Goal: Communication & Community: Answer question/provide support

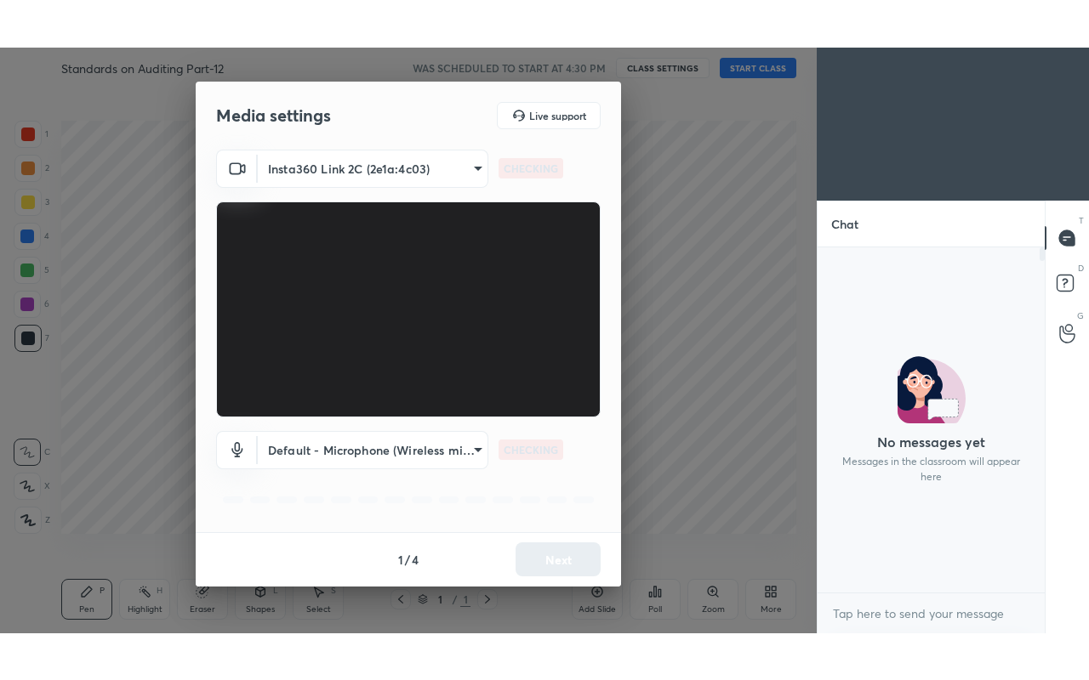
scroll to position [340, 222]
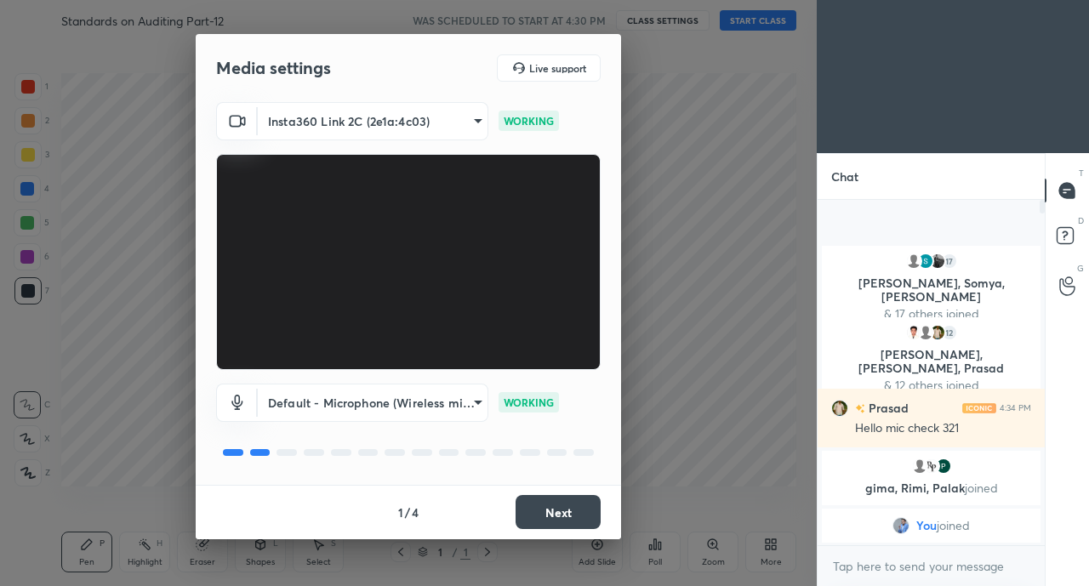
click at [571, 526] on button "Next" at bounding box center [557, 512] width 85 height 34
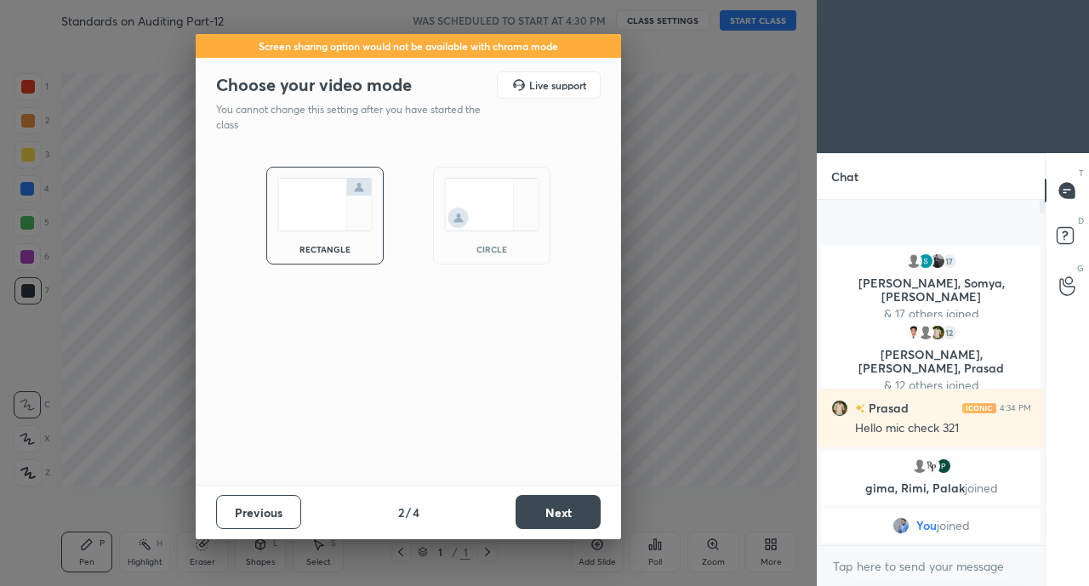
click at [585, 500] on button "Next" at bounding box center [557, 512] width 85 height 34
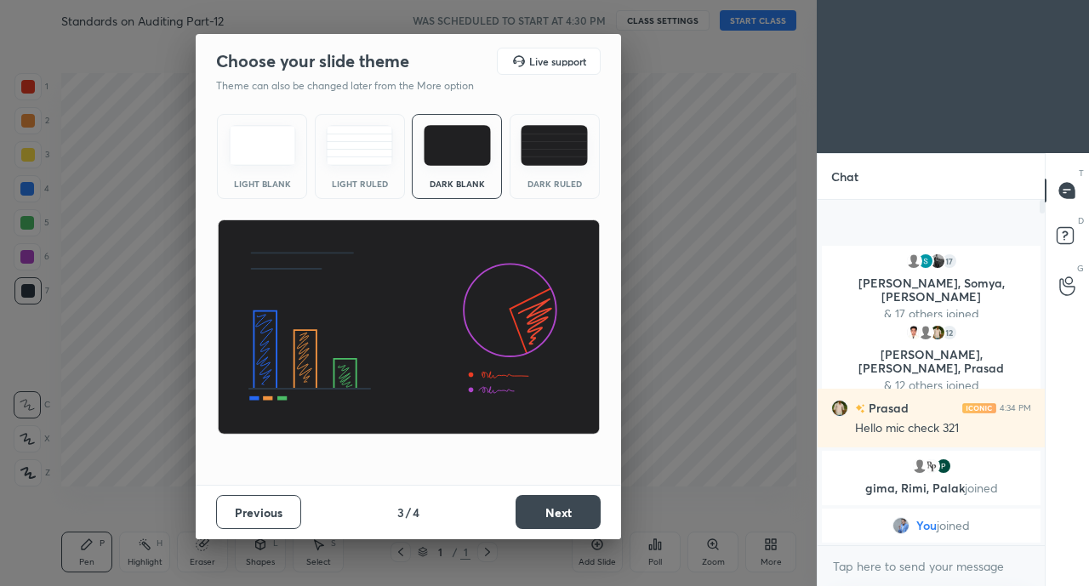
click at [593, 498] on button "Next" at bounding box center [557, 512] width 85 height 34
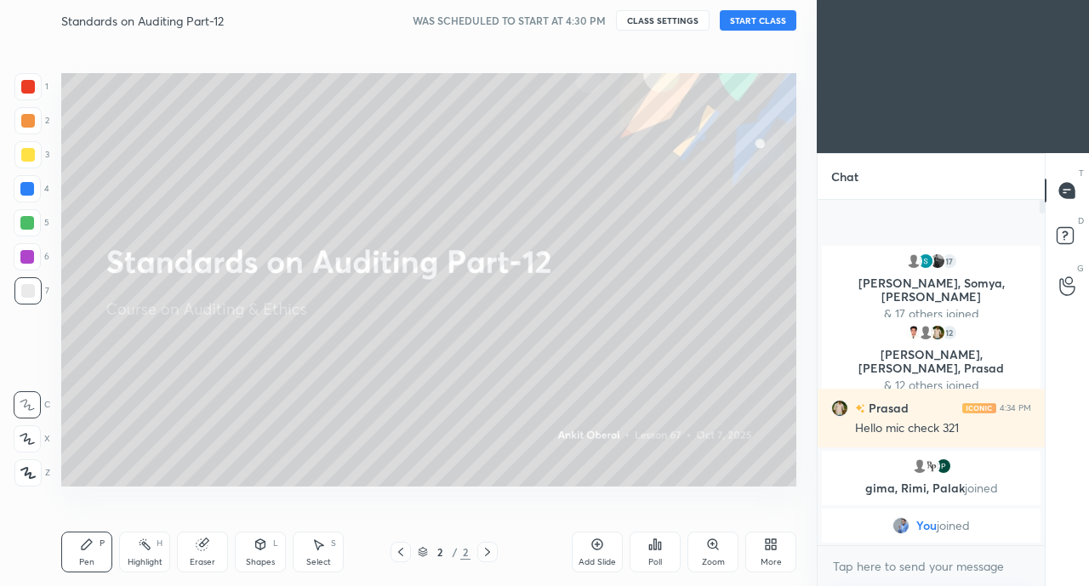
click at [783, 549] on div "More" at bounding box center [770, 552] width 51 height 41
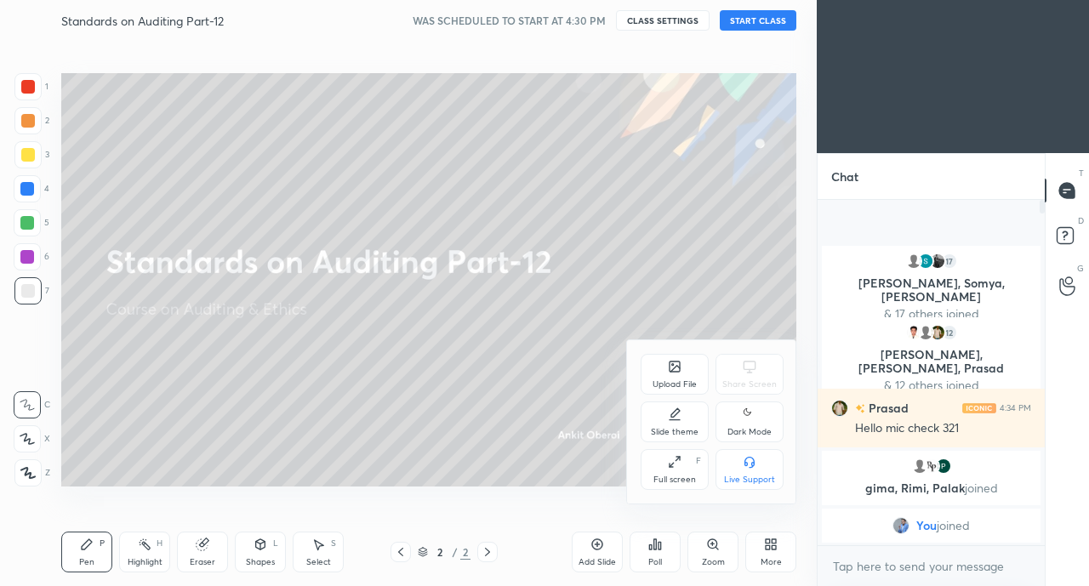
click at [668, 473] on div "Full screen F" at bounding box center [674, 469] width 68 height 41
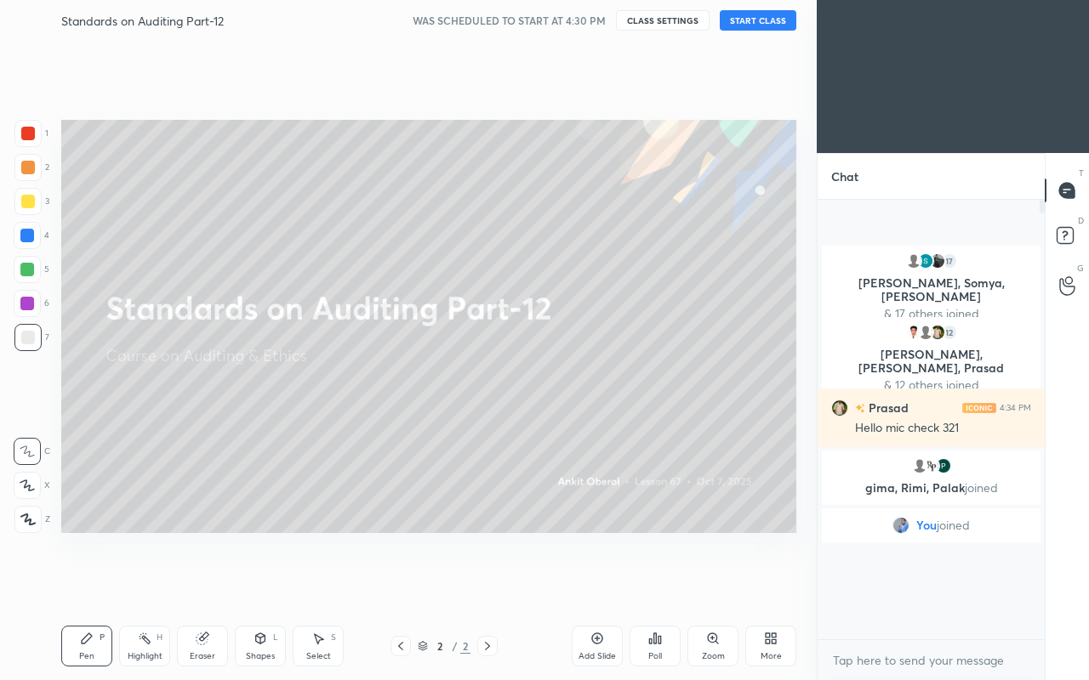
scroll to position [475, 222]
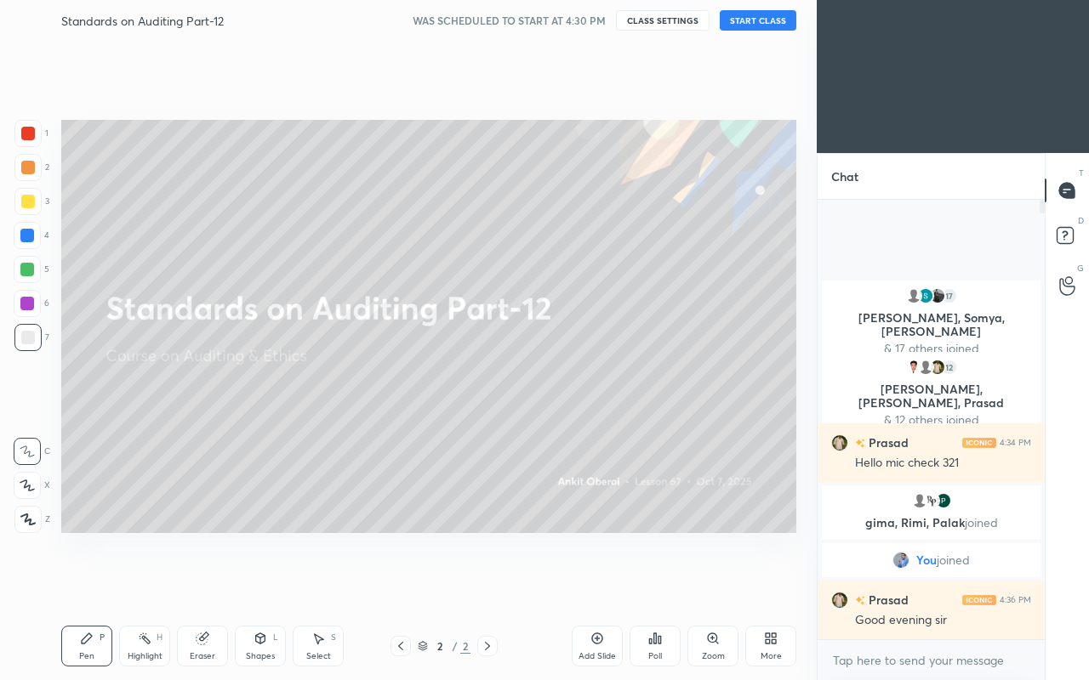
click at [768, 20] on button "START CLASS" at bounding box center [758, 20] width 77 height 20
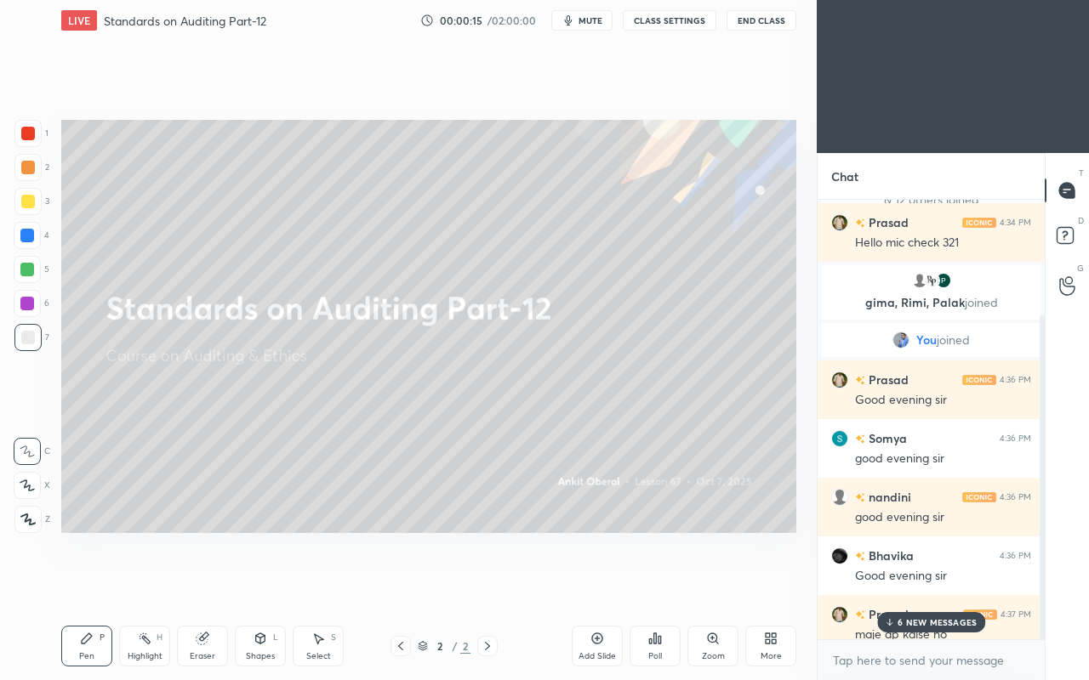
scroll to position [157, 0]
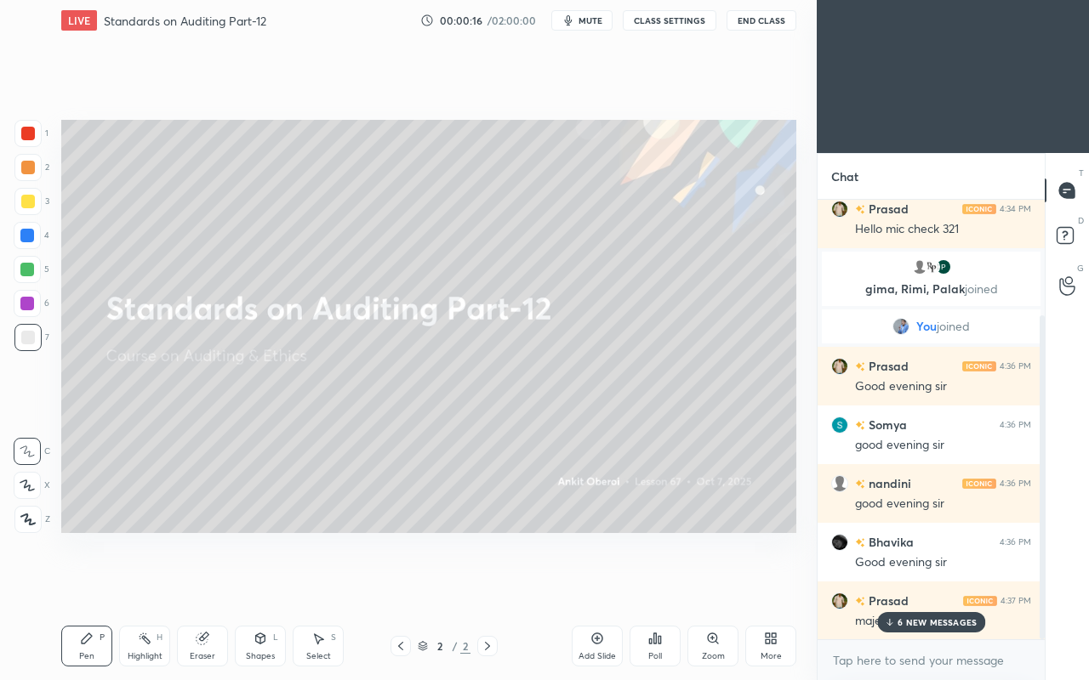
click at [919, 585] on p "6 NEW MESSAGES" at bounding box center [936, 623] width 79 height 10
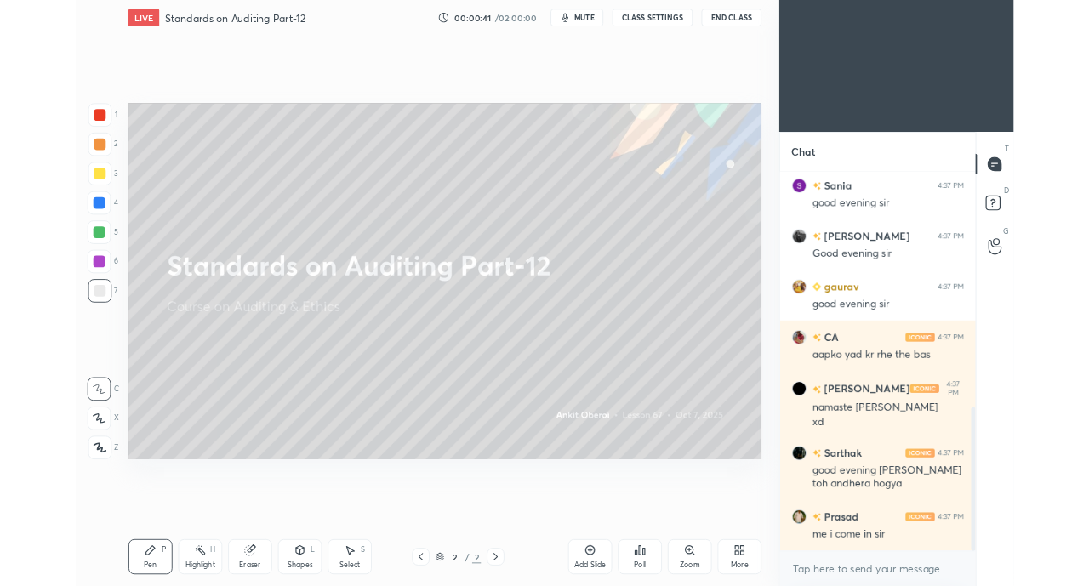
scroll to position [776, 0]
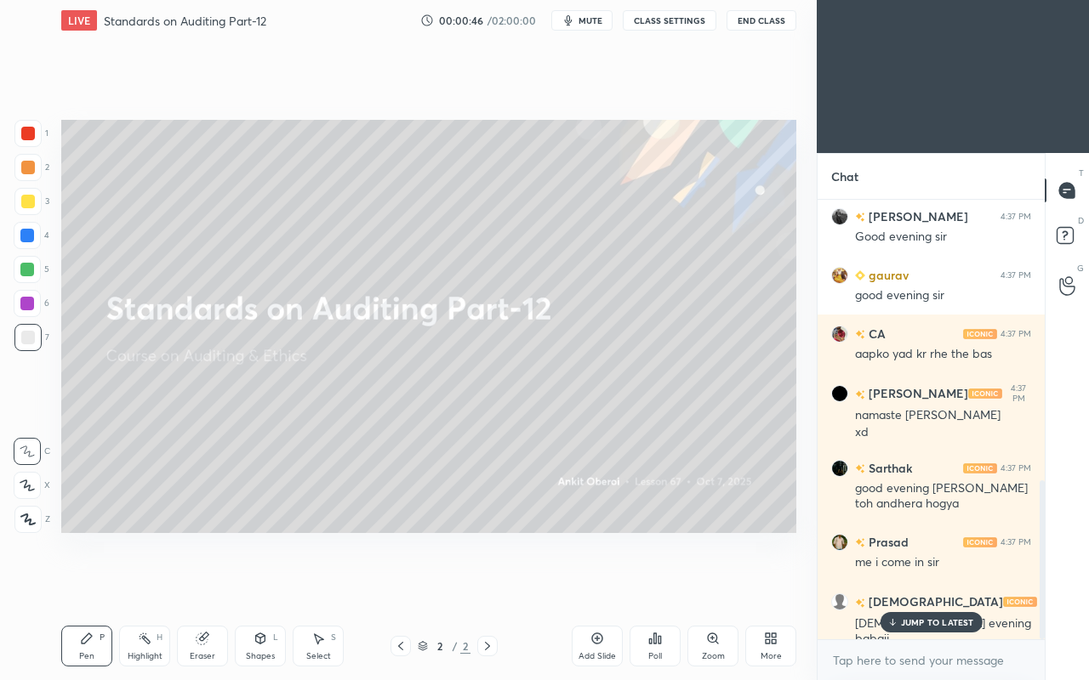
click at [762, 585] on div "More" at bounding box center [770, 646] width 51 height 41
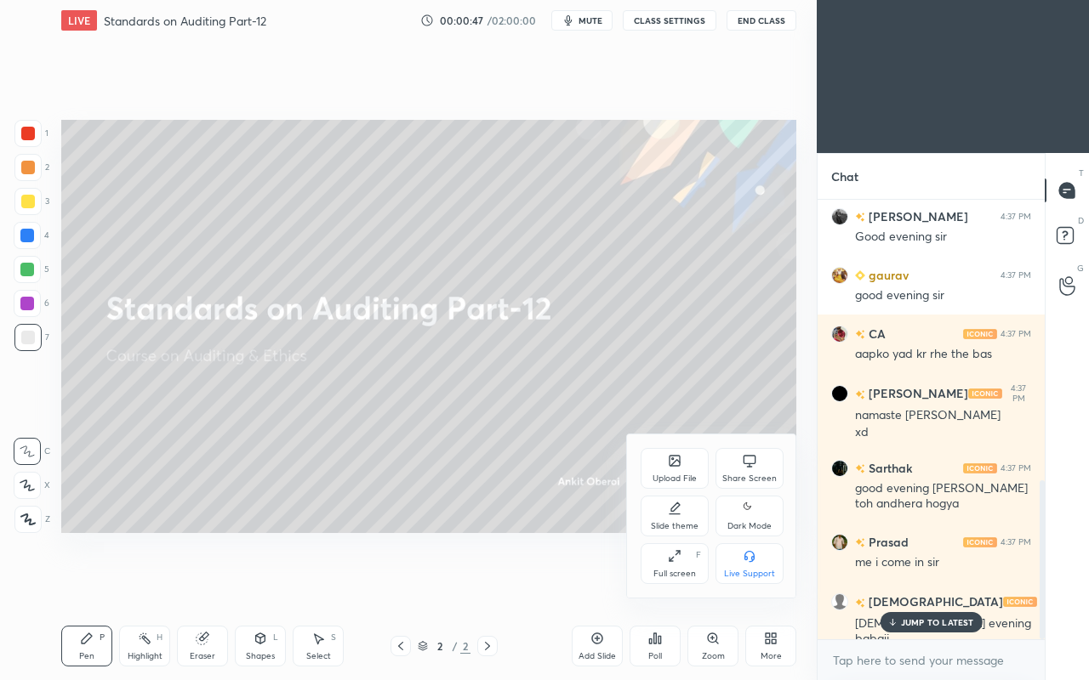
click at [728, 453] on div "Share Screen" at bounding box center [749, 468] width 68 height 41
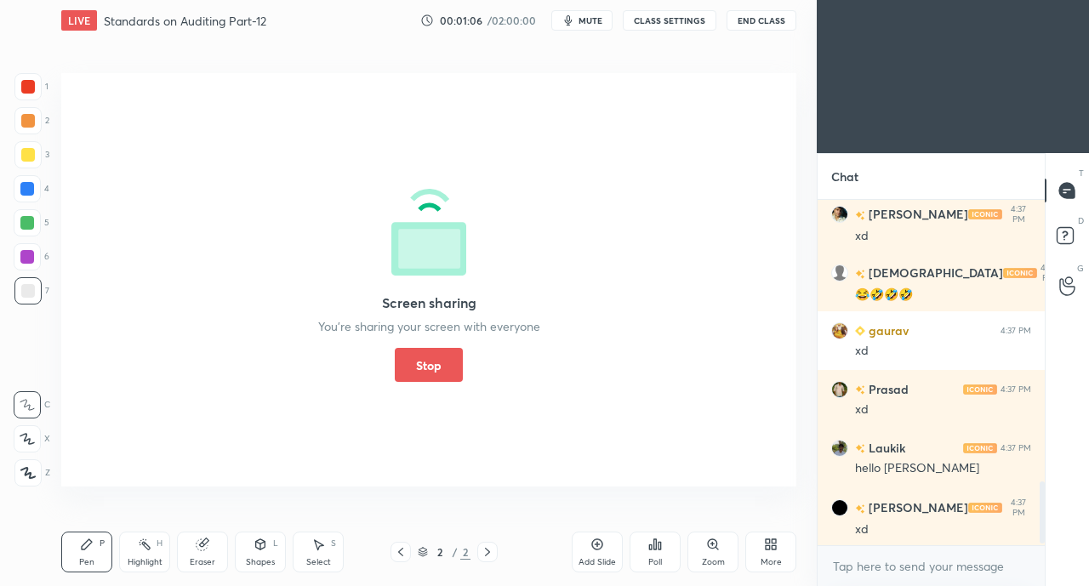
scroll to position [1574, 0]
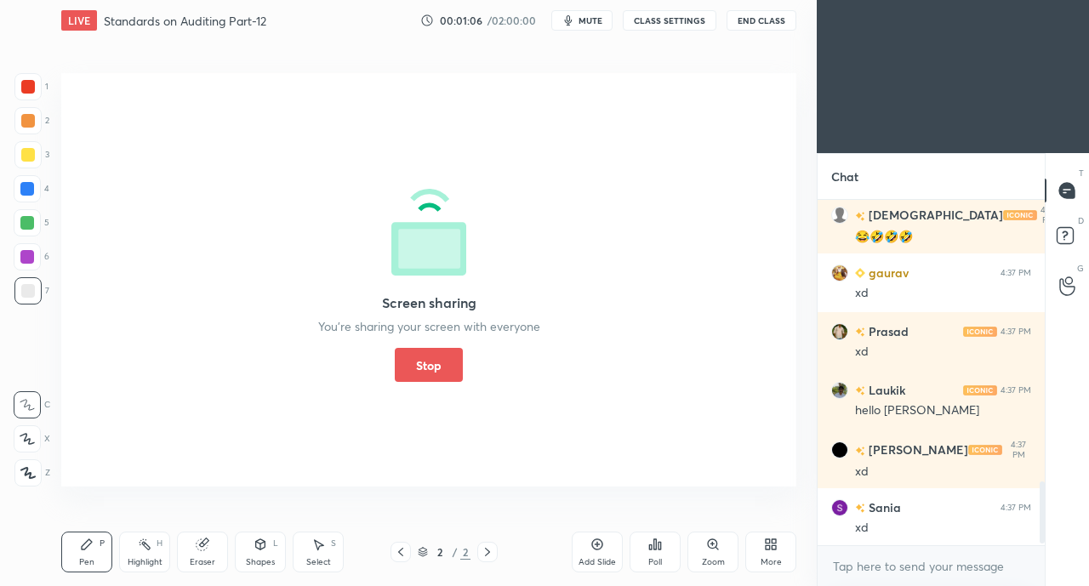
click at [446, 371] on button "Stop" at bounding box center [429, 365] width 68 height 34
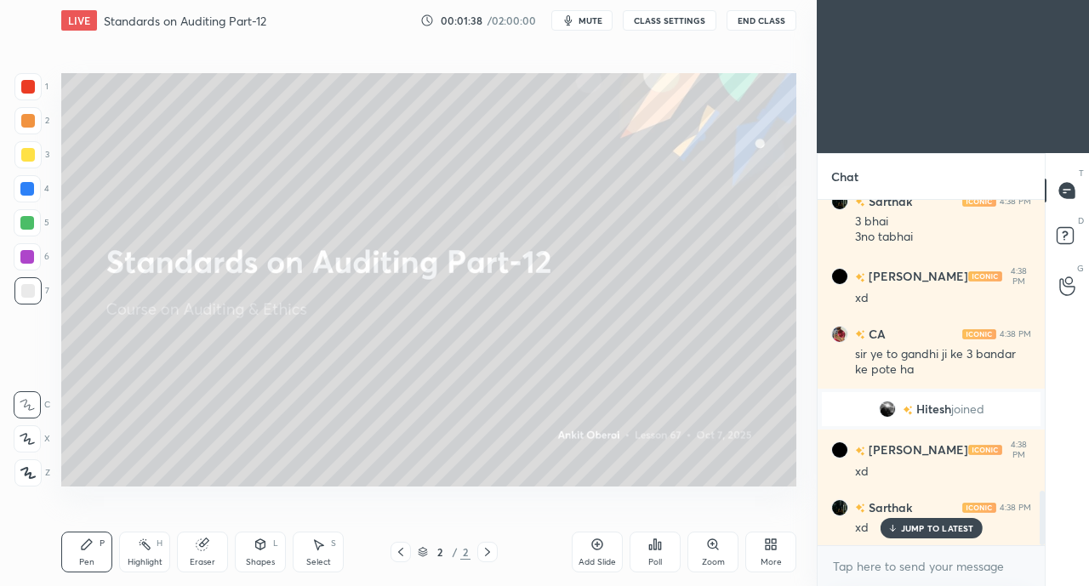
scroll to position [1919, 0]
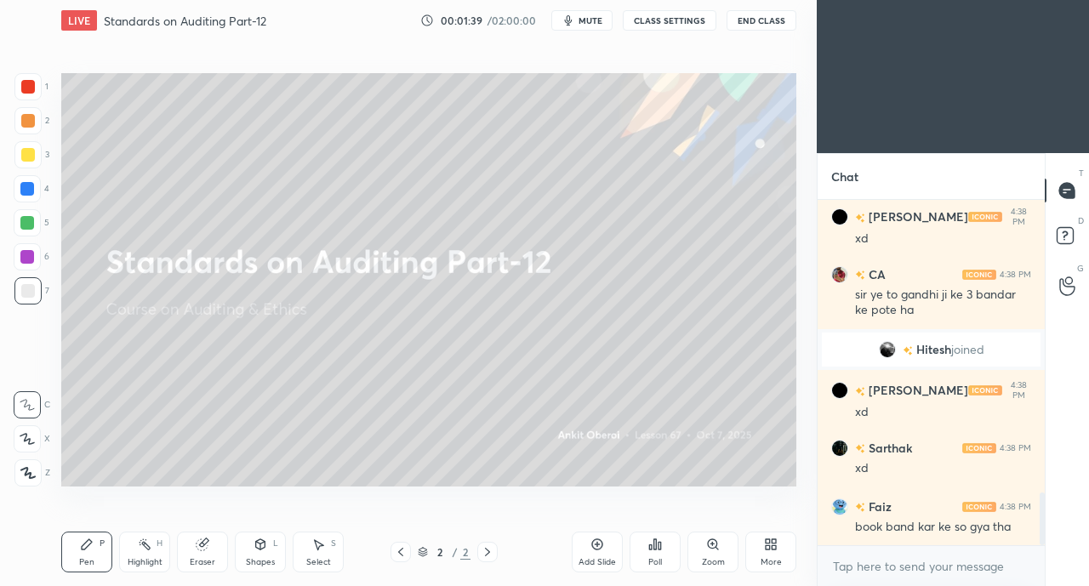
click at [789, 551] on div "More" at bounding box center [770, 552] width 51 height 41
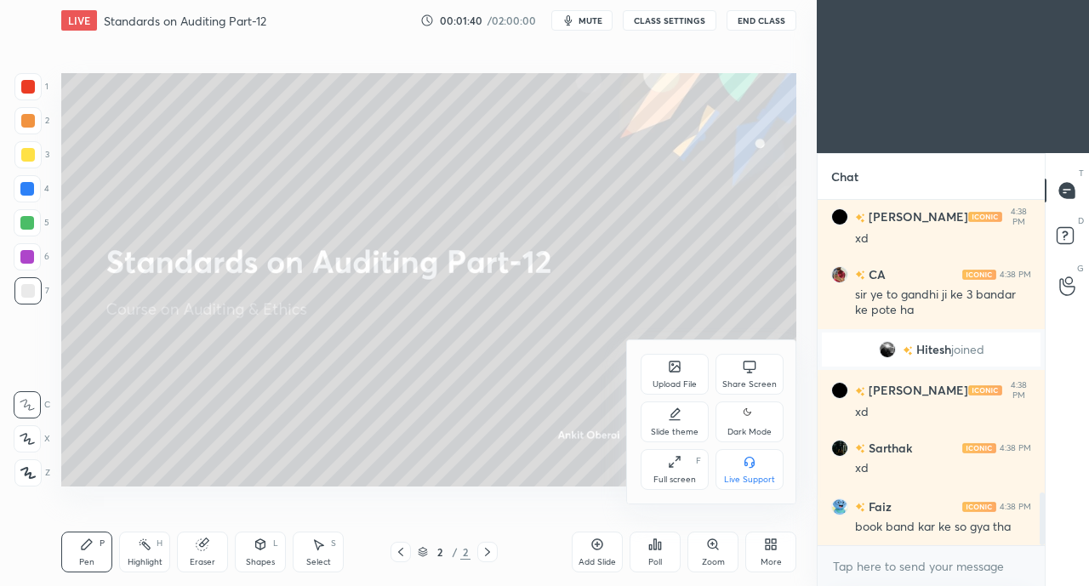
click at [676, 364] on icon at bounding box center [674, 366] width 10 height 10
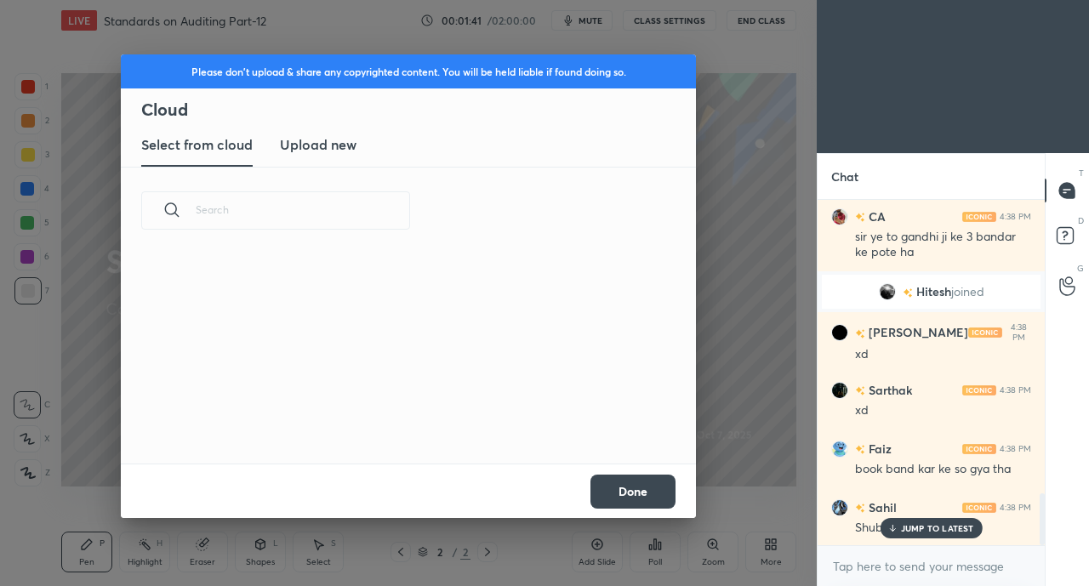
click at [330, 155] on new "Upload new" at bounding box center [318, 145] width 77 height 43
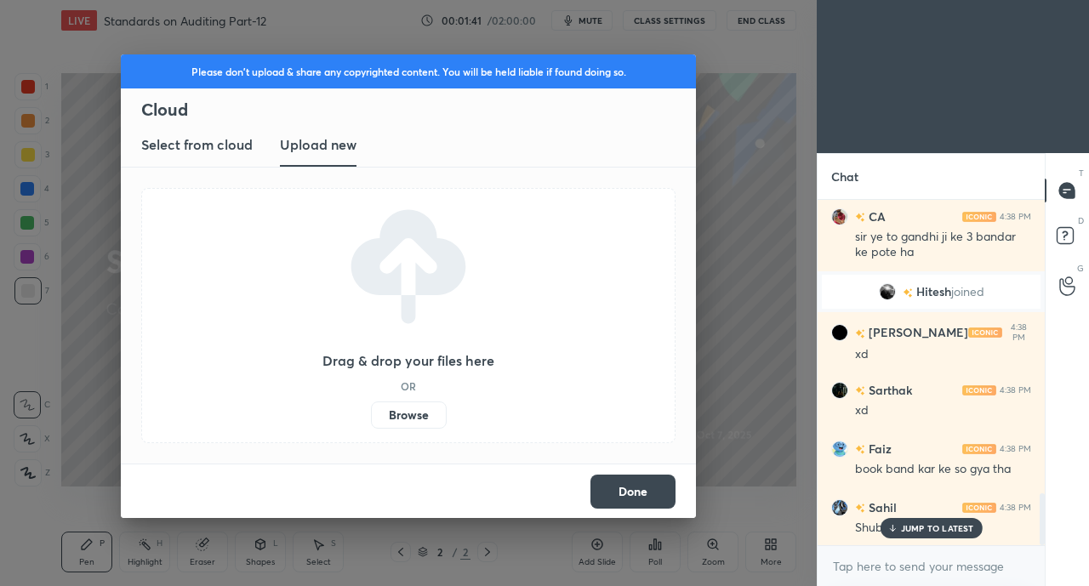
click at [405, 428] on label "Browse" at bounding box center [409, 414] width 76 height 27
click at [371, 428] on input "Browse" at bounding box center [371, 414] width 0 height 27
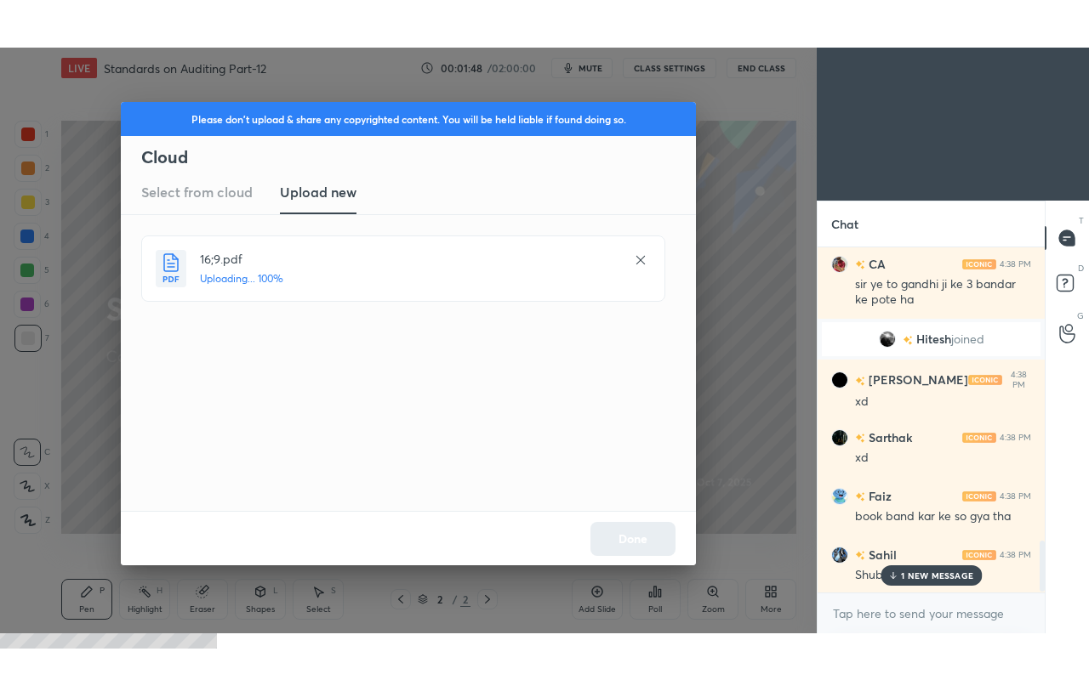
scroll to position [2036, 0]
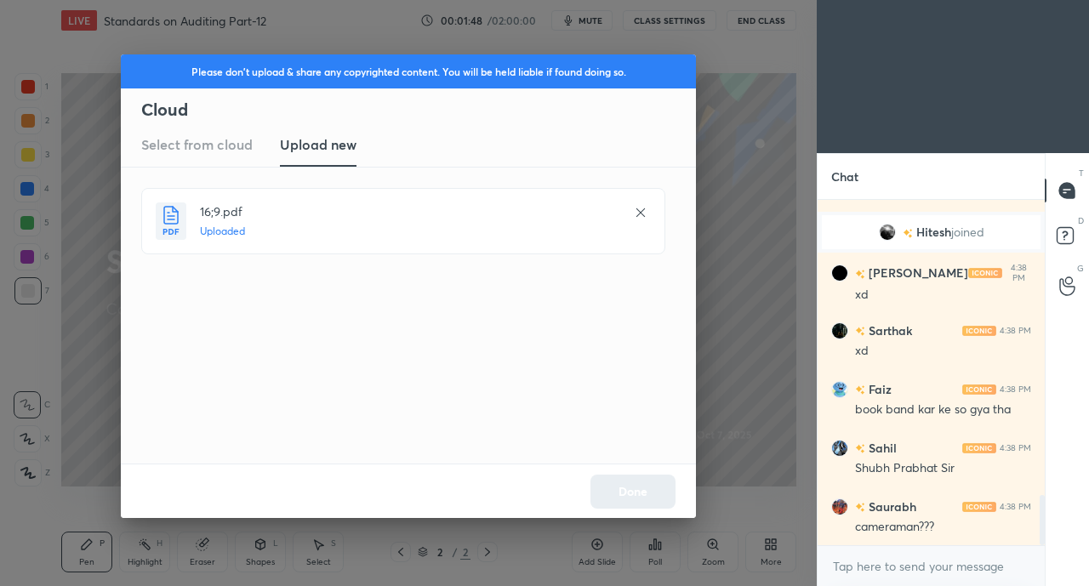
click at [633, 492] on button "Done" at bounding box center [632, 492] width 85 height 34
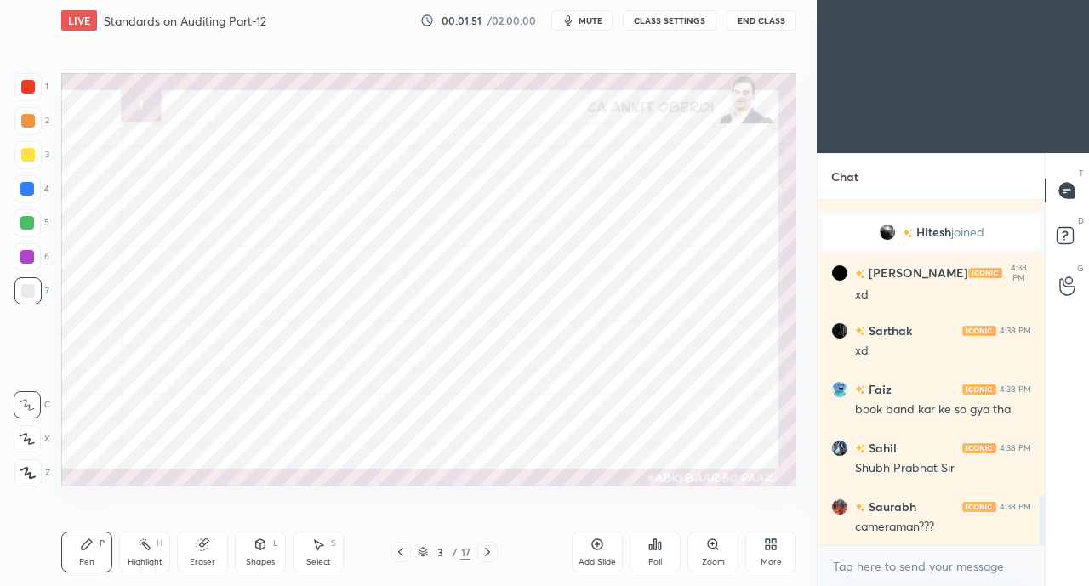
click at [779, 554] on div "More" at bounding box center [770, 552] width 51 height 41
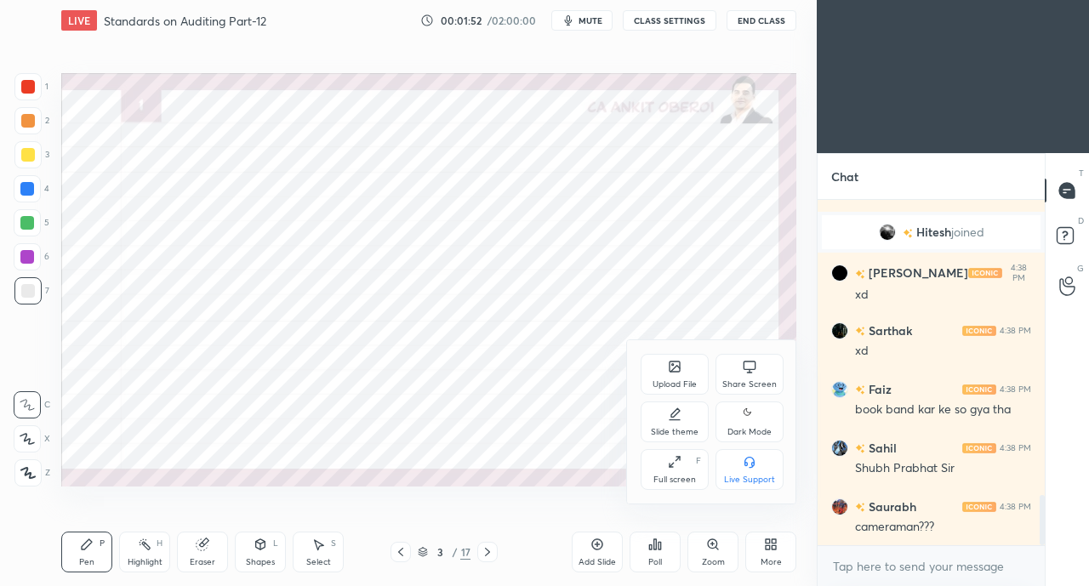
click at [665, 467] on div "Full screen F" at bounding box center [674, 469] width 68 height 41
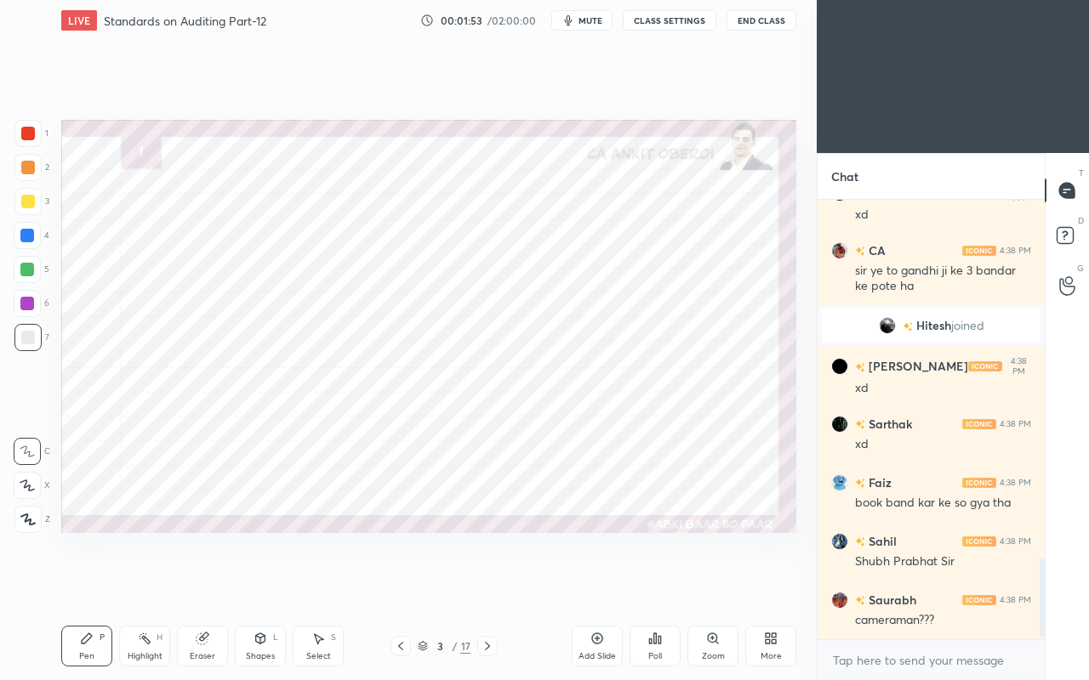
scroll to position [2001, 0]
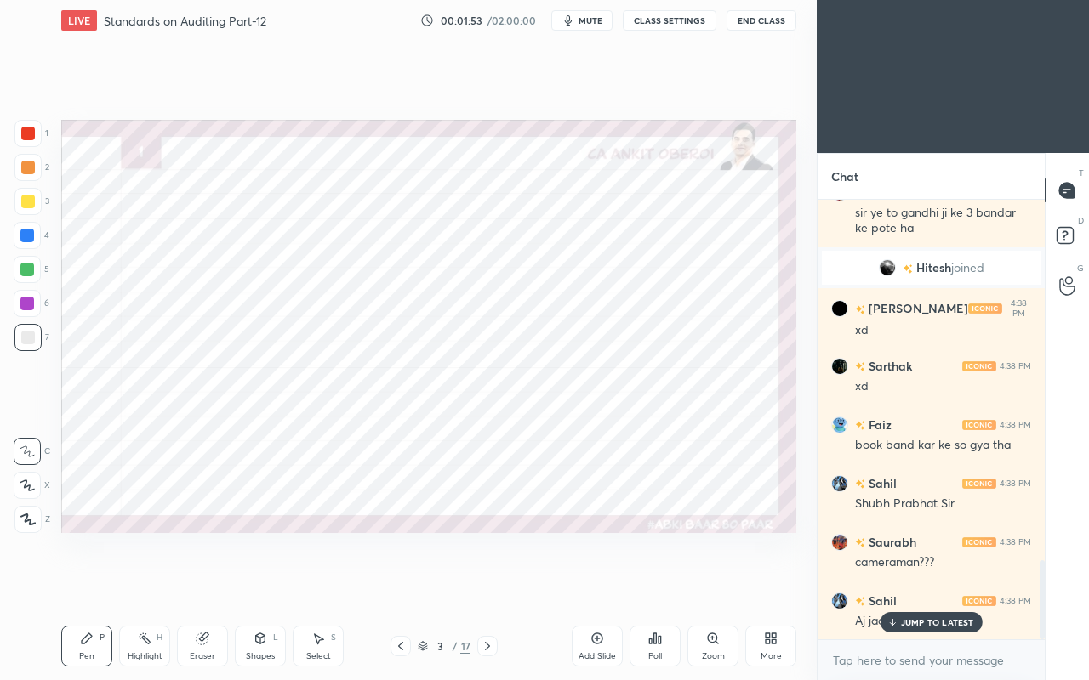
click at [26, 234] on div at bounding box center [27, 236] width 14 height 14
click at [897, 585] on icon at bounding box center [891, 623] width 11 height 10
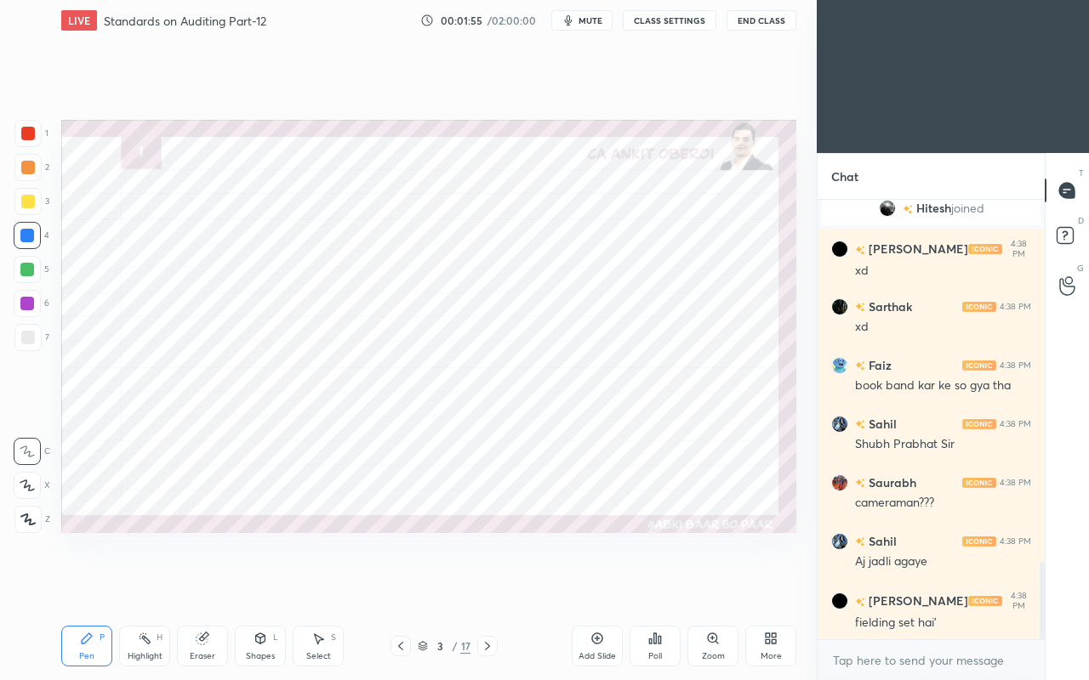
scroll to position [2118, 0]
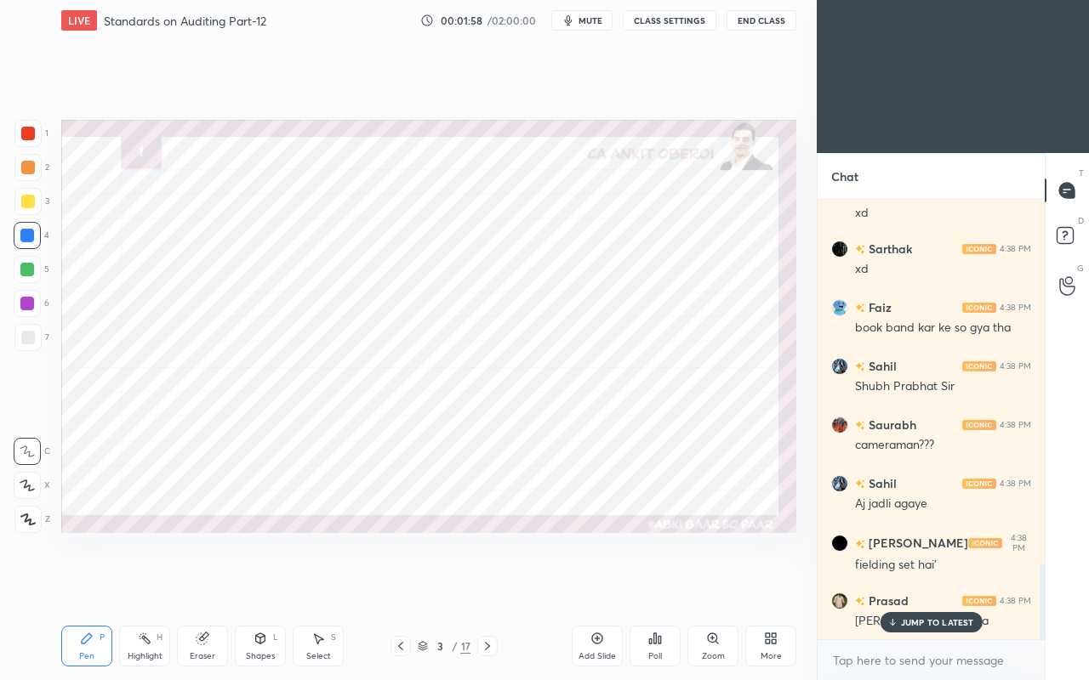
click at [930, 585] on p "JUMP TO LATEST" at bounding box center [937, 623] width 73 height 10
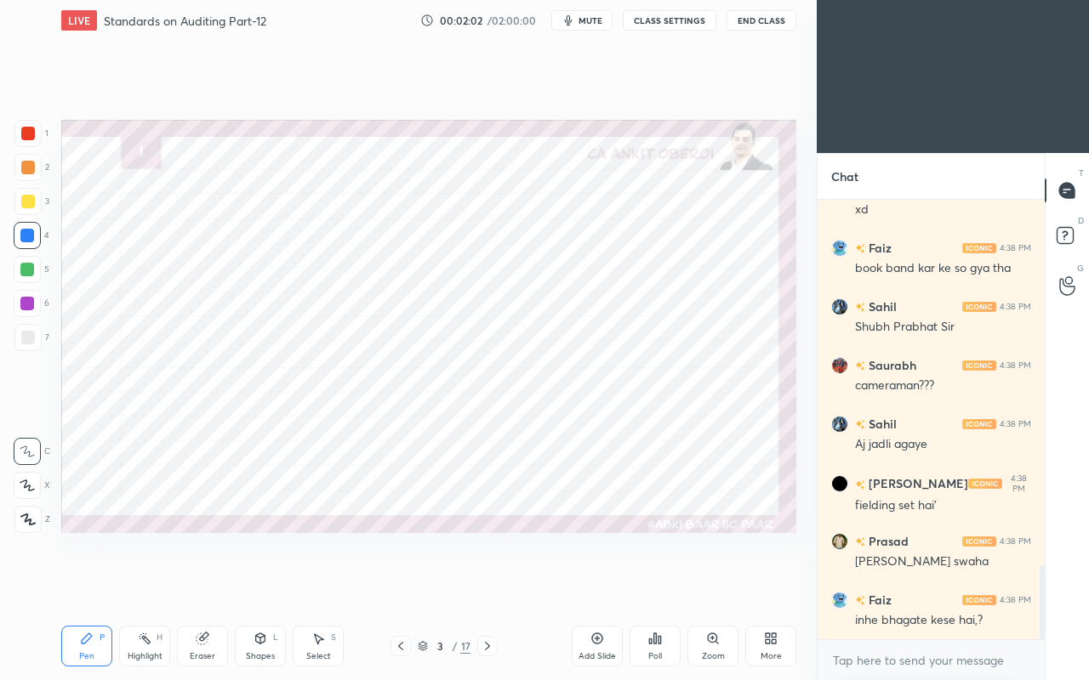
click at [26, 487] on icon at bounding box center [27, 486] width 14 height 10
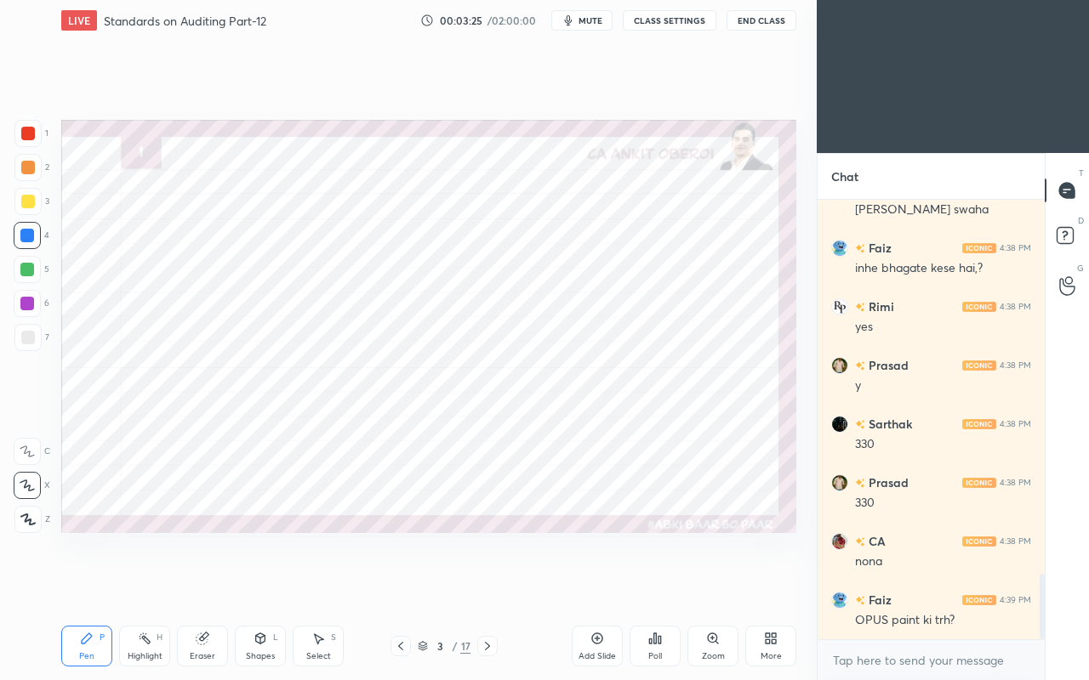
scroll to position [2587, 0]
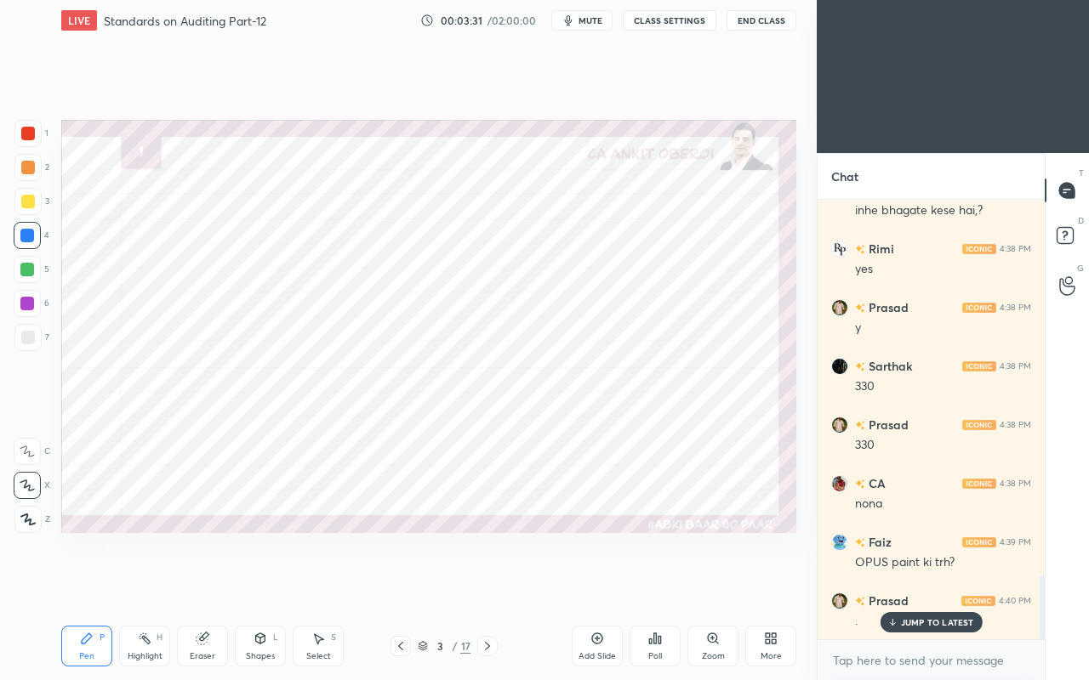
click at [760, 585] on div "More" at bounding box center [770, 646] width 51 height 41
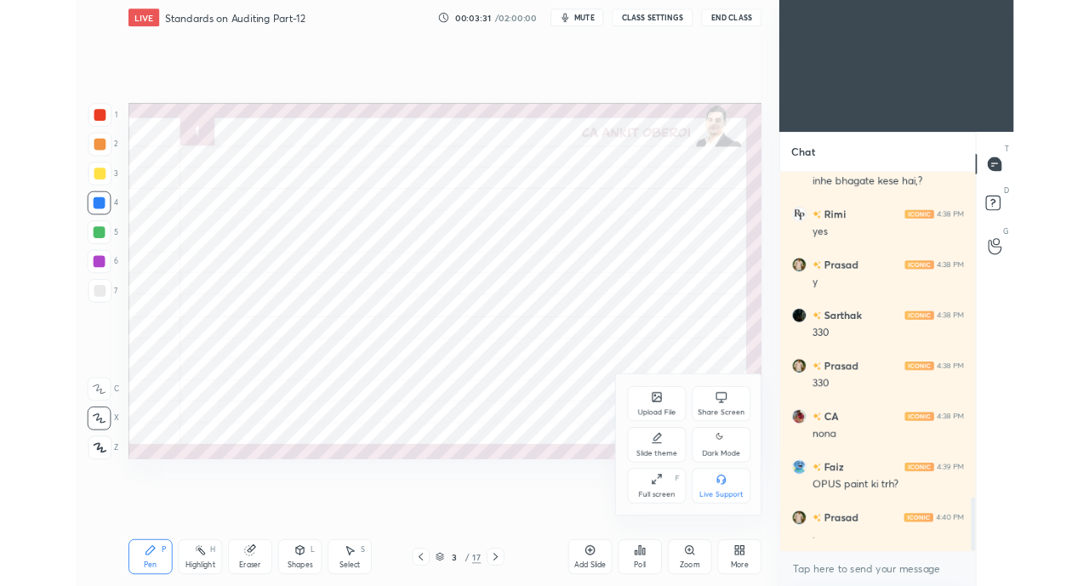
scroll to position [2662, 0]
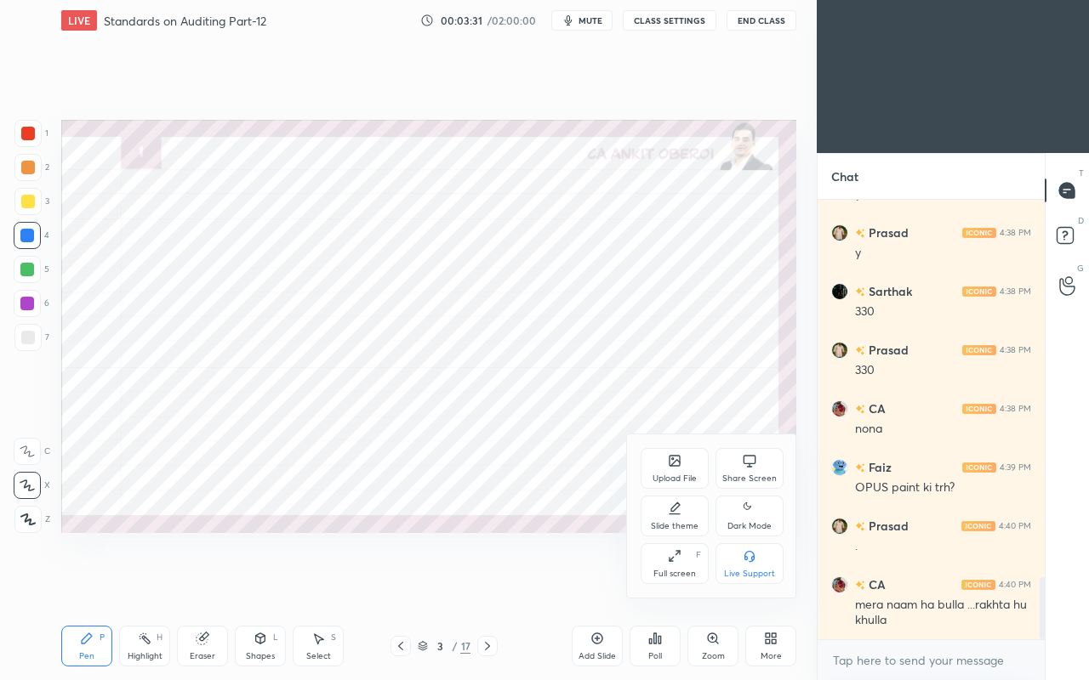
click at [731, 458] on div "Share Screen" at bounding box center [749, 468] width 68 height 41
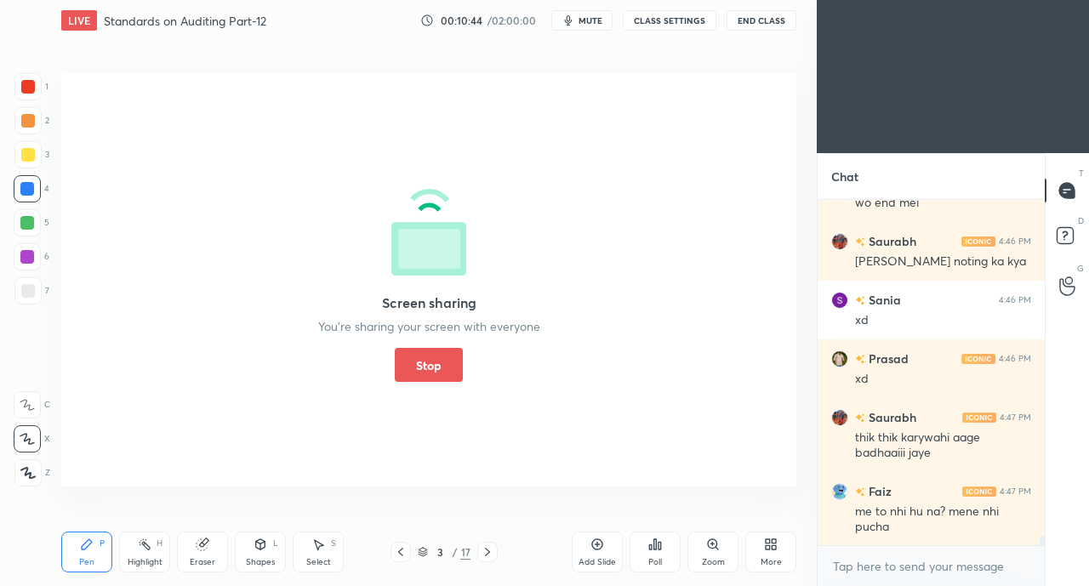
scroll to position [12830, 0]
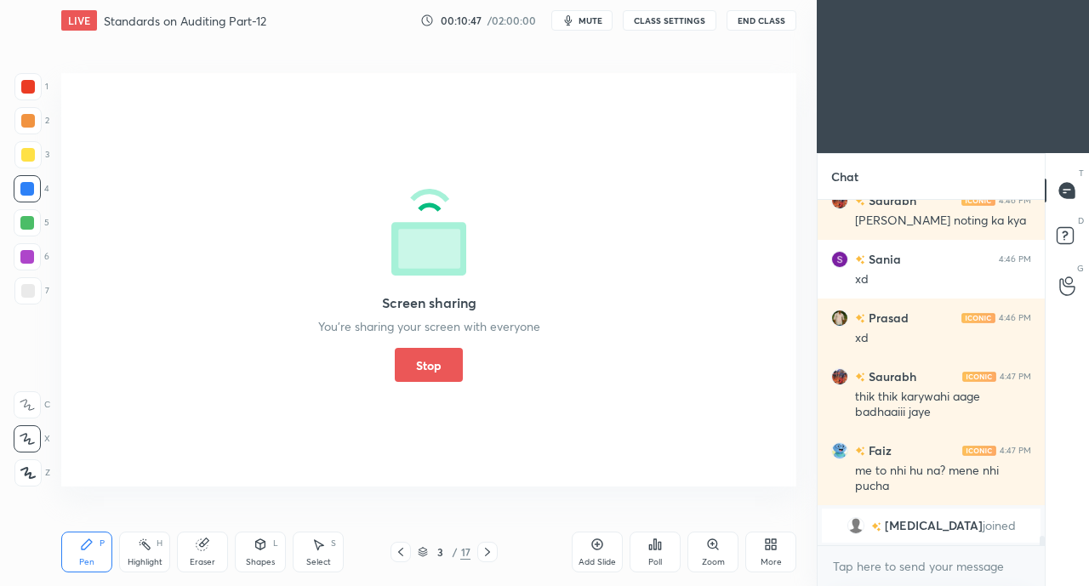
click at [912, 478] on div "me to nhi hu na? mene nhi pucha" at bounding box center [943, 479] width 176 height 32
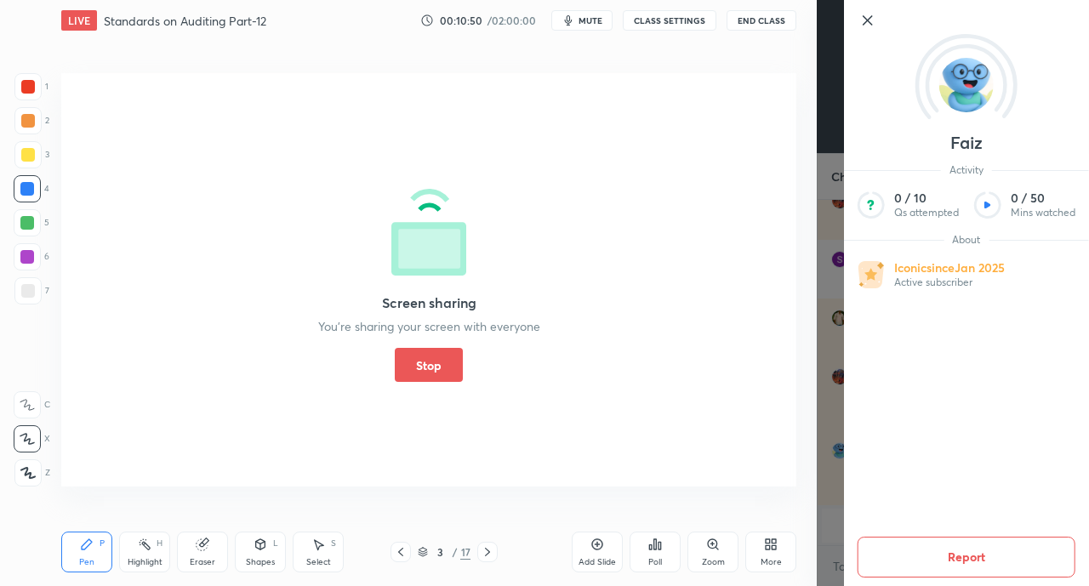
click at [982, 560] on button "Report" at bounding box center [966, 557] width 218 height 41
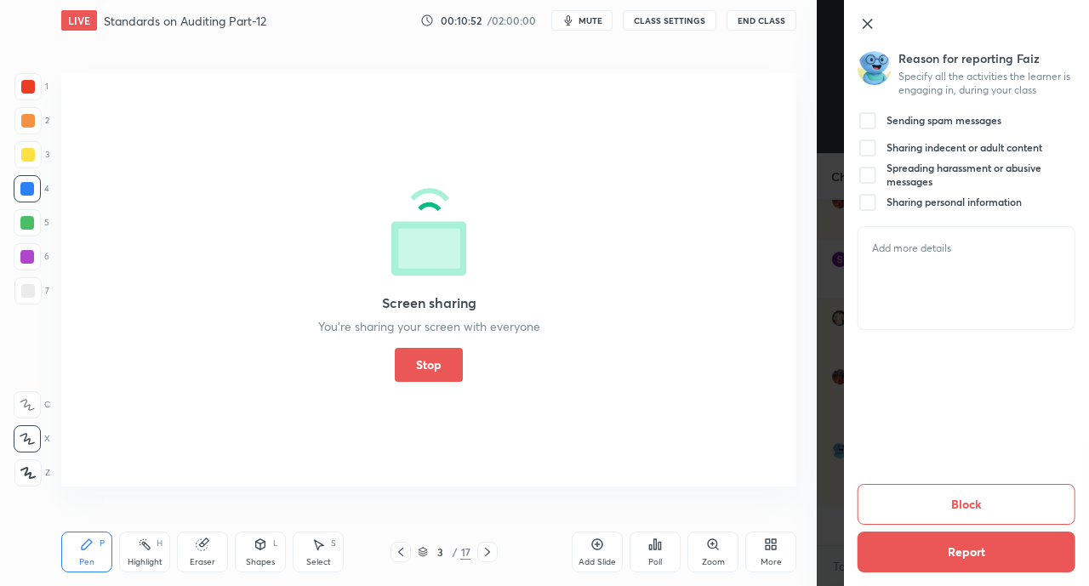
click at [878, 116] on div "Sending spam messages" at bounding box center [929, 121] width 144 height 20
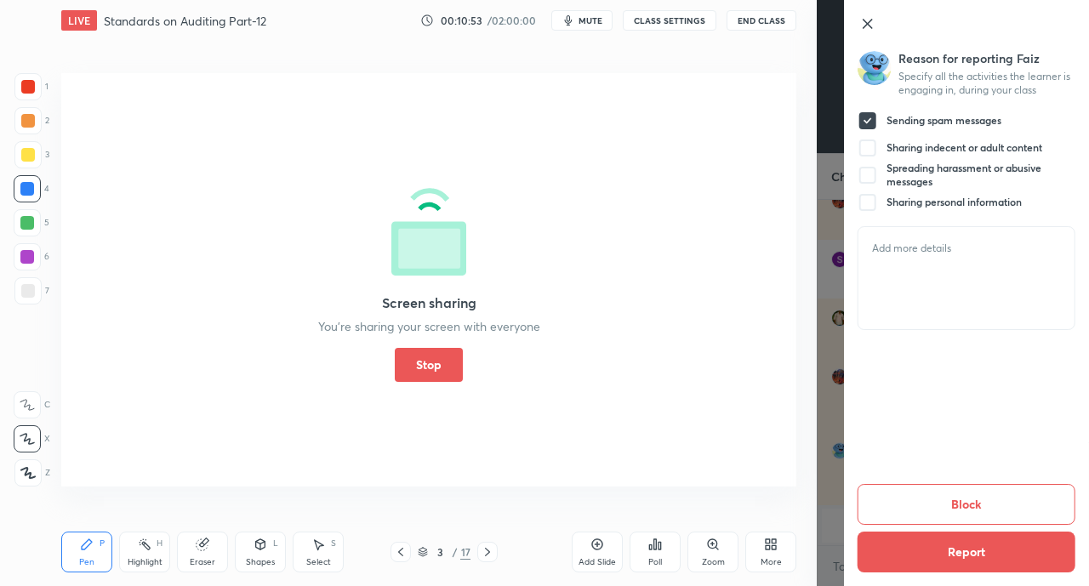
scroll to position [9625, 0]
click at [985, 556] on button "Report" at bounding box center [966, 552] width 218 height 41
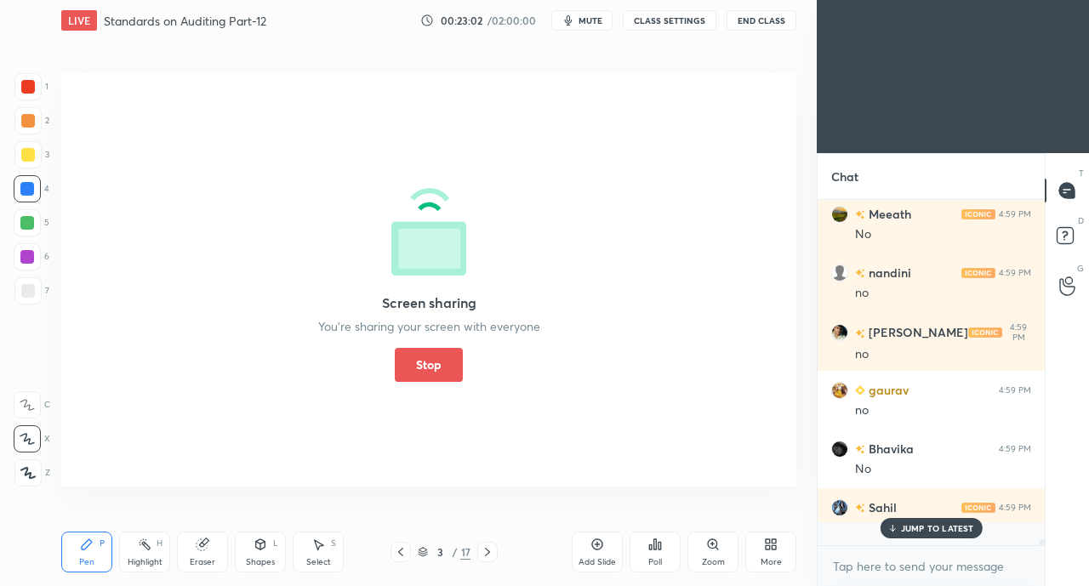
scroll to position [18722, 0]
click at [425, 364] on button "Stop" at bounding box center [429, 365] width 68 height 34
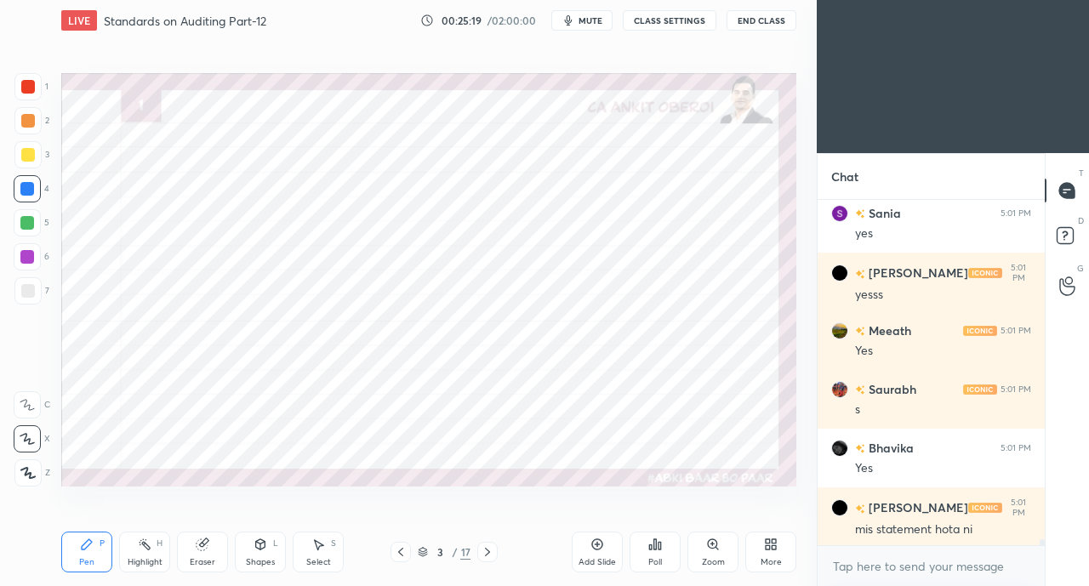
scroll to position [20014, 0]
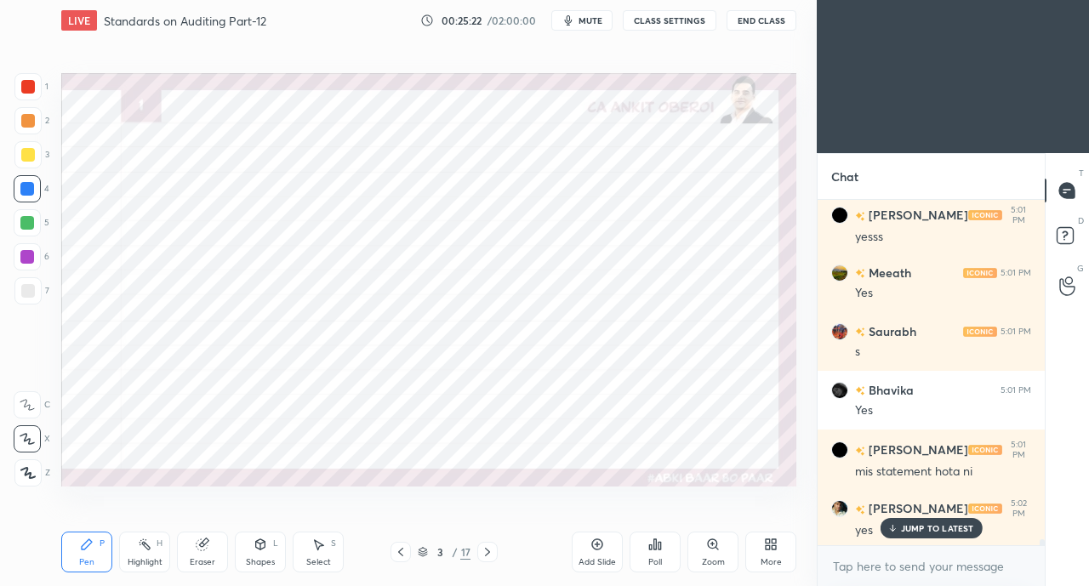
click at [754, 561] on div "More" at bounding box center [770, 552] width 51 height 41
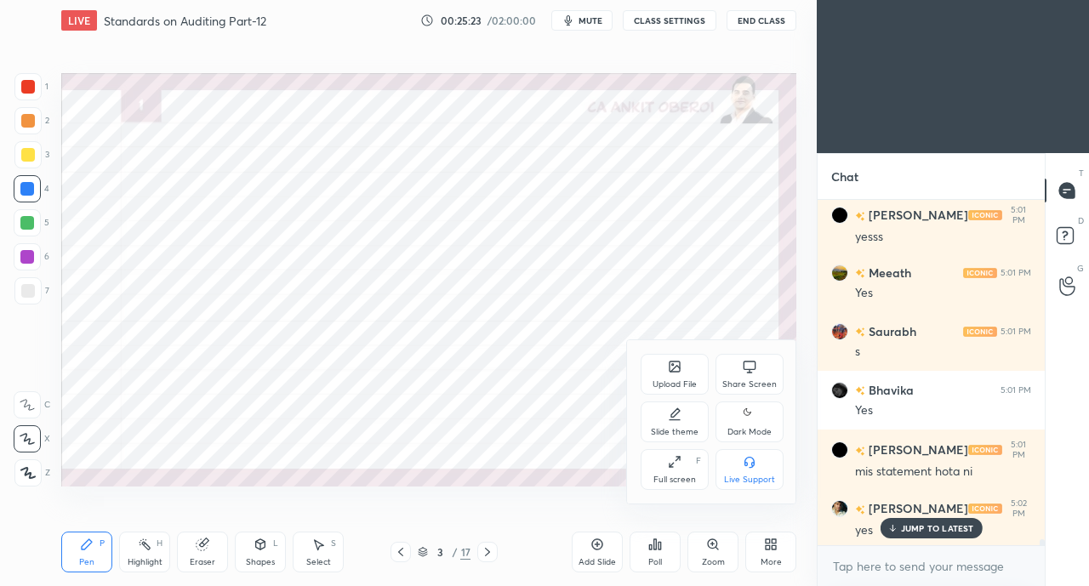
click at [728, 372] on div "Share Screen" at bounding box center [749, 374] width 68 height 41
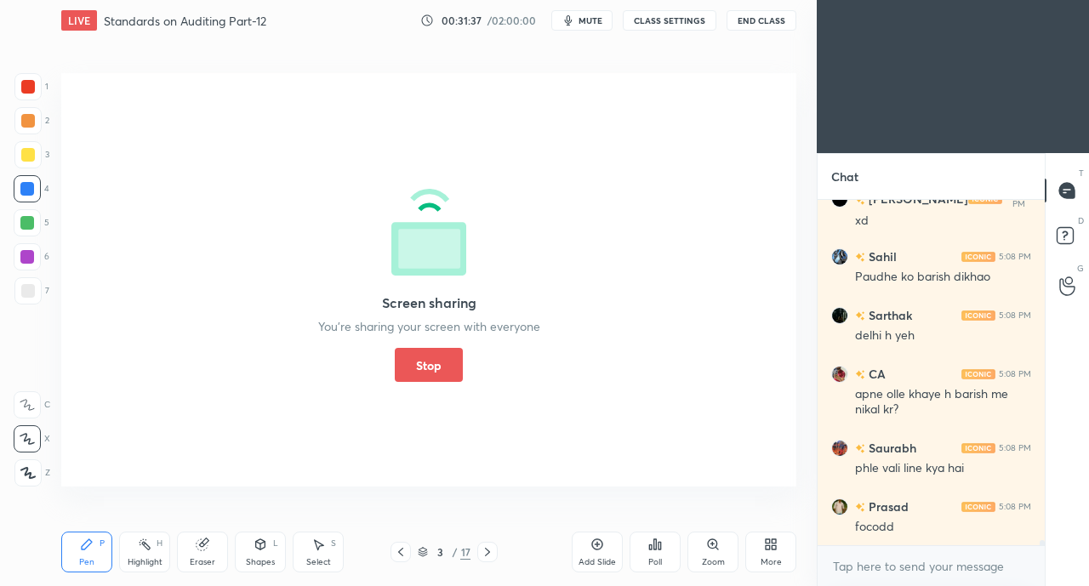
scroll to position [23224, 0]
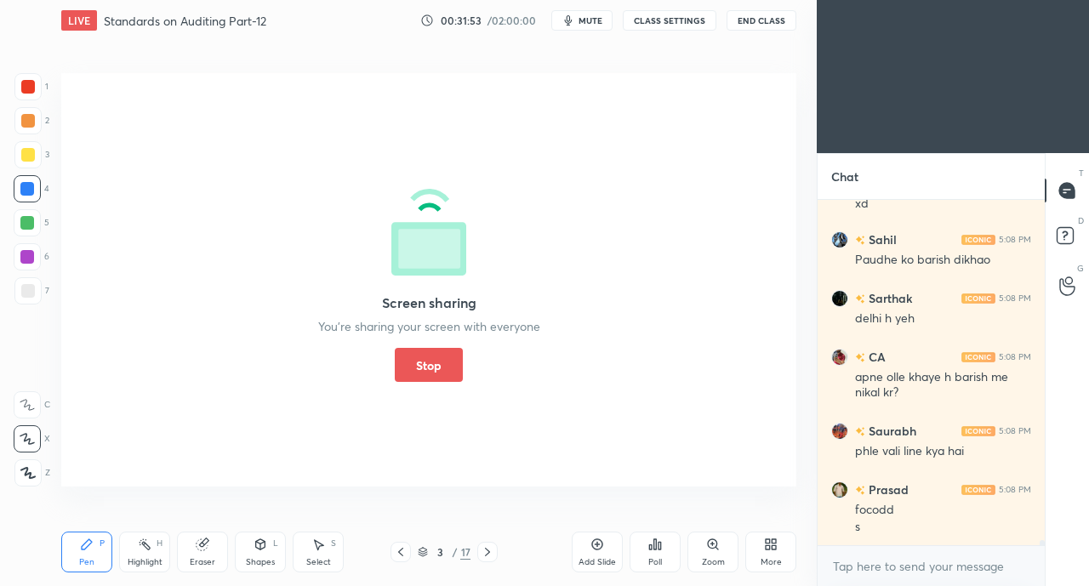
click at [431, 379] on button "Stop" at bounding box center [429, 365] width 68 height 34
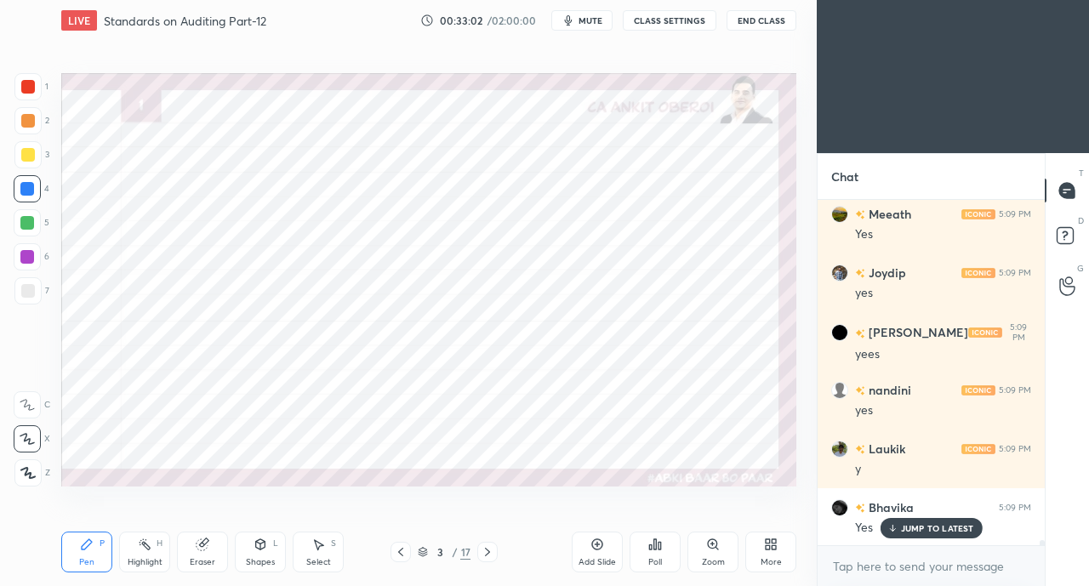
scroll to position [24431, 0]
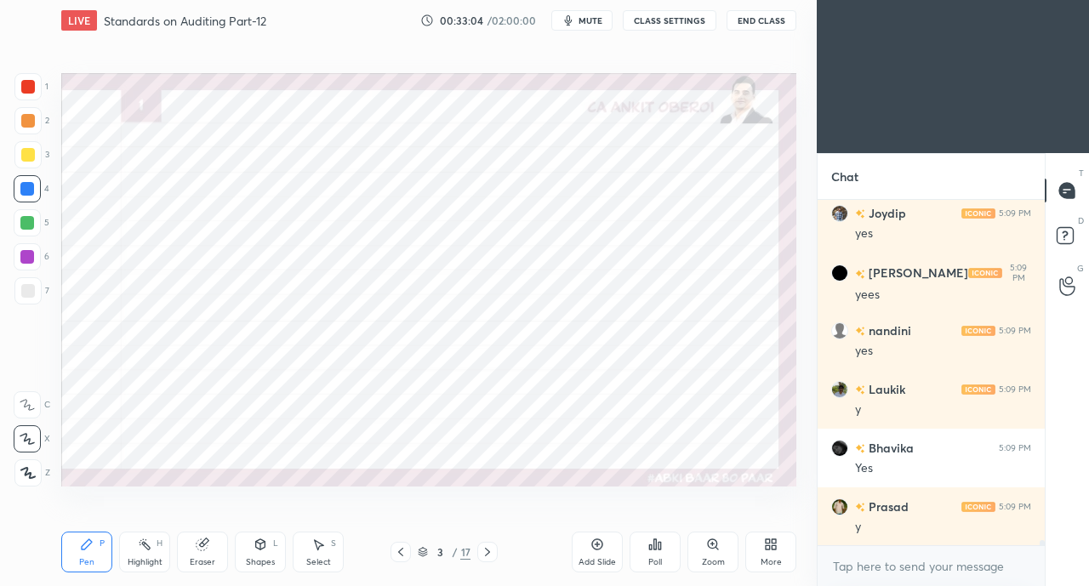
click at [771, 563] on div "More" at bounding box center [770, 562] width 21 height 9
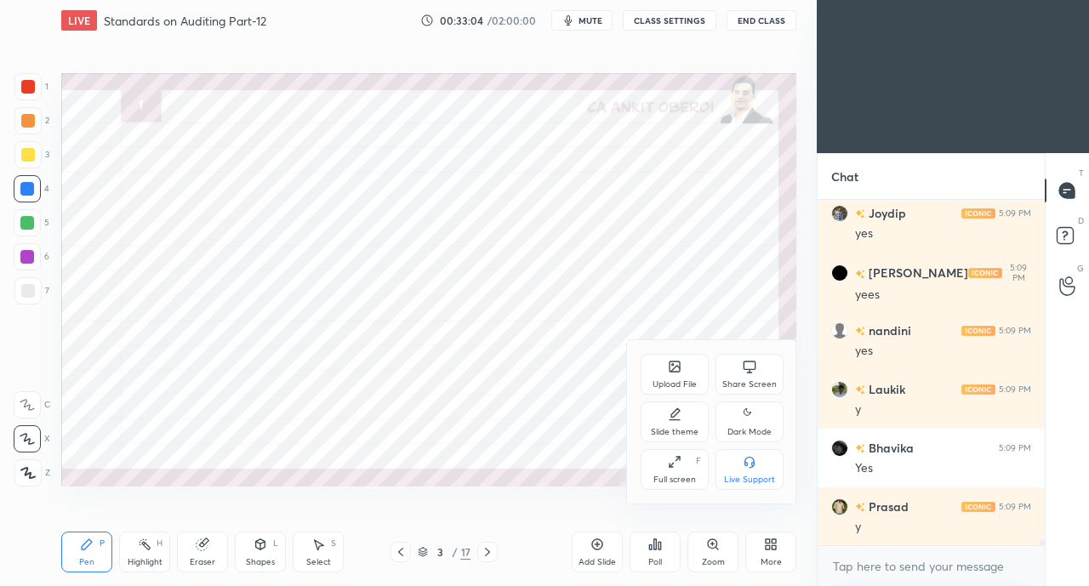
click at [748, 367] on icon at bounding box center [750, 367] width 14 height 14
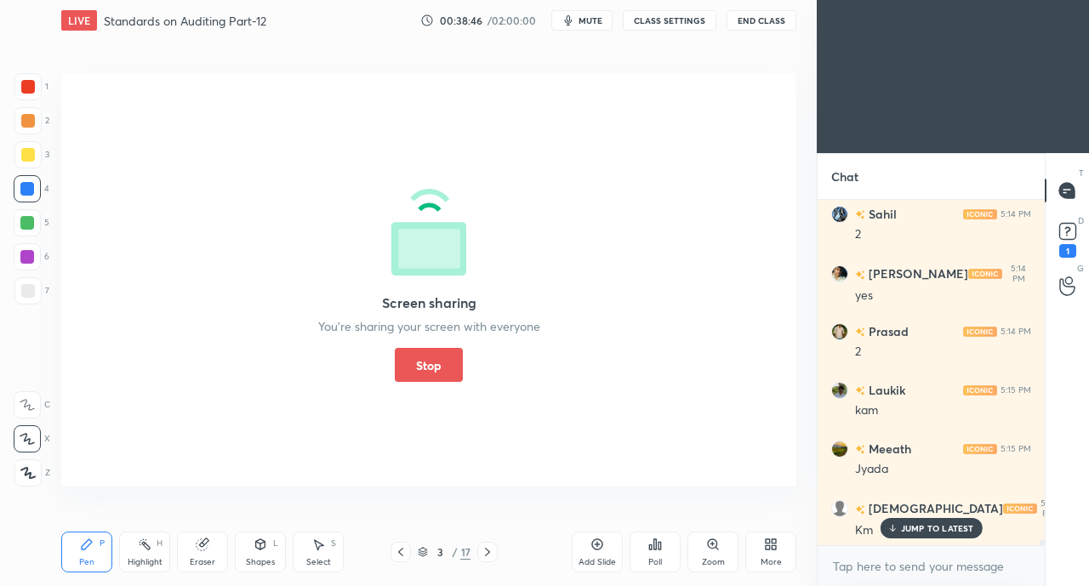
scroll to position [23897, 0]
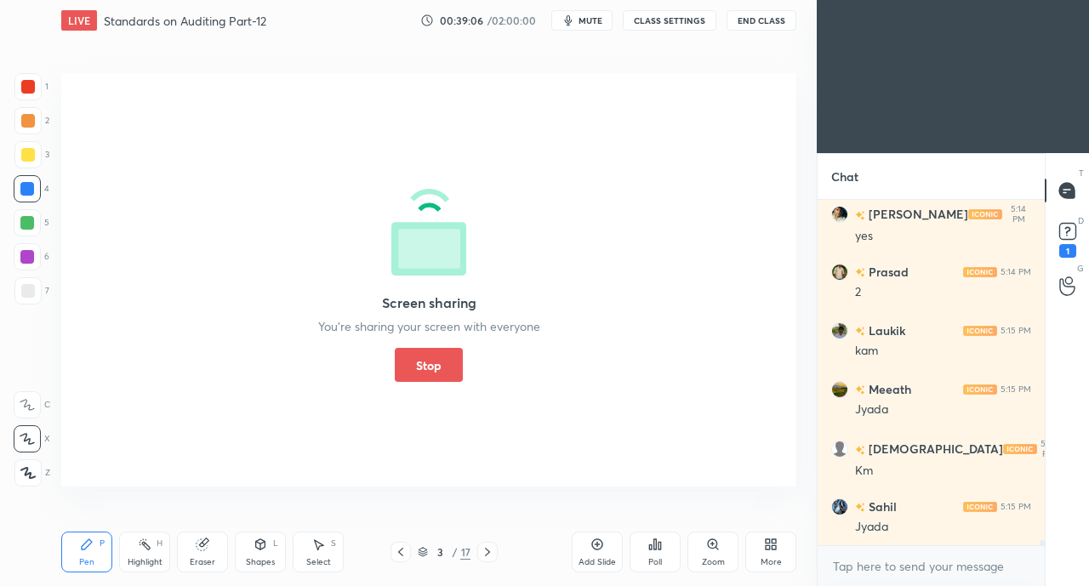
click at [430, 358] on button "Stop" at bounding box center [429, 365] width 68 height 34
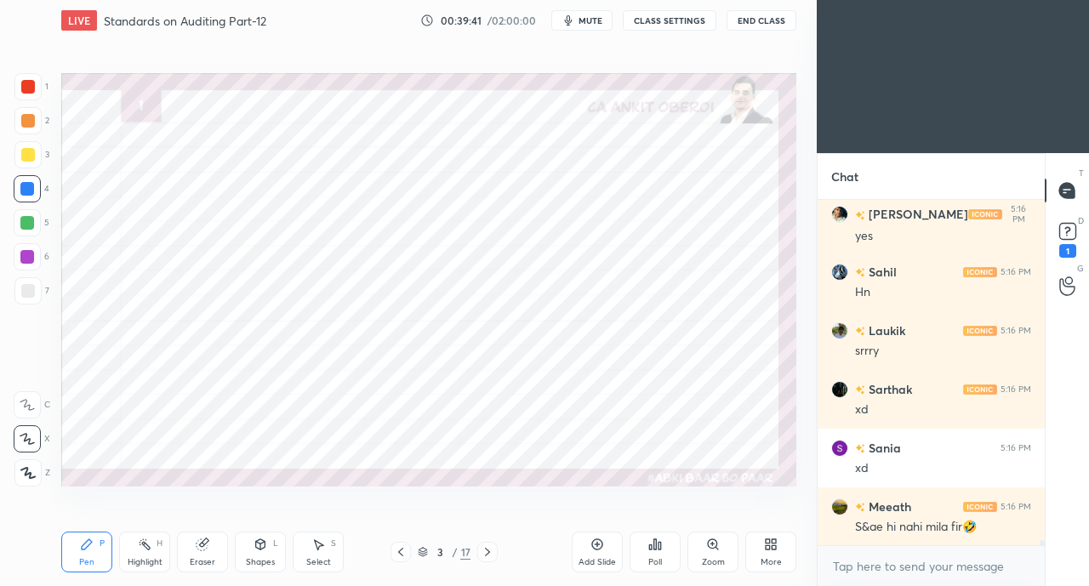
scroll to position [24425, 0]
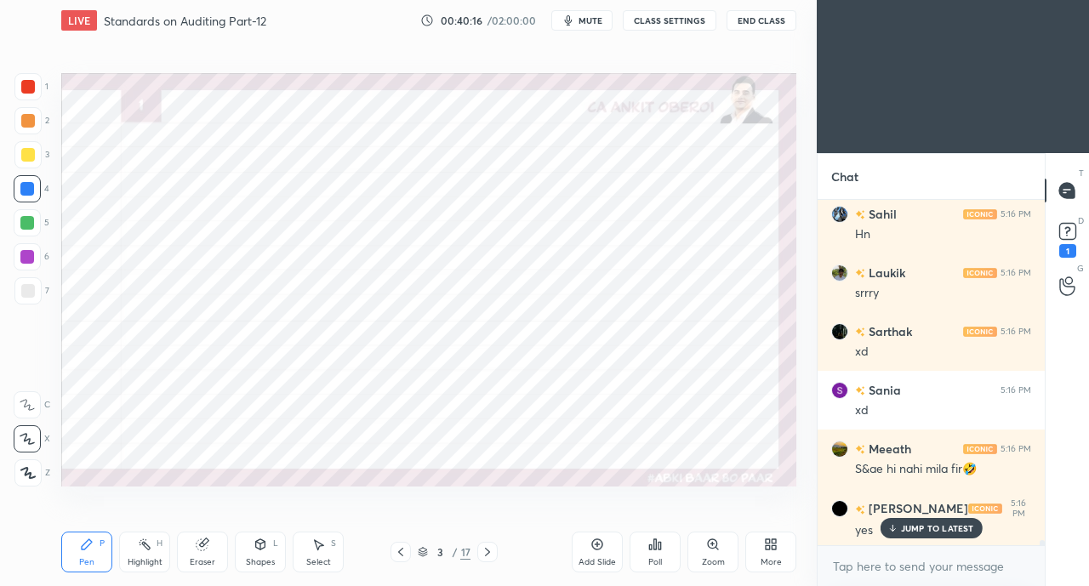
click at [752, 548] on div "More" at bounding box center [770, 552] width 51 height 41
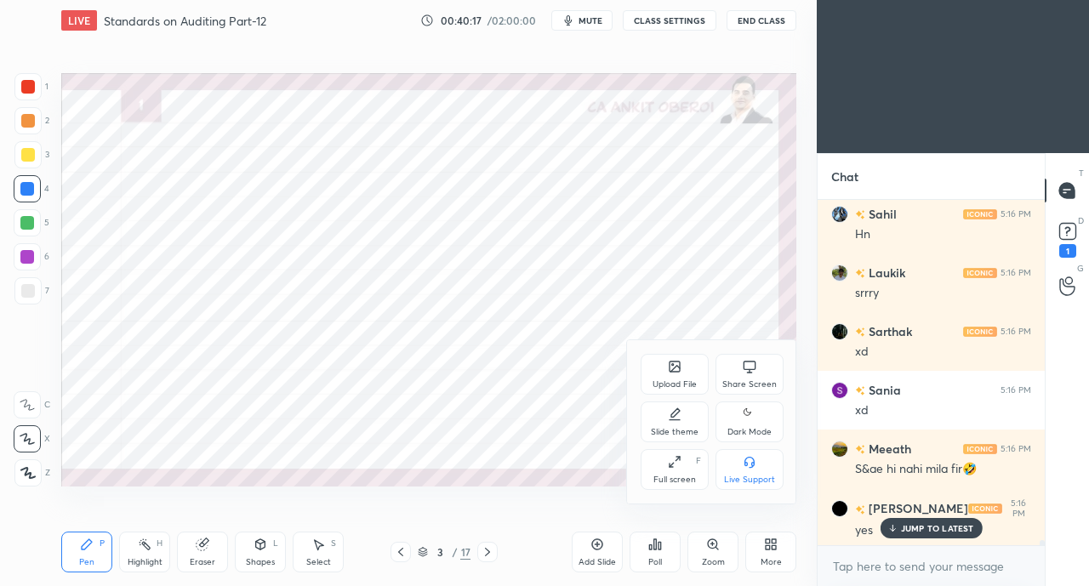
click at [729, 367] on div "Share Screen" at bounding box center [749, 374] width 68 height 41
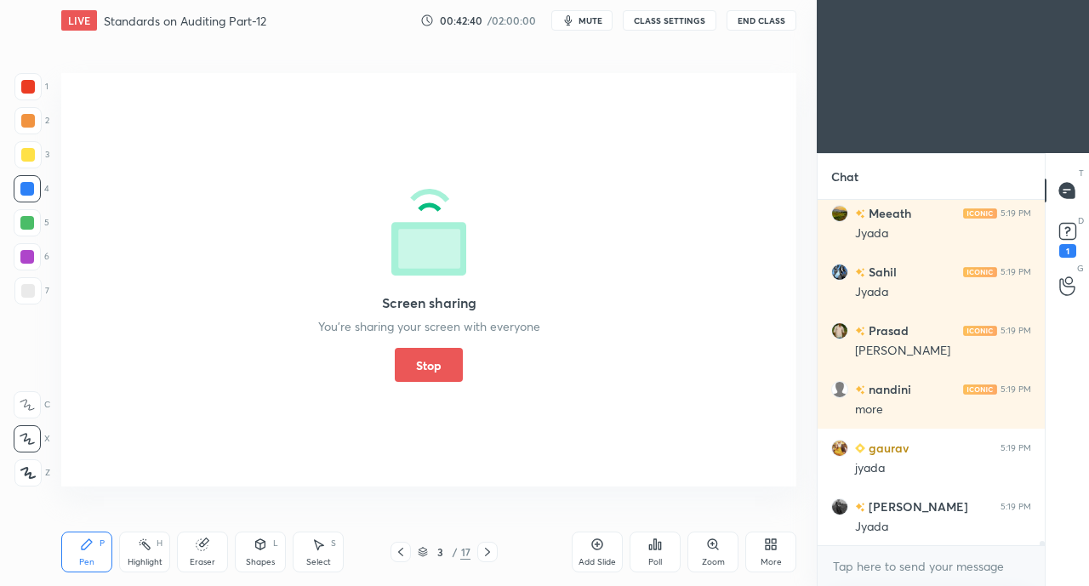
scroll to position [26161, 0]
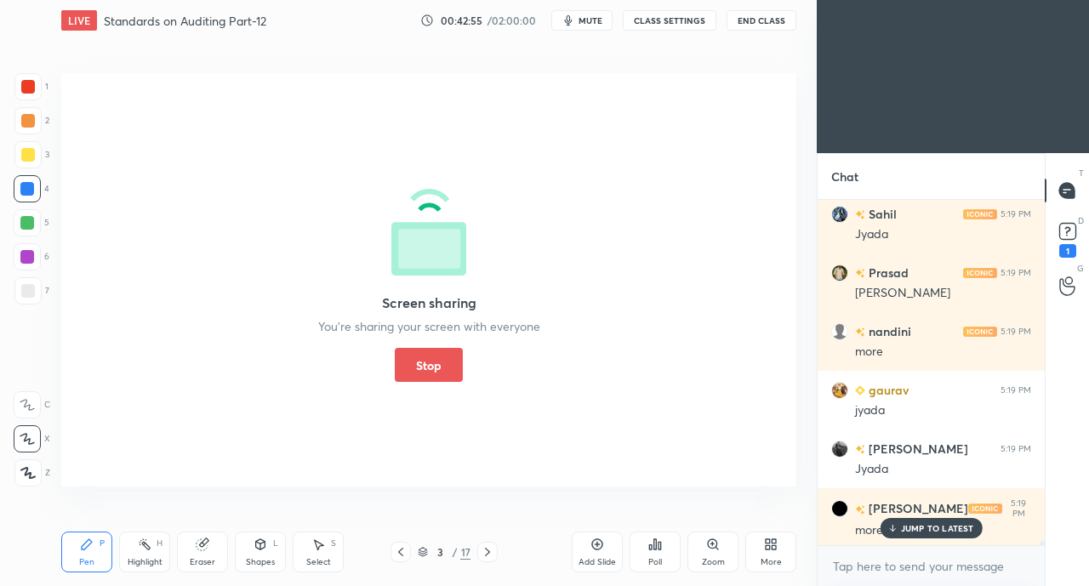
click at [424, 379] on button "Stop" at bounding box center [429, 365] width 68 height 34
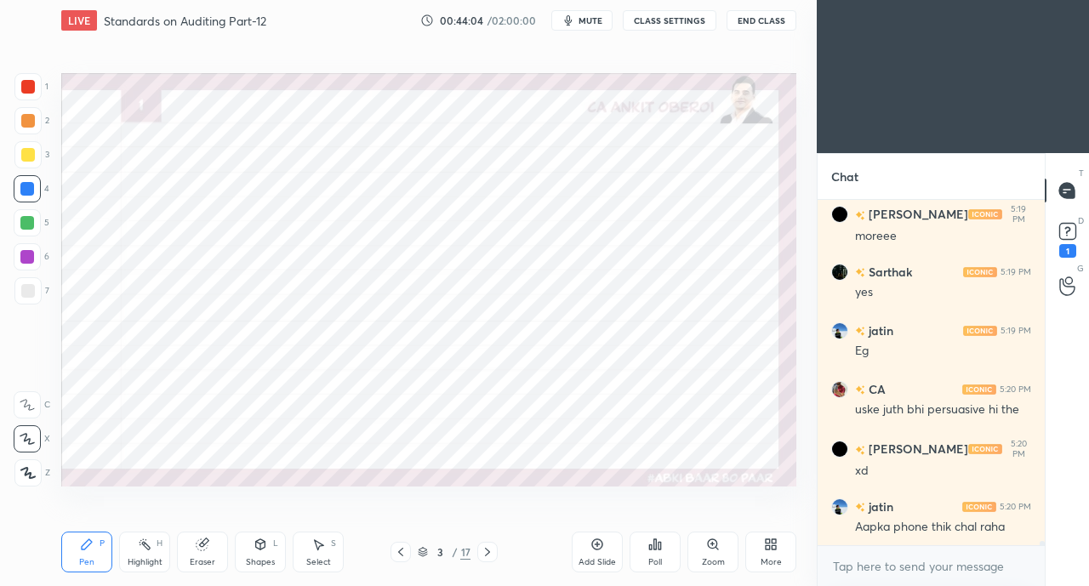
scroll to position [26514, 0]
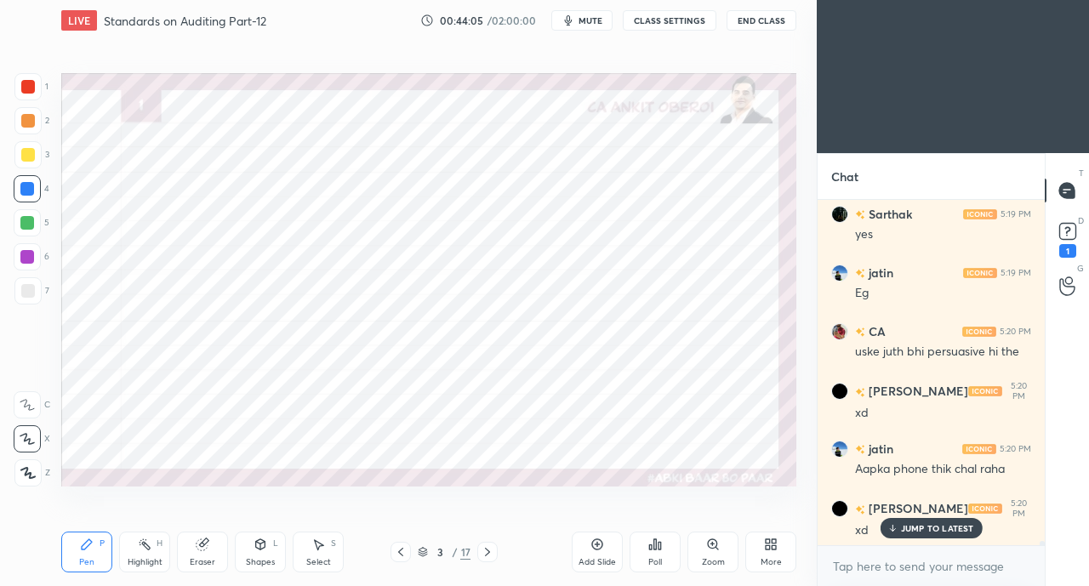
click at [789, 556] on div "More" at bounding box center [770, 552] width 51 height 41
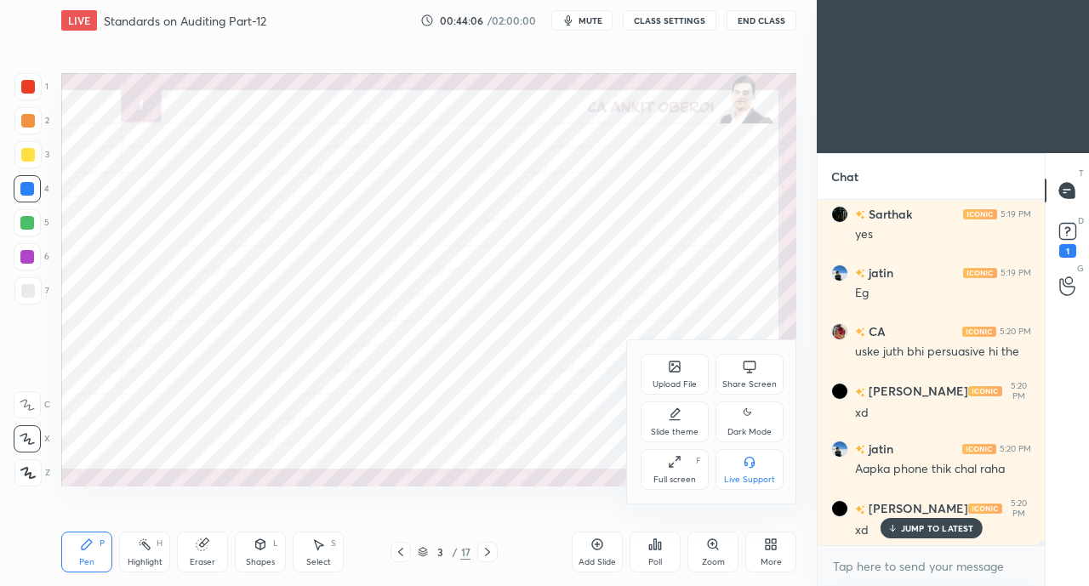
click at [752, 374] on div "Share Screen" at bounding box center [749, 374] width 68 height 41
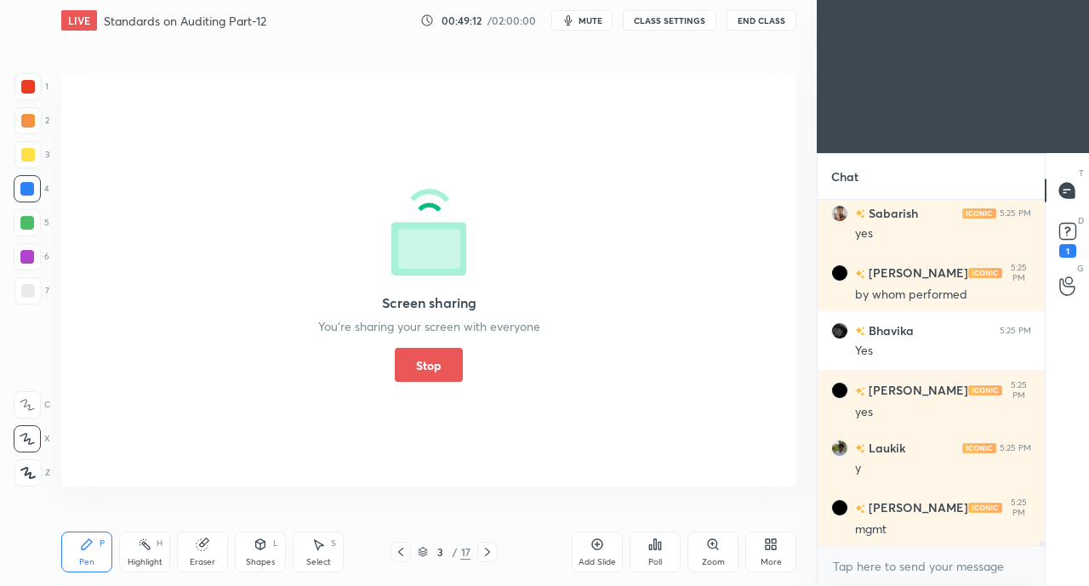
scroll to position [28689, 0]
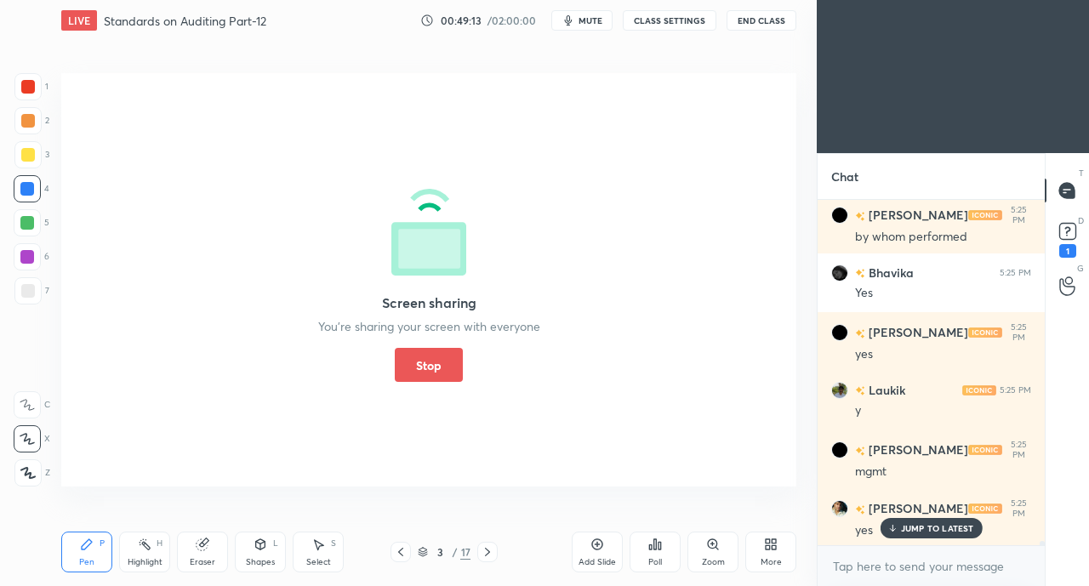
click at [437, 416] on div "Screen sharing You’re sharing your screen with everyone Stop" at bounding box center [428, 279] width 735 height 413
click at [441, 367] on button "Stop" at bounding box center [429, 365] width 68 height 34
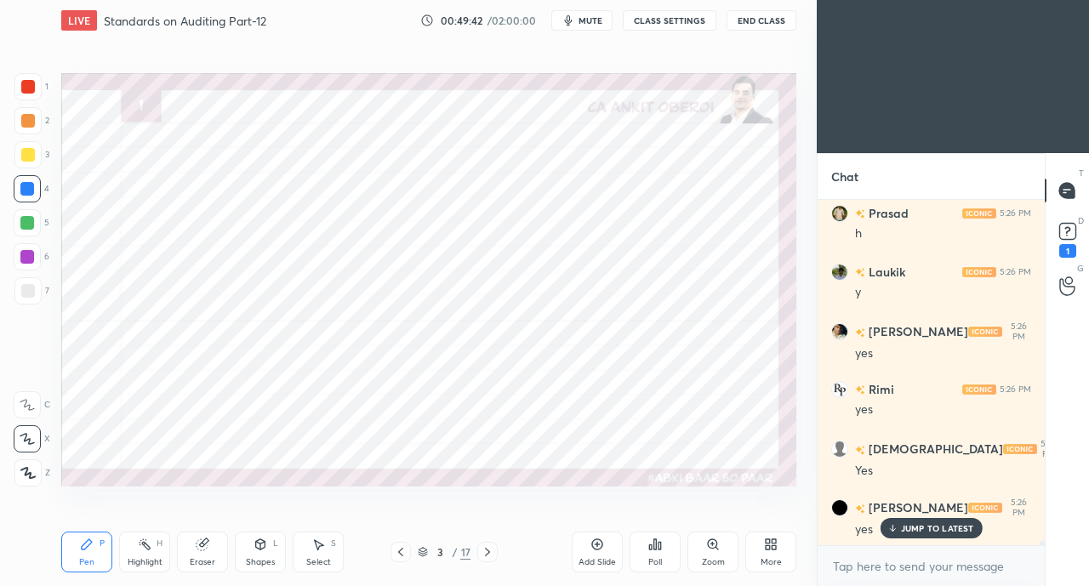
scroll to position [29394, 0]
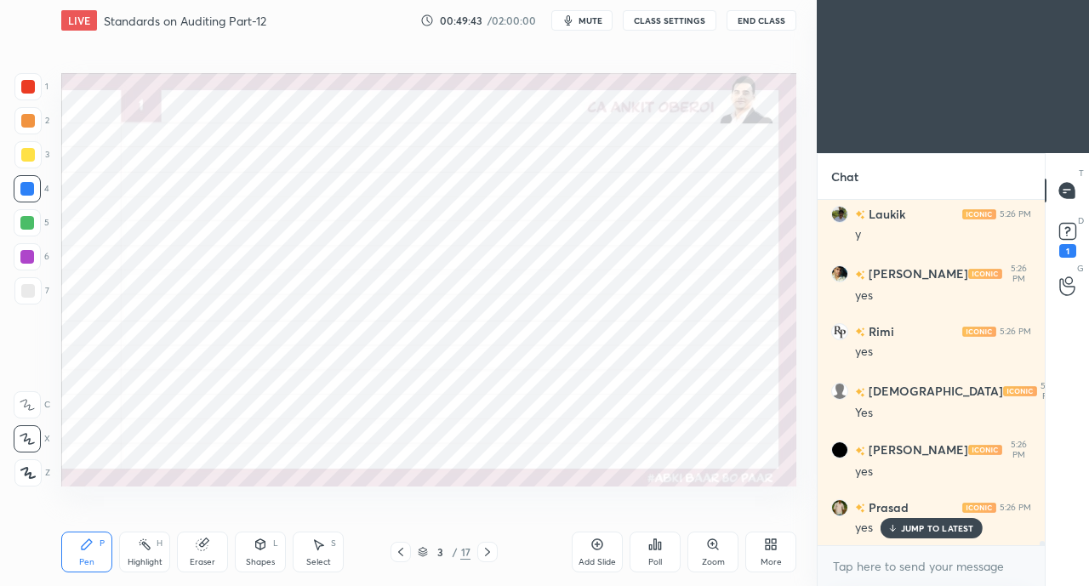
click at [767, 566] on div "More" at bounding box center [770, 562] width 21 height 9
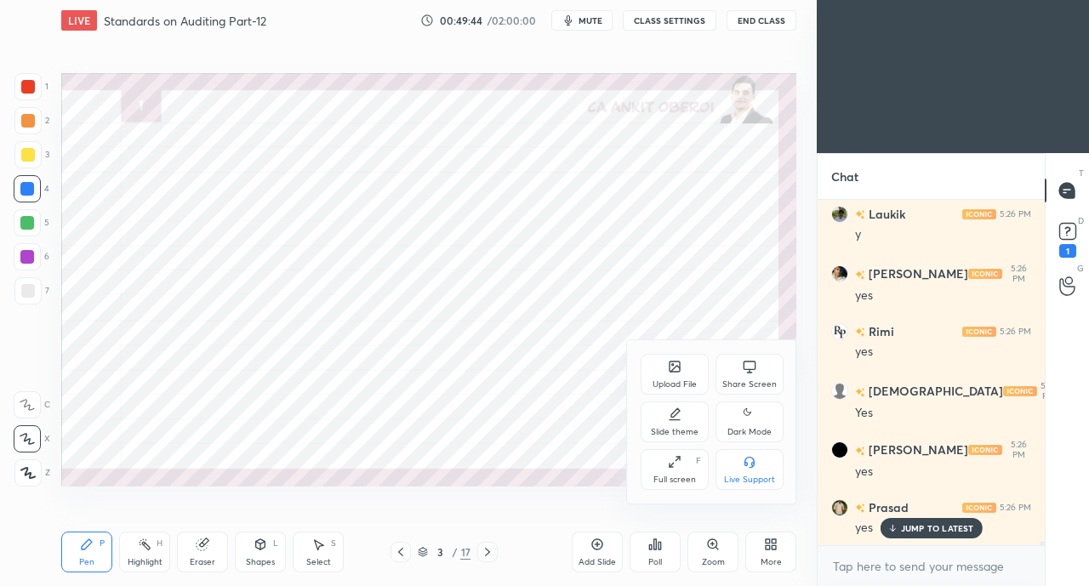
click at [742, 376] on div "Share Screen" at bounding box center [749, 374] width 68 height 41
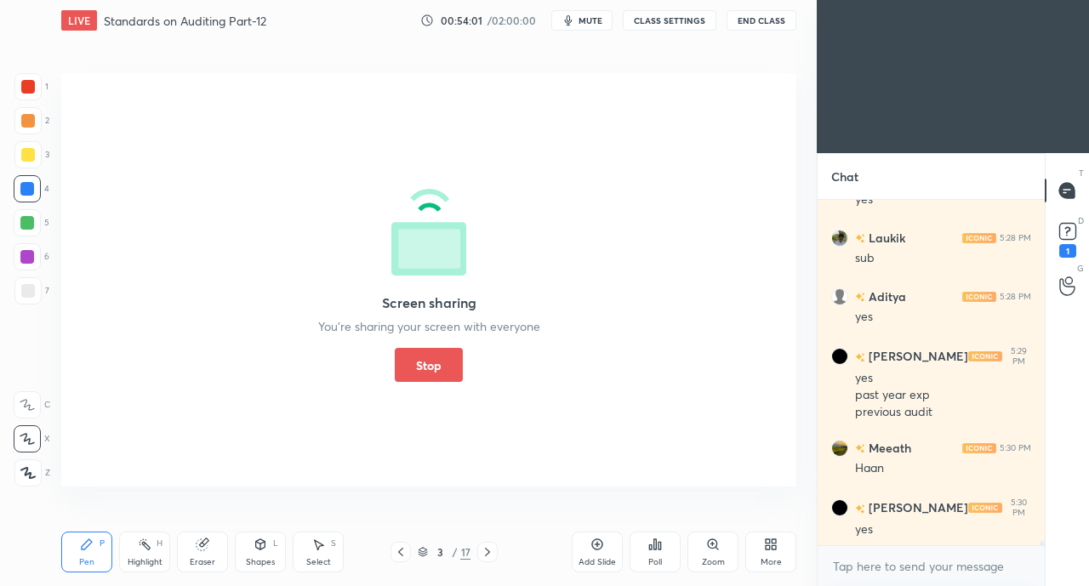
scroll to position [30877, 0]
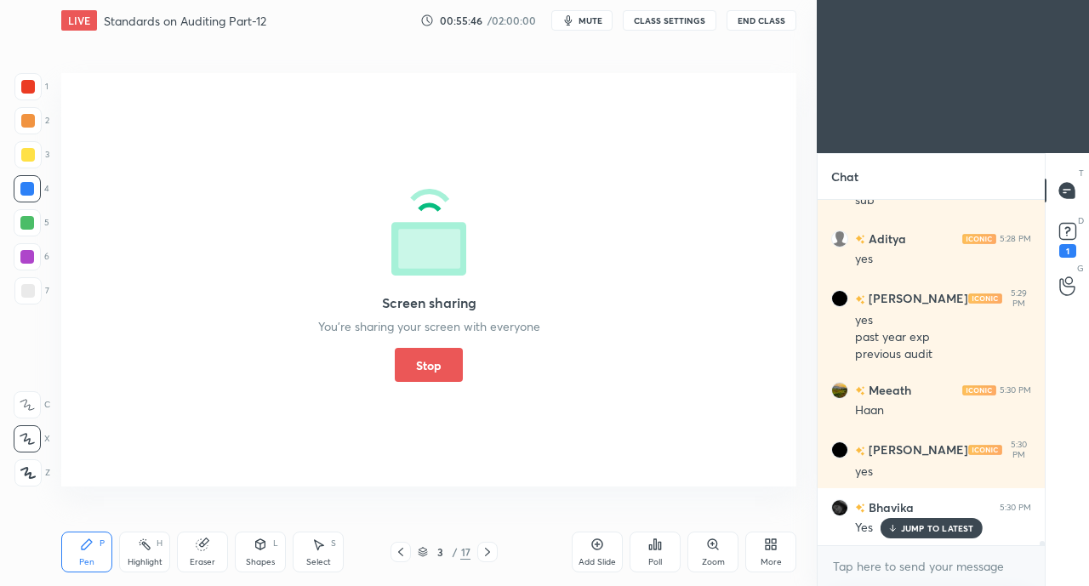
click at [427, 359] on button "Stop" at bounding box center [429, 365] width 68 height 34
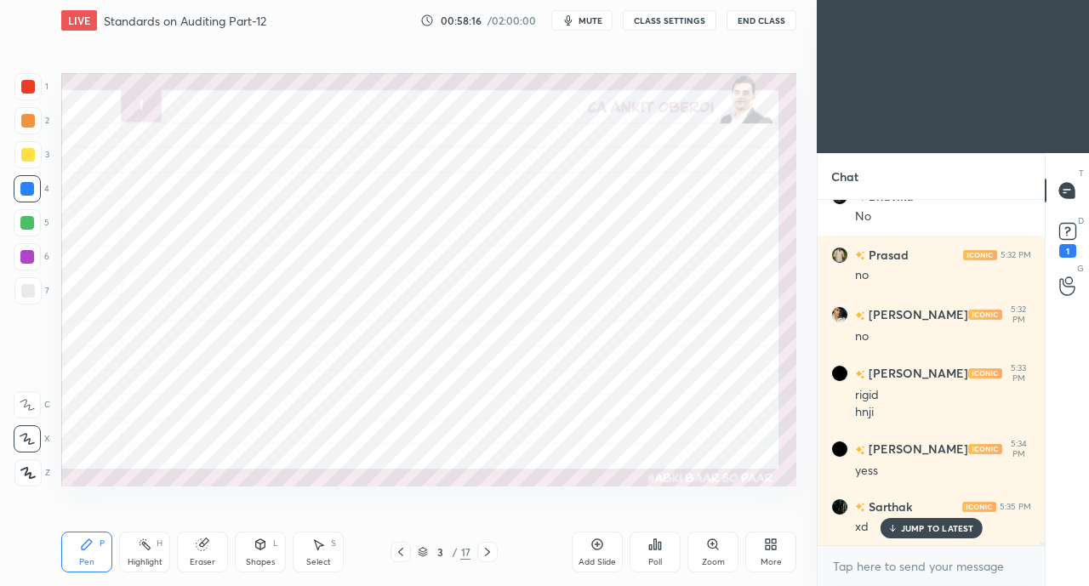
scroll to position [31950, 0]
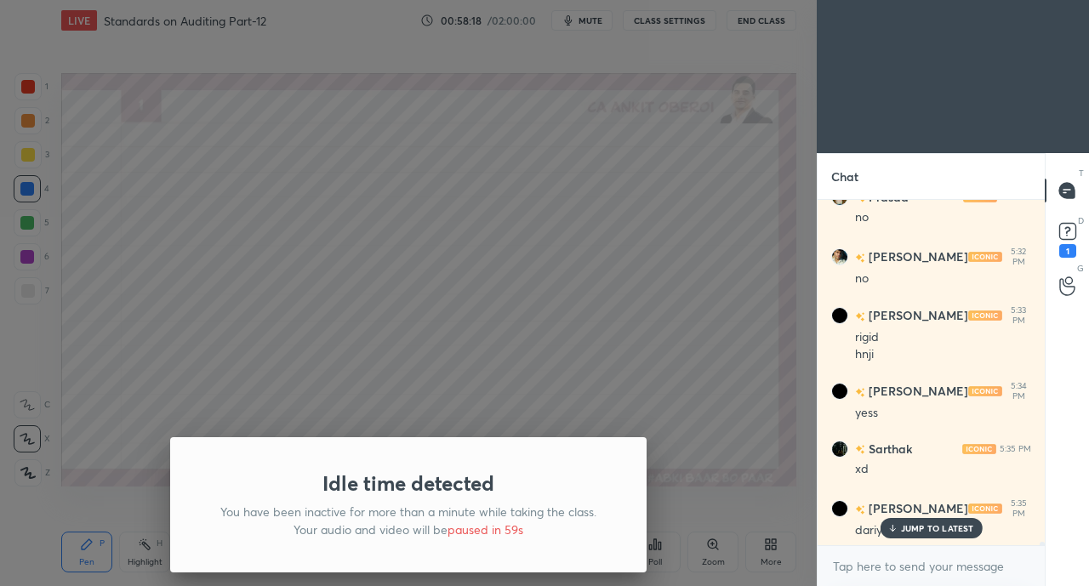
click at [111, 446] on div "Idle time detected You have been inactive for more than a minute while taking t…" at bounding box center [408, 293] width 817 height 586
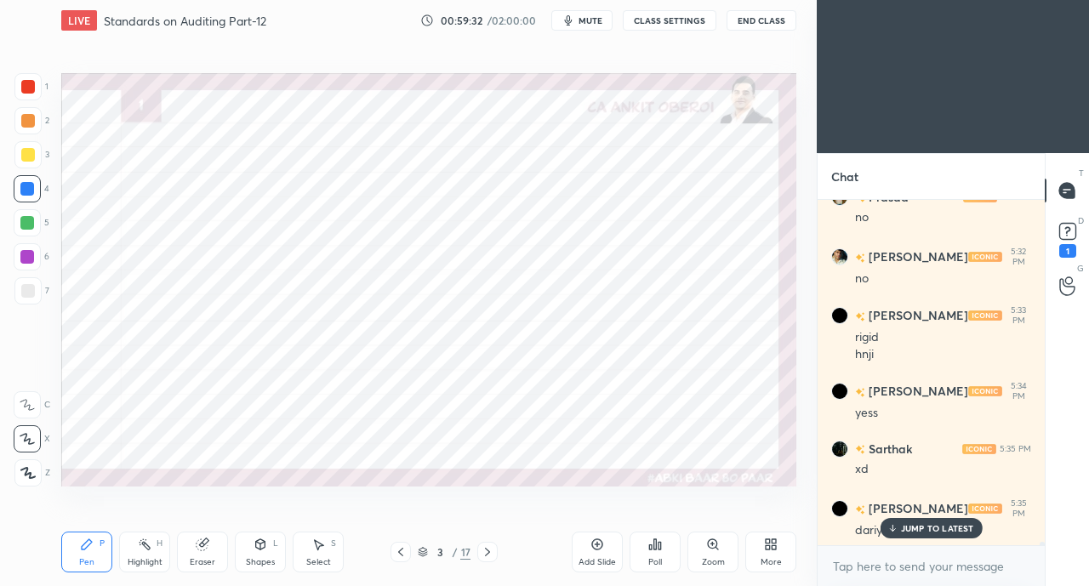
click at [774, 549] on icon at bounding box center [773, 547] width 4 height 4
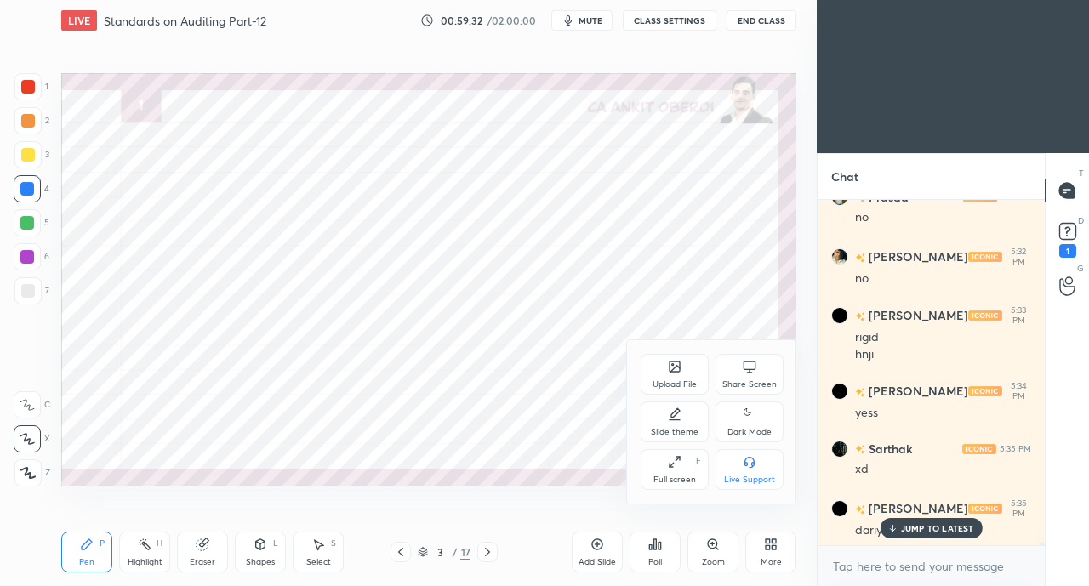
click at [734, 386] on div "Share Screen" at bounding box center [749, 384] width 54 height 9
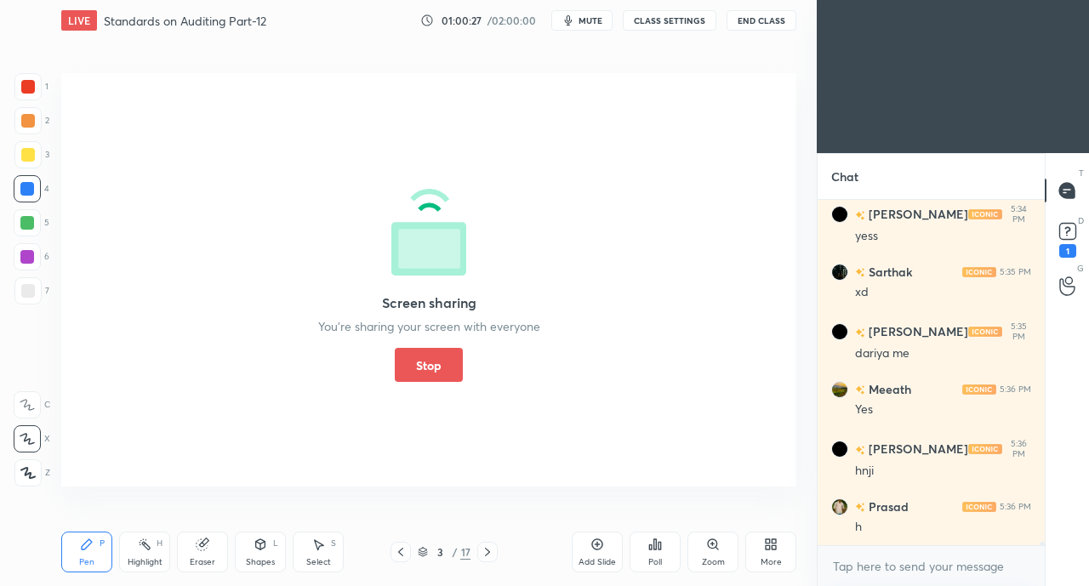
scroll to position [32185, 0]
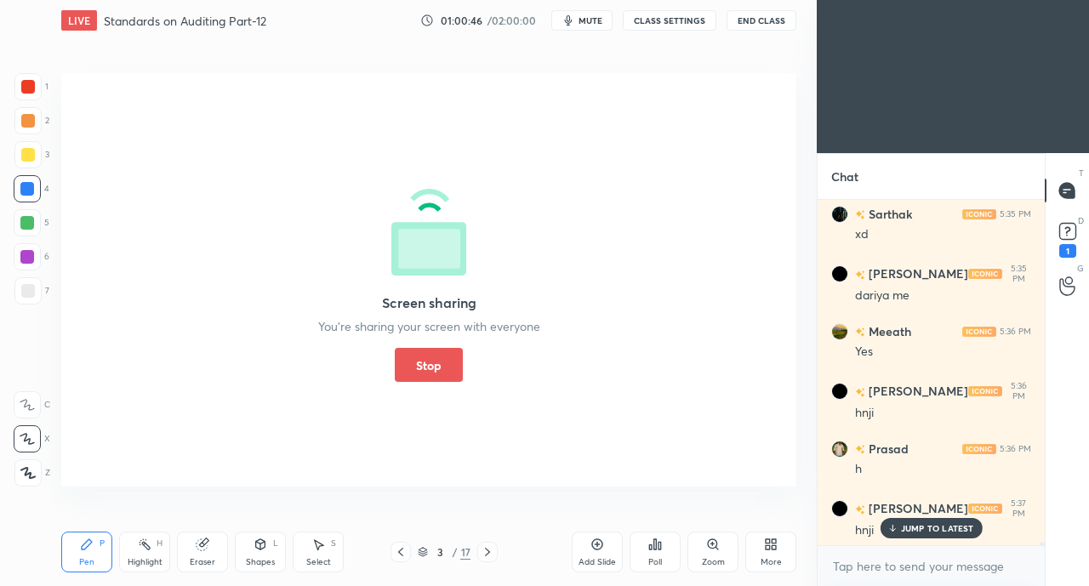
click at [405, 361] on button "Stop" at bounding box center [429, 365] width 68 height 34
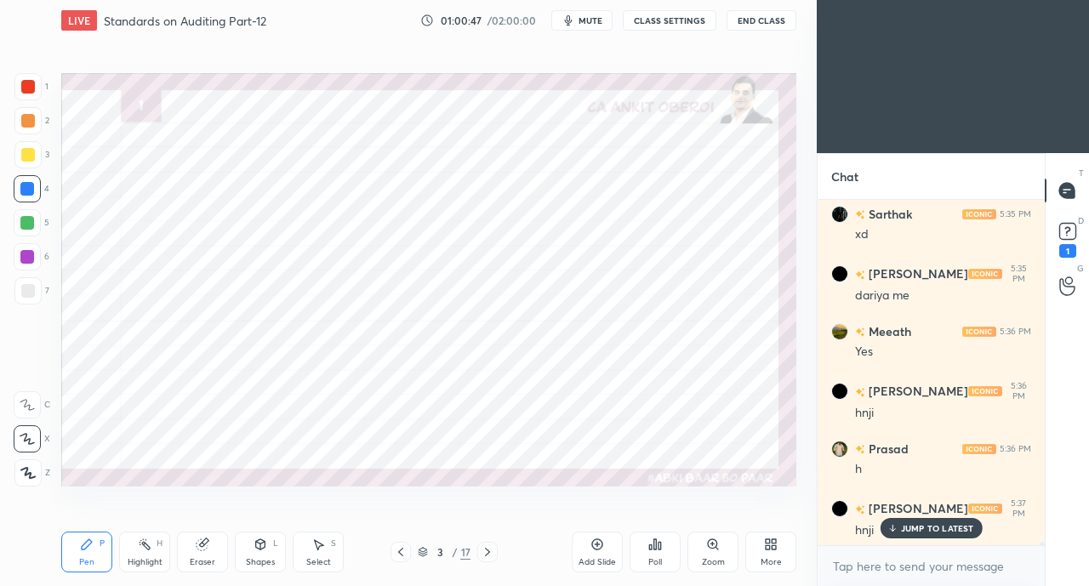
click at [910, 528] on p "JUMP TO LATEST" at bounding box center [937, 528] width 73 height 10
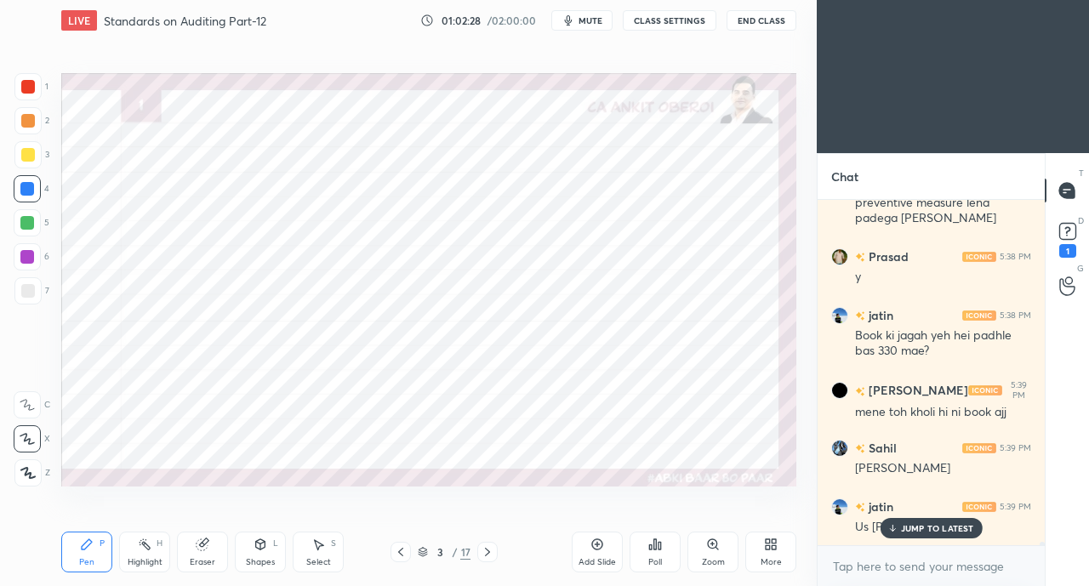
scroll to position [33424, 0]
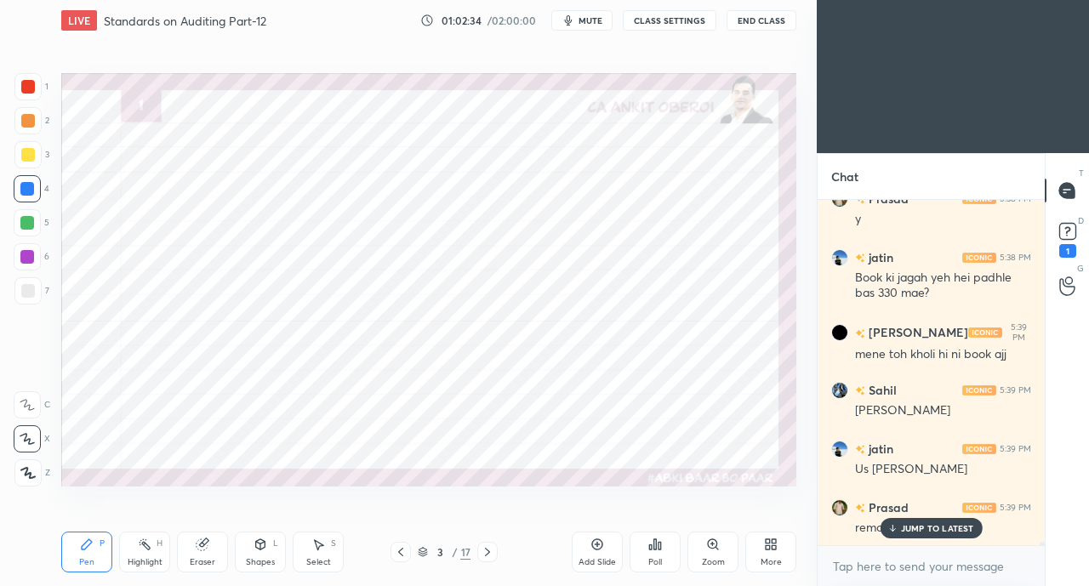
click at [949, 527] on p "JUMP TO LATEST" at bounding box center [937, 528] width 73 height 10
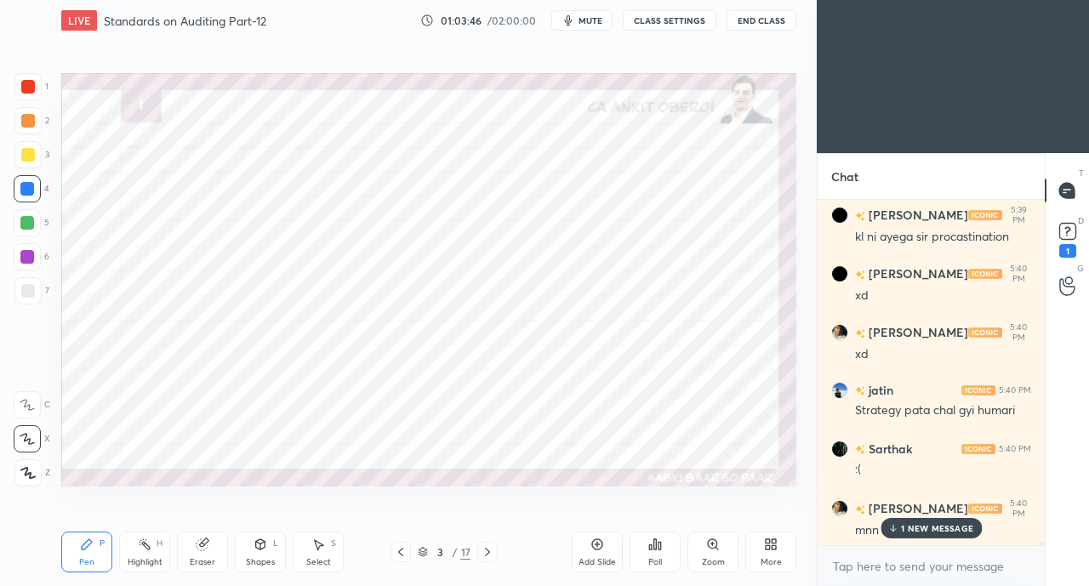
scroll to position [34203, 0]
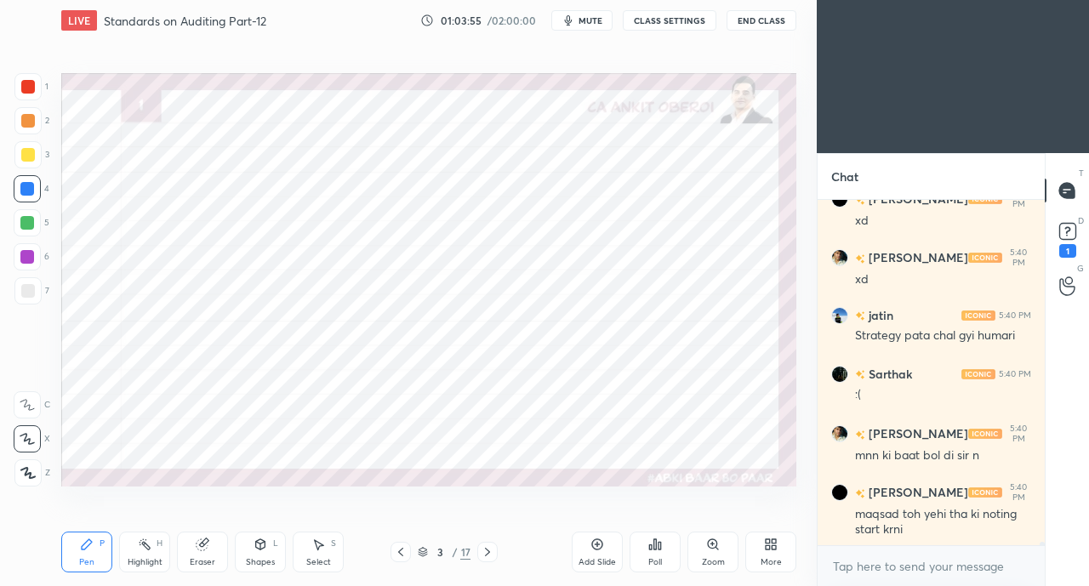
click at [774, 552] on div "More" at bounding box center [770, 552] width 51 height 41
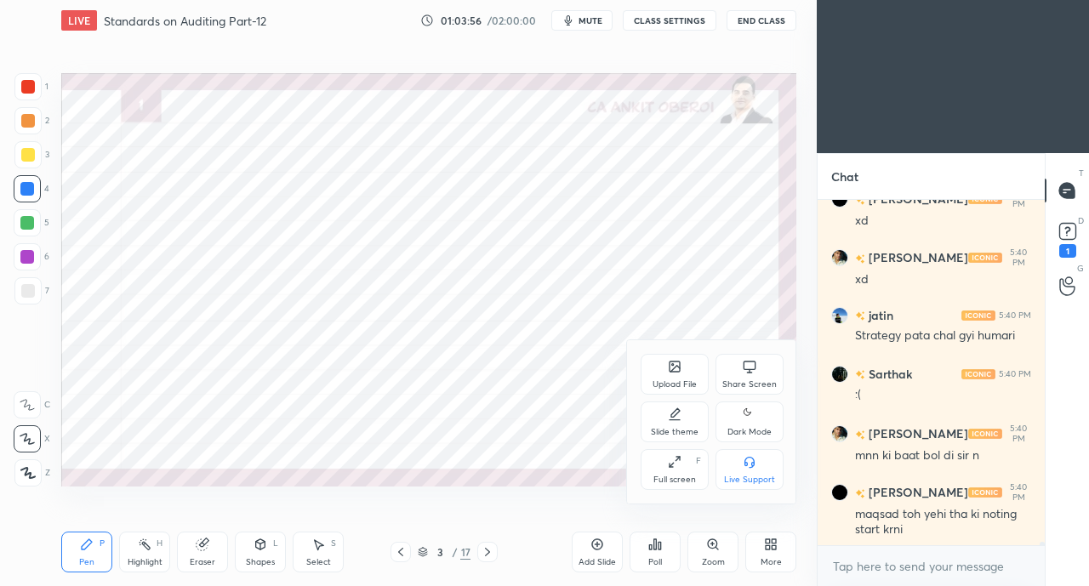
click at [744, 373] on icon at bounding box center [750, 367] width 14 height 14
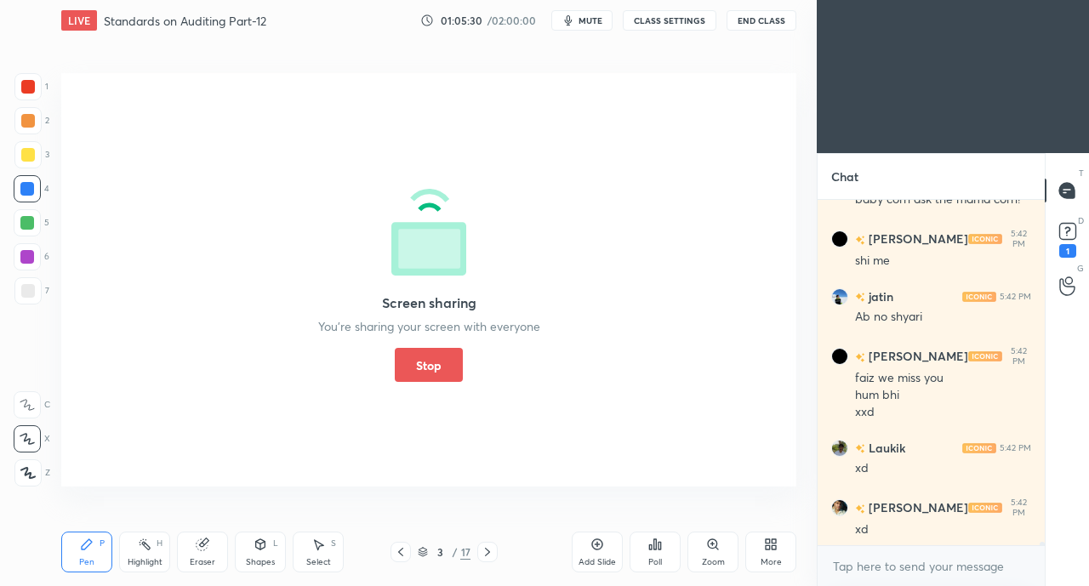
scroll to position [35899, 0]
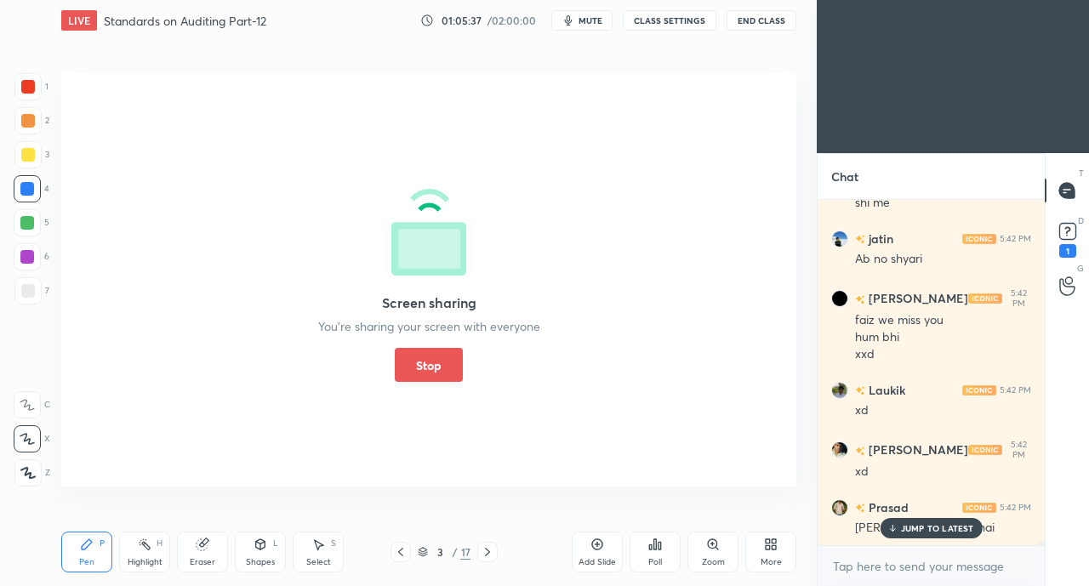
click at [932, 529] on p "JUMP TO LATEST" at bounding box center [937, 528] width 73 height 10
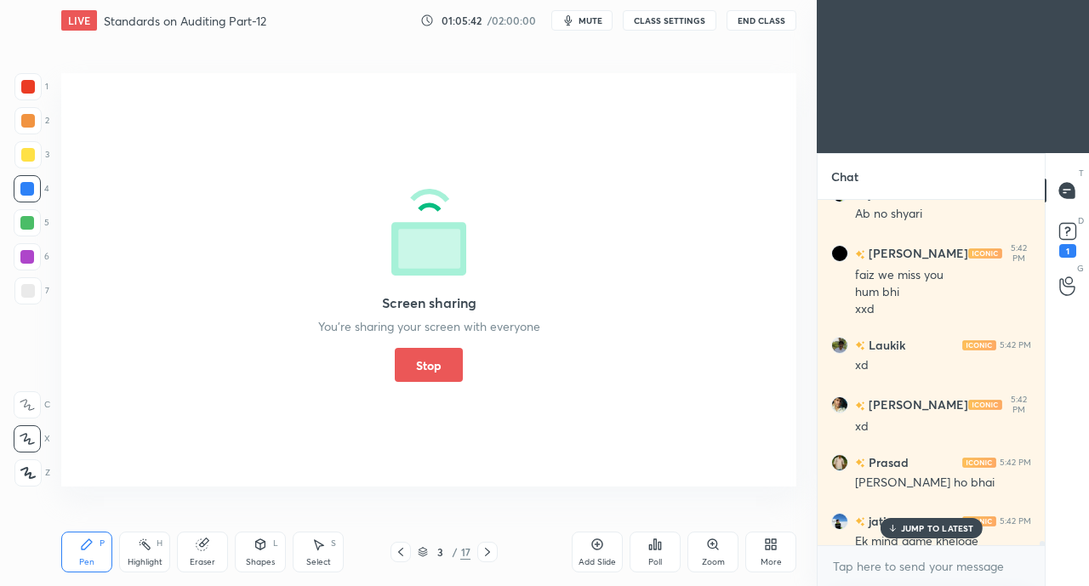
scroll to position [35894, 0]
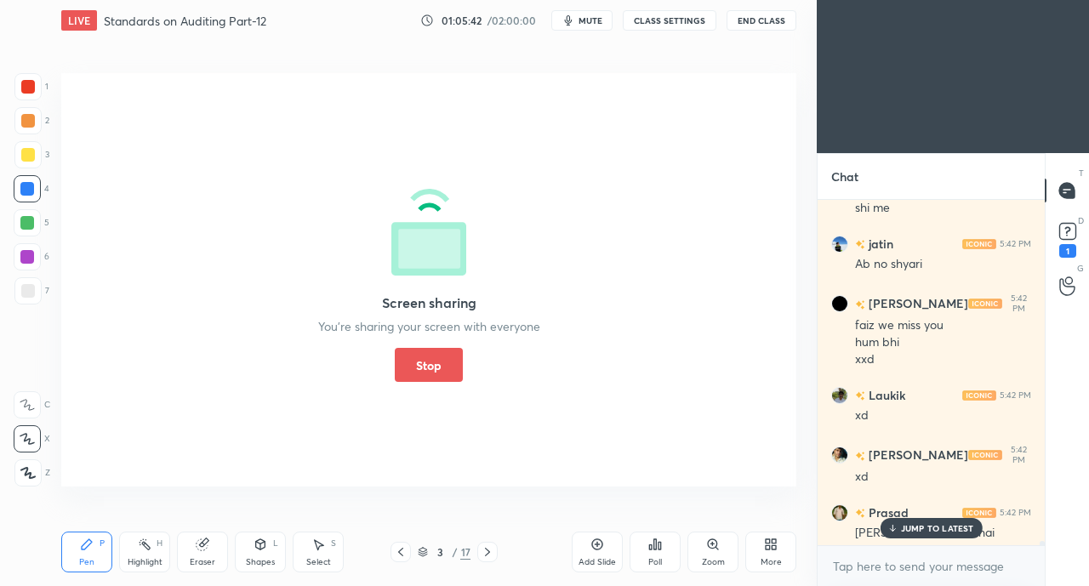
click at [928, 319] on div "faiz we miss you" at bounding box center [943, 325] width 176 height 17
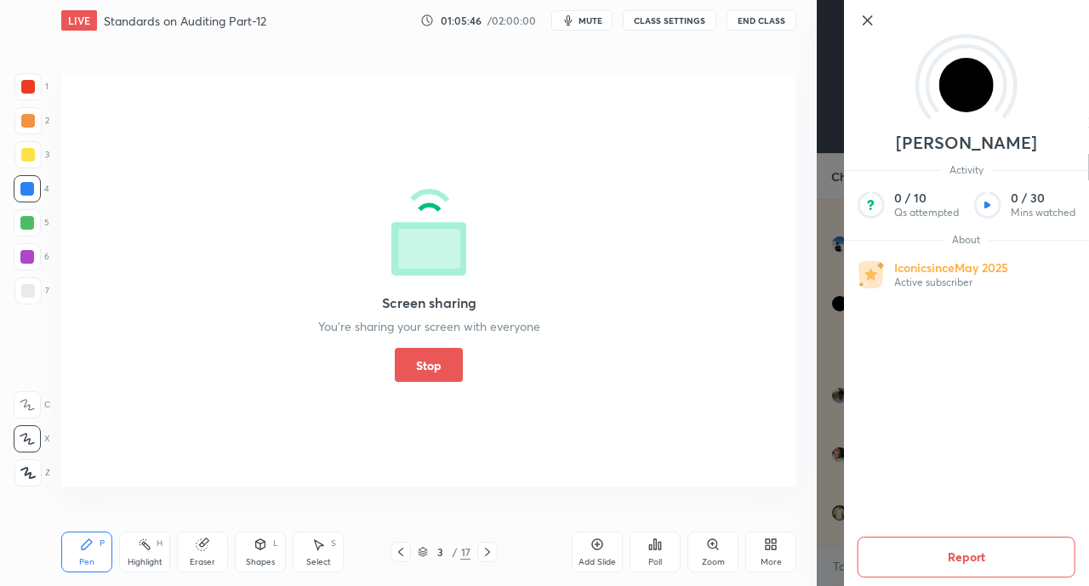
click at [983, 555] on button "Report" at bounding box center [966, 557] width 218 height 41
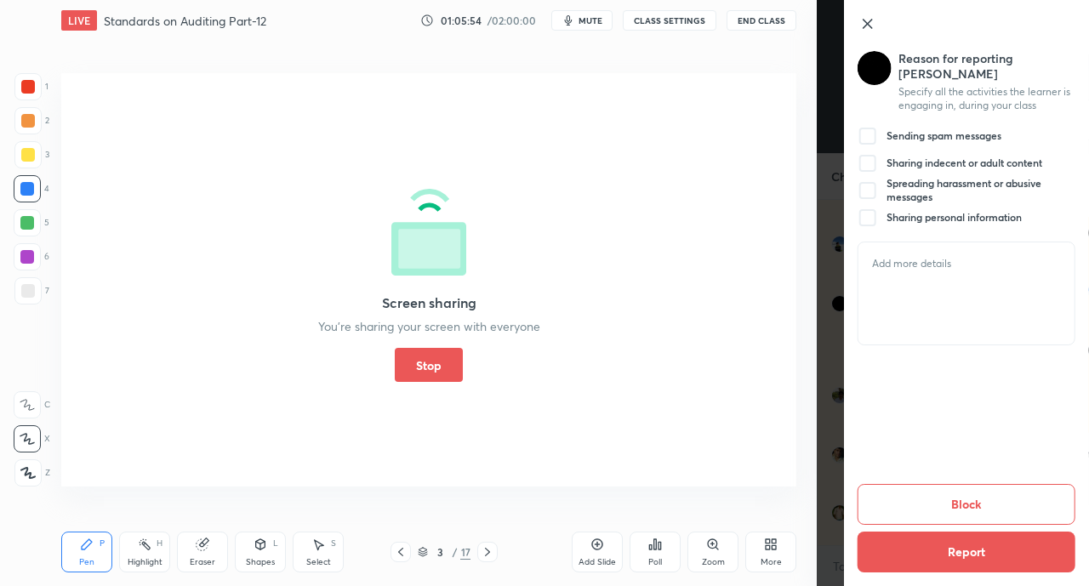
click at [867, 24] on icon at bounding box center [867, 24] width 9 height 9
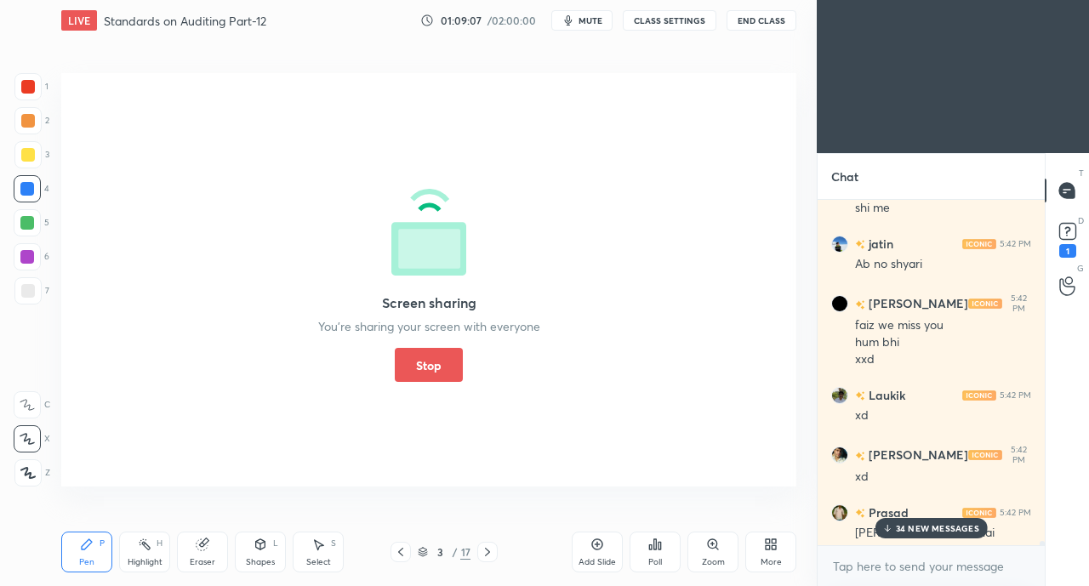
click at [411, 366] on button "Stop" at bounding box center [429, 365] width 68 height 34
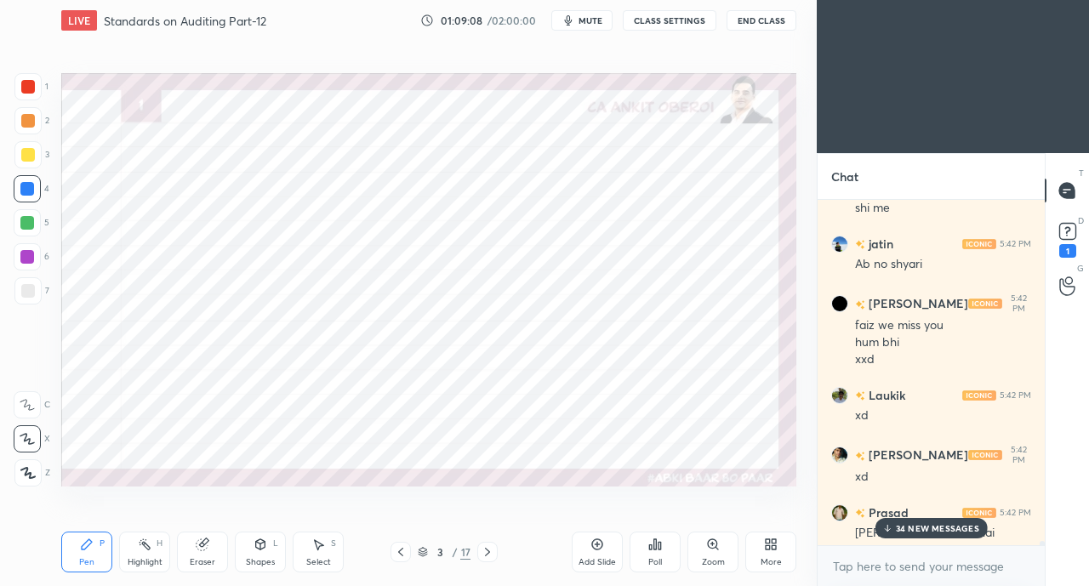
click at [887, 530] on icon at bounding box center [886, 528] width 11 height 10
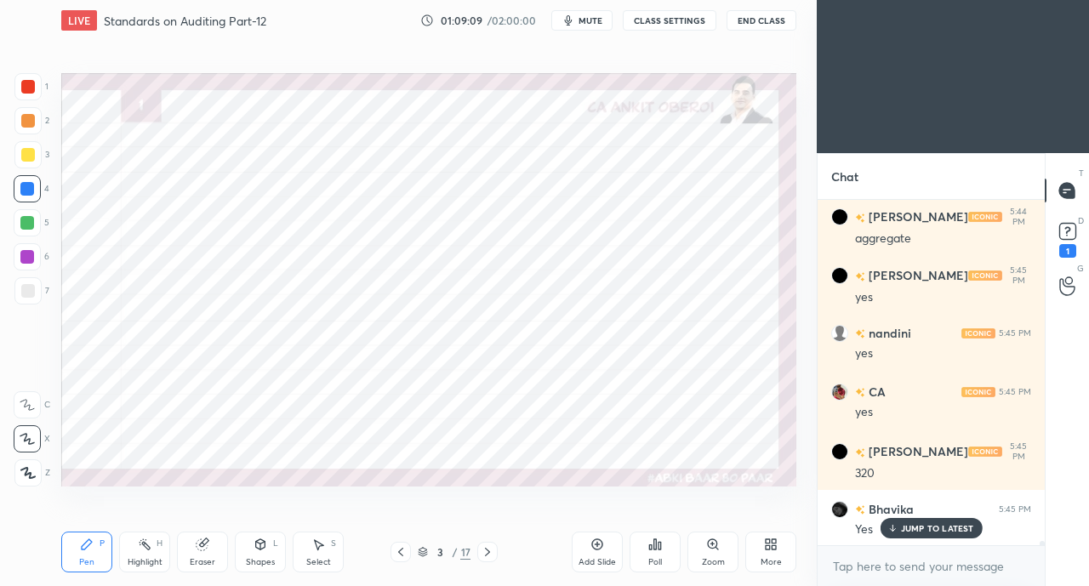
click at [898, 536] on div "JUMP TO LATEST" at bounding box center [930, 528] width 102 height 20
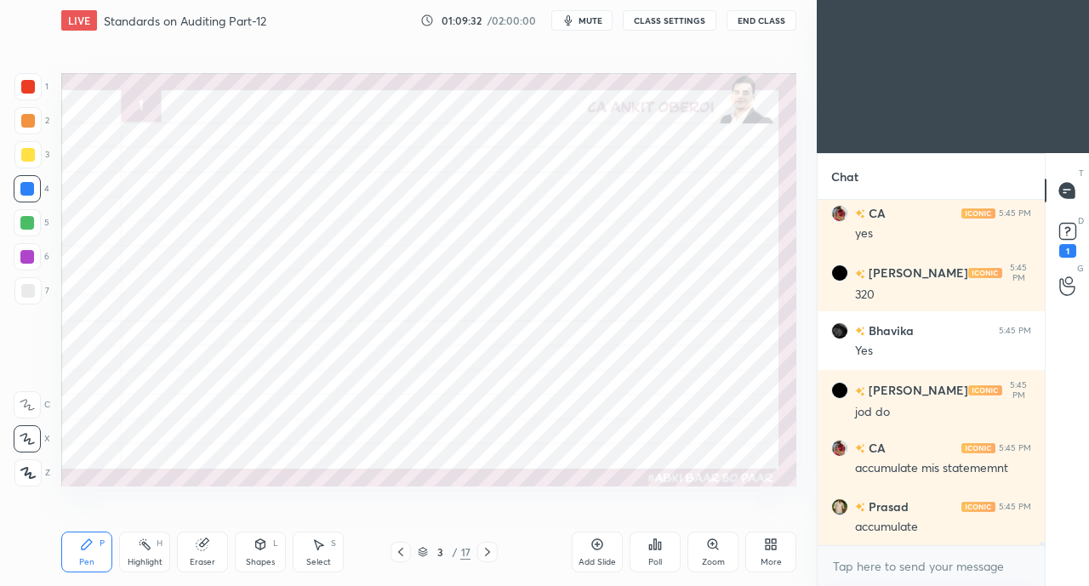
scroll to position [37775, 0]
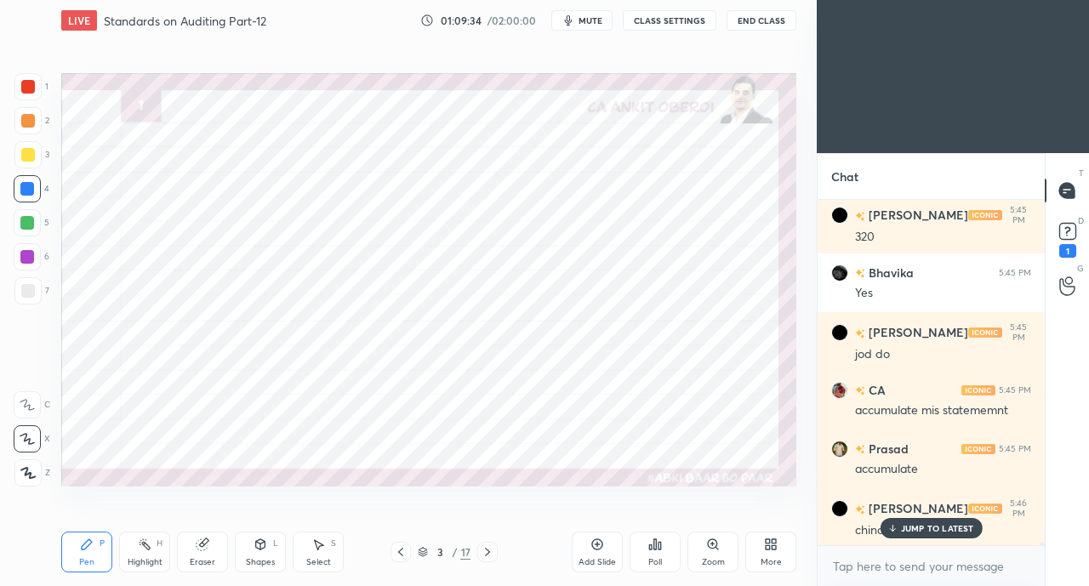
click at [922, 525] on p "JUMP TO LATEST" at bounding box center [937, 528] width 73 height 10
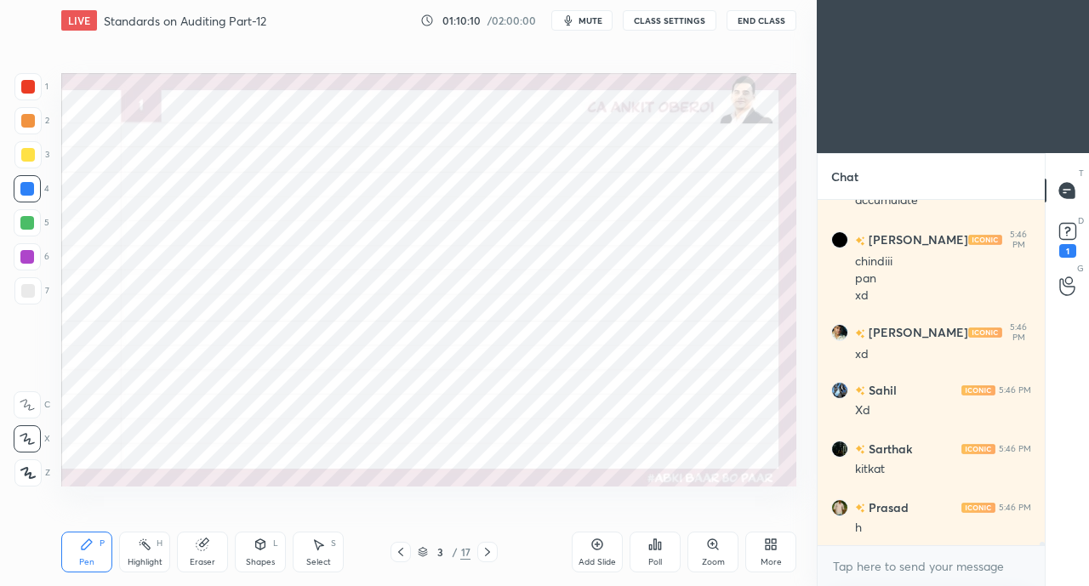
scroll to position [38103, 0]
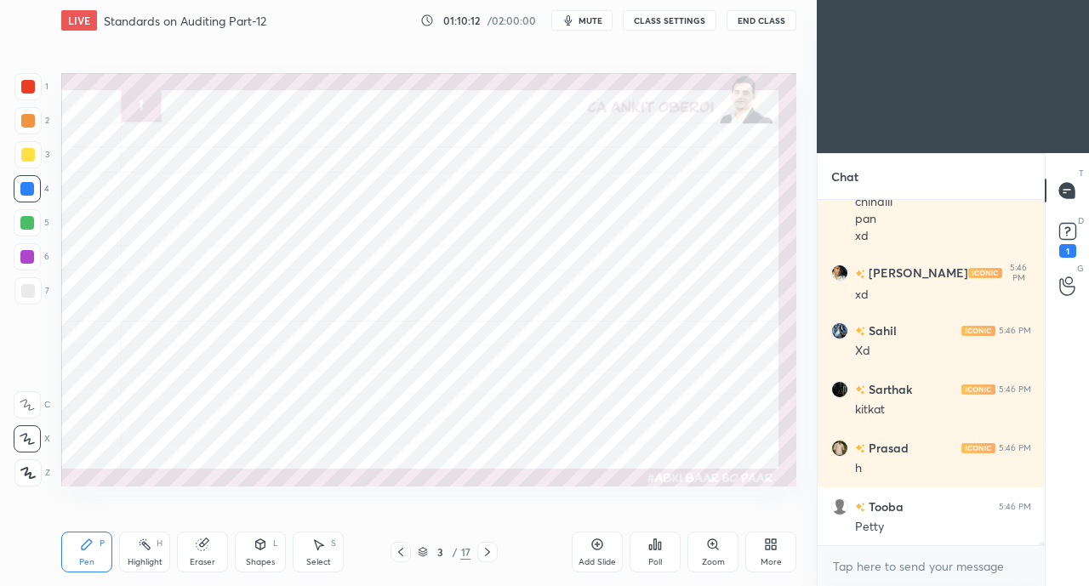
click at [773, 562] on div "More" at bounding box center [770, 562] width 21 height 9
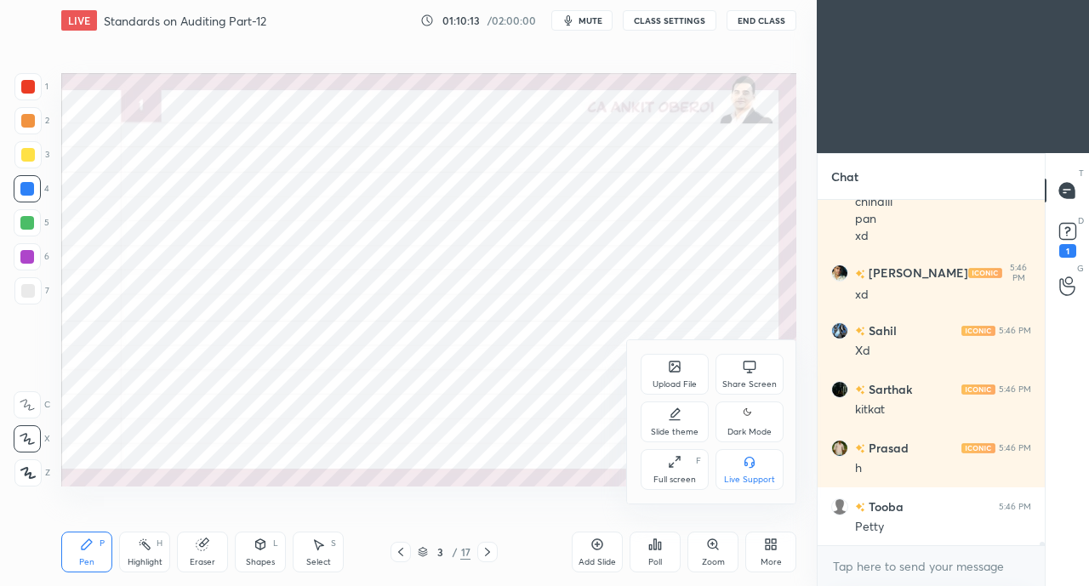
click at [743, 376] on div "Share Screen" at bounding box center [749, 374] width 68 height 41
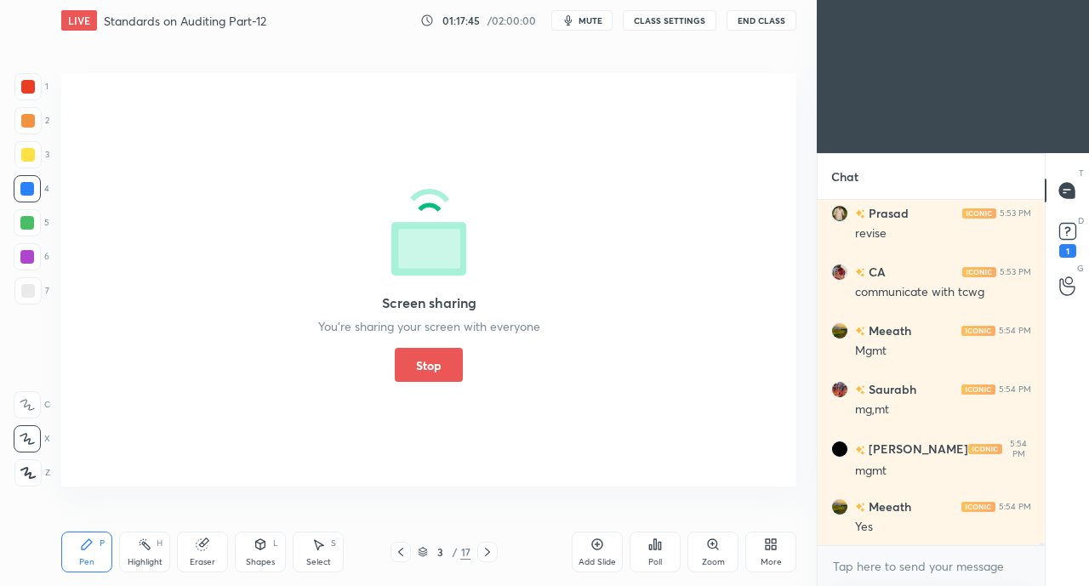
scroll to position [42584, 0]
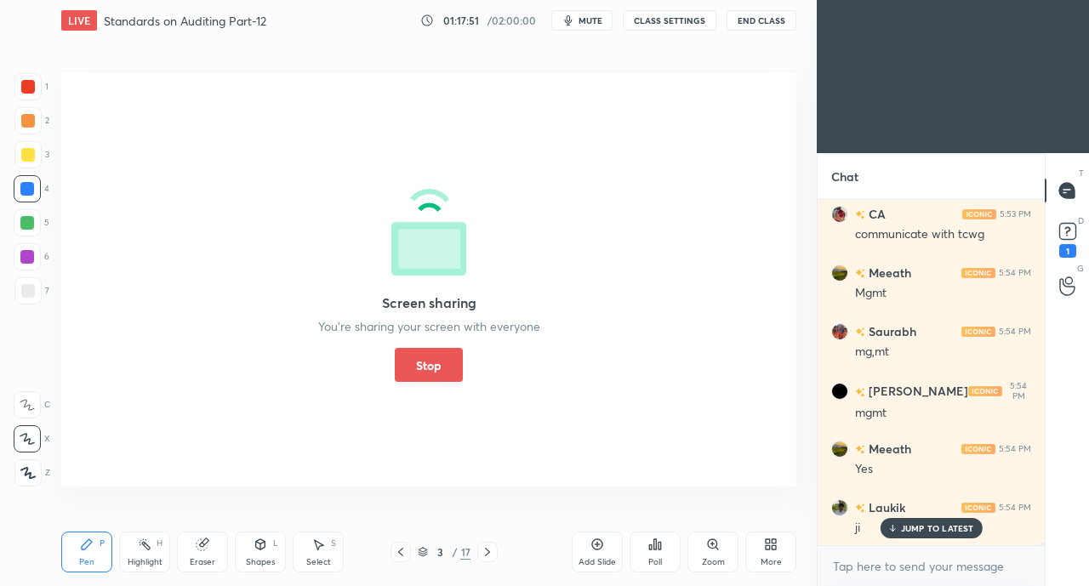
click at [428, 369] on button "Stop" at bounding box center [429, 365] width 68 height 34
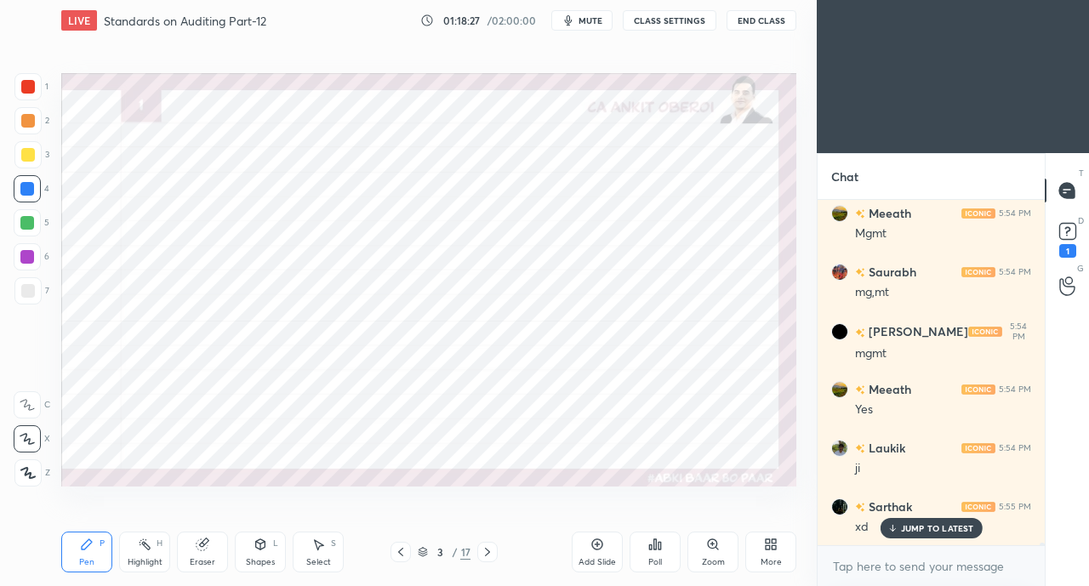
scroll to position [42701, 0]
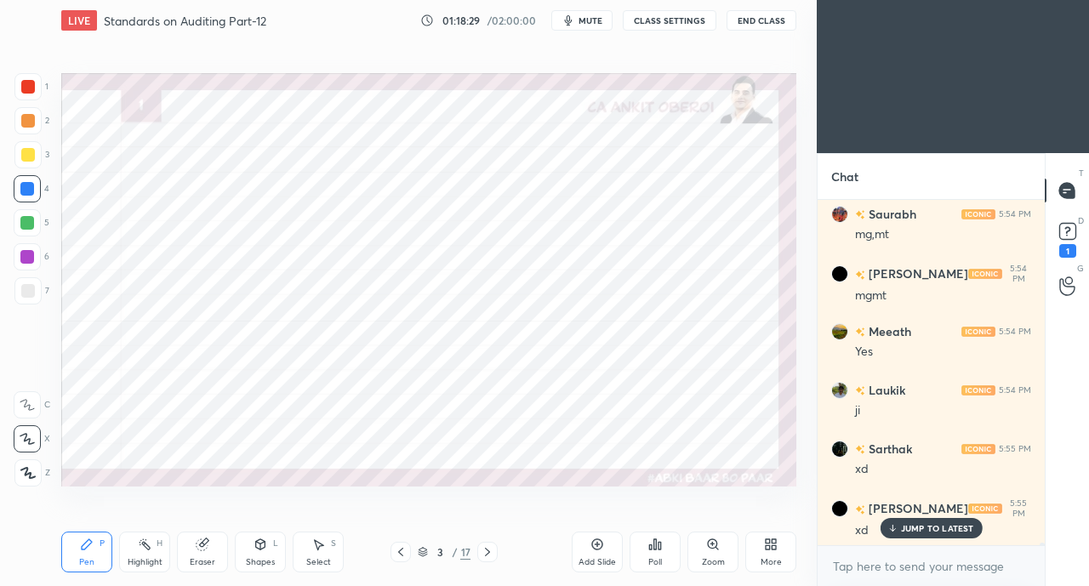
click at [911, 537] on div "JUMP TO LATEST" at bounding box center [930, 528] width 102 height 20
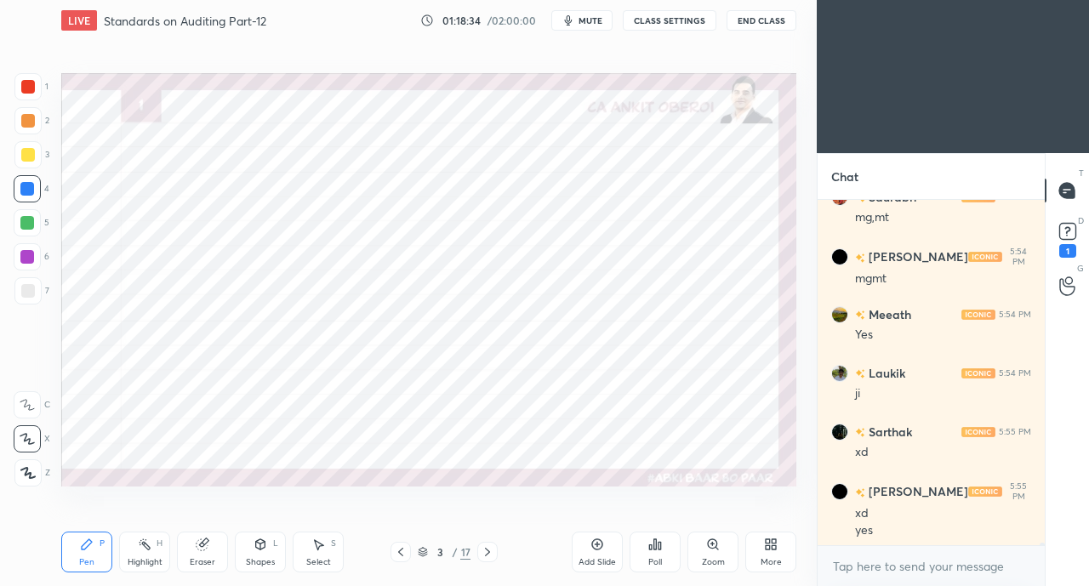
scroll to position [42778, 0]
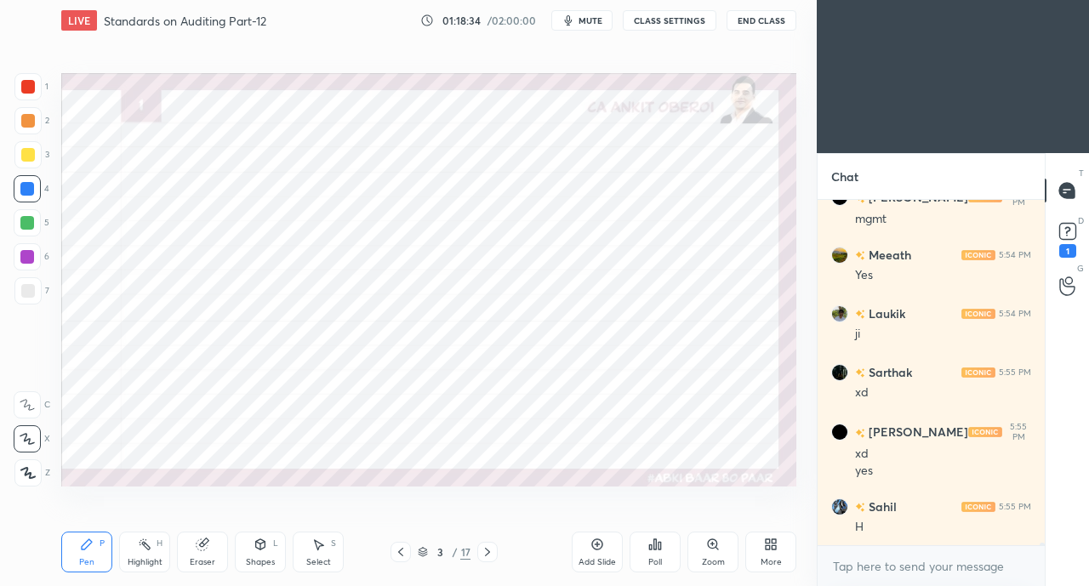
click at [927, 529] on div "H" at bounding box center [943, 527] width 176 height 17
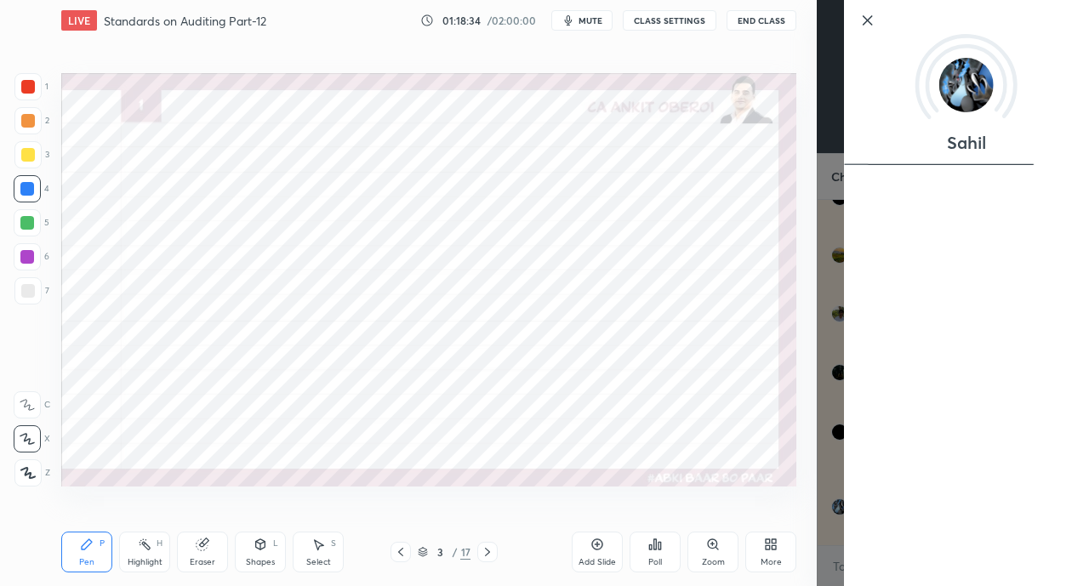
click at [784, 496] on div "Setting up your live class Poll for secs No correct answer Start poll" at bounding box center [428, 279] width 748 height 477
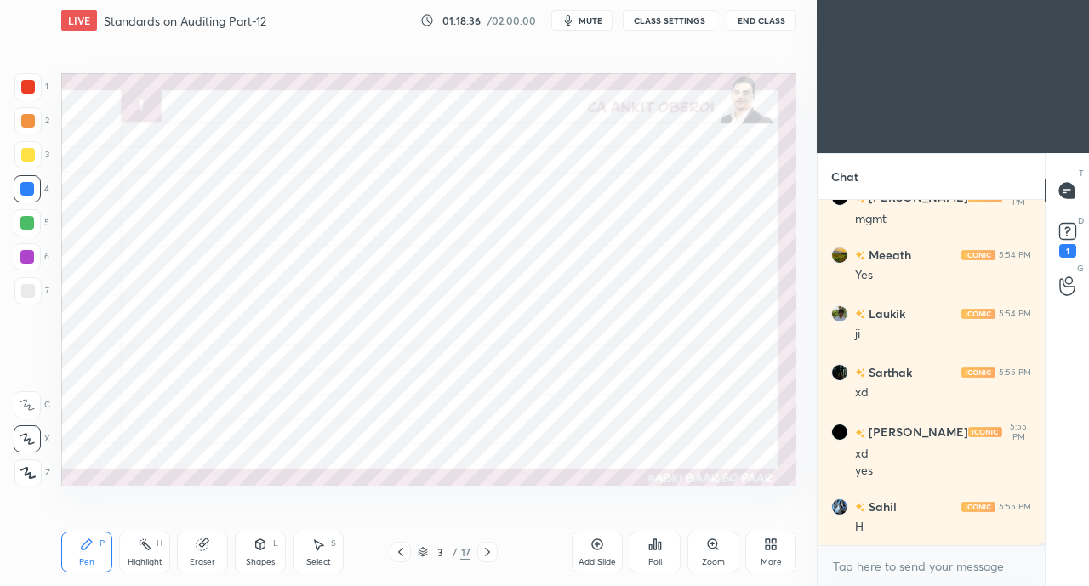
scroll to position [42851, 0]
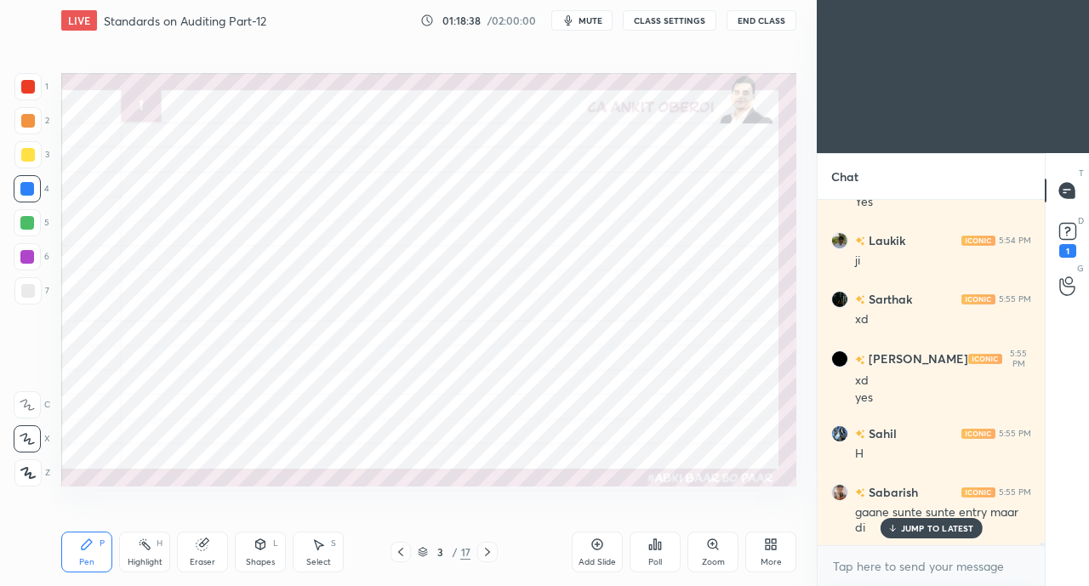
click at [926, 526] on p "JUMP TO LATEST" at bounding box center [937, 528] width 73 height 10
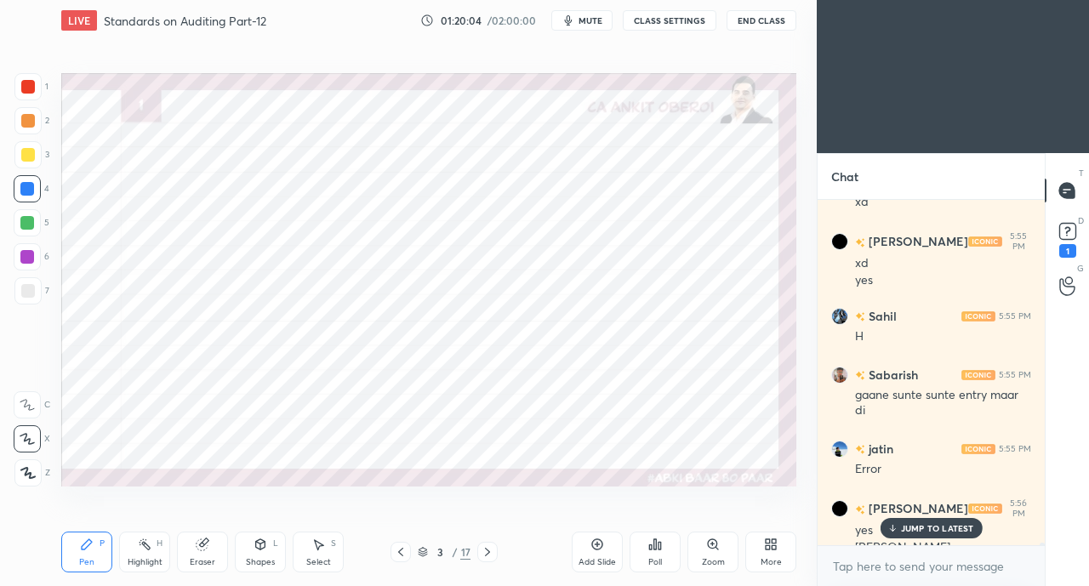
scroll to position [42986, 0]
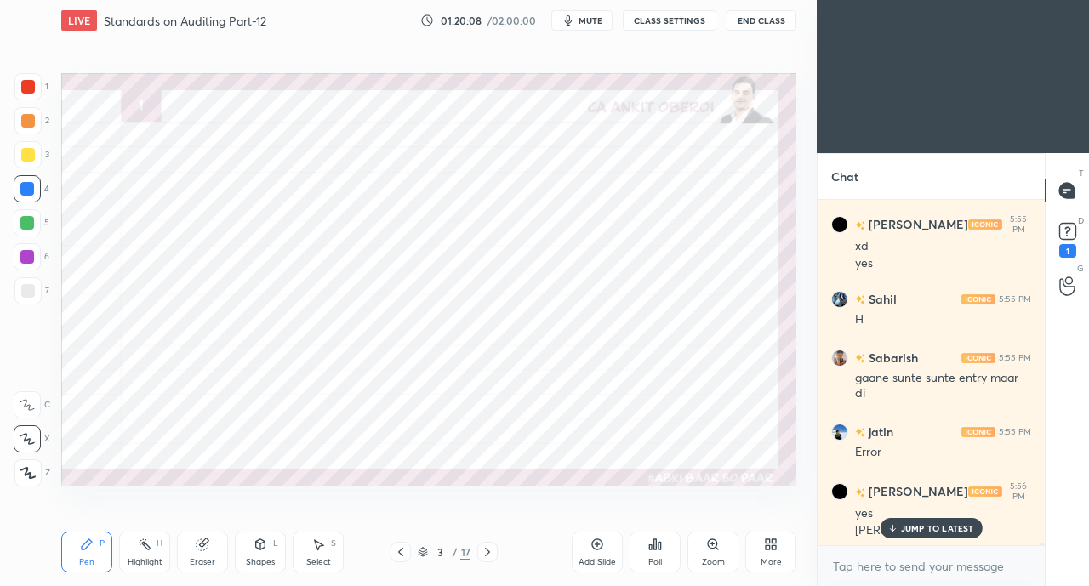
click at [913, 527] on p "JUMP TO LATEST" at bounding box center [937, 528] width 73 height 10
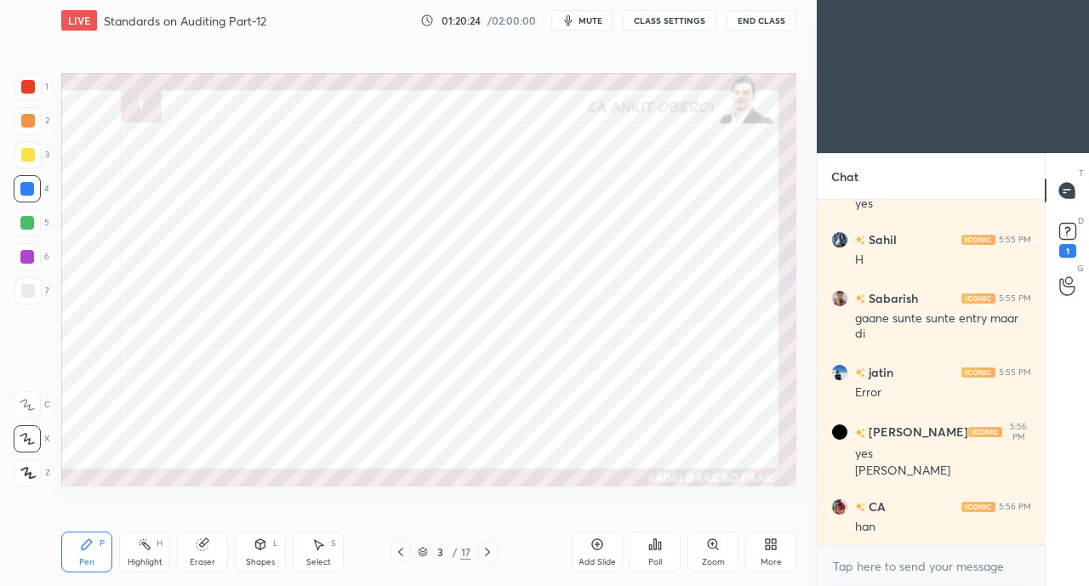
click at [764, 544] on icon at bounding box center [771, 545] width 14 height 14
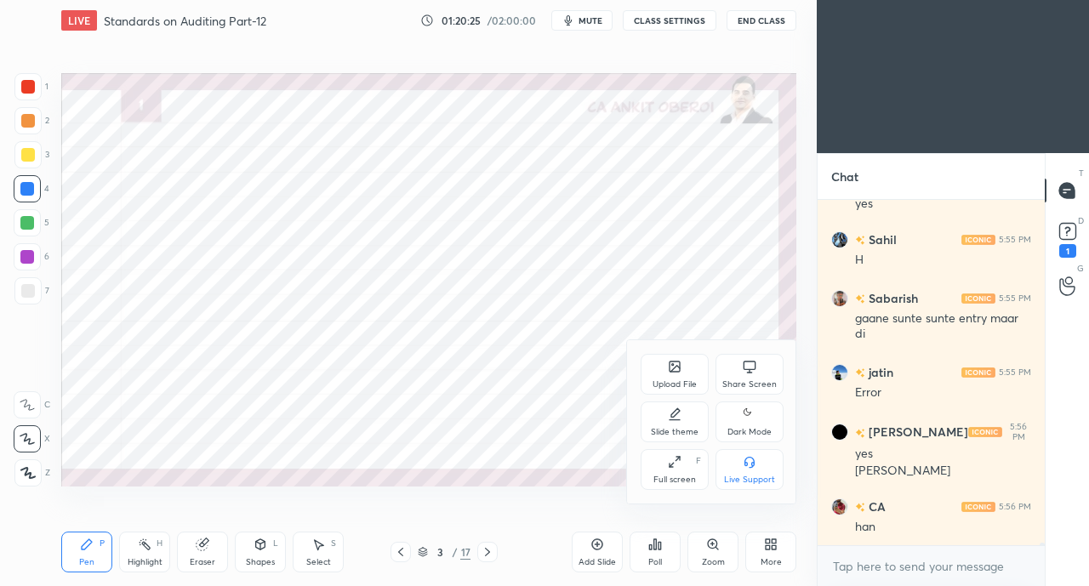
click at [737, 373] on div "Share Screen" at bounding box center [749, 374] width 68 height 41
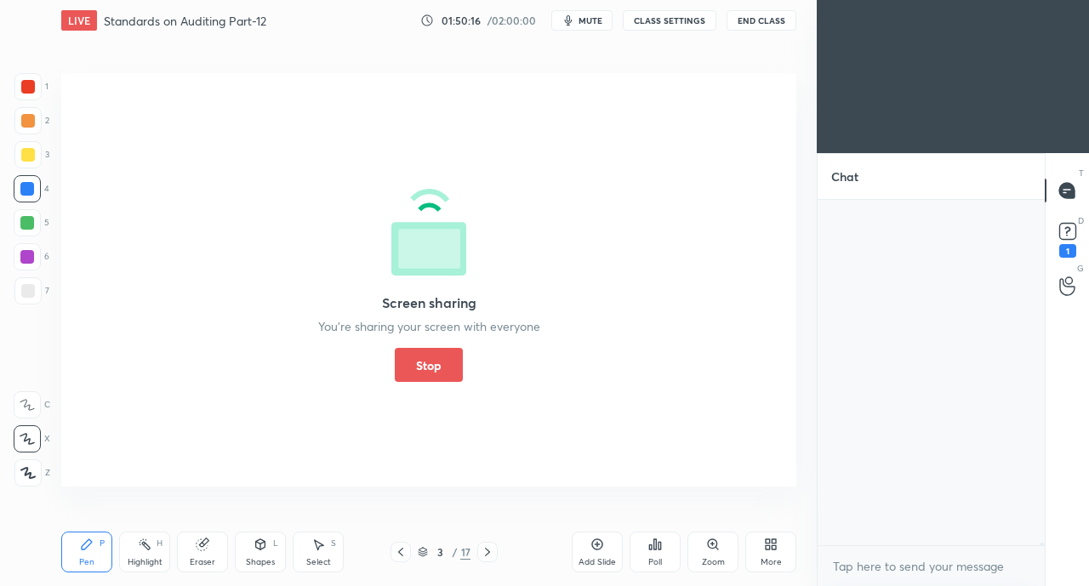
scroll to position [45406, 0]
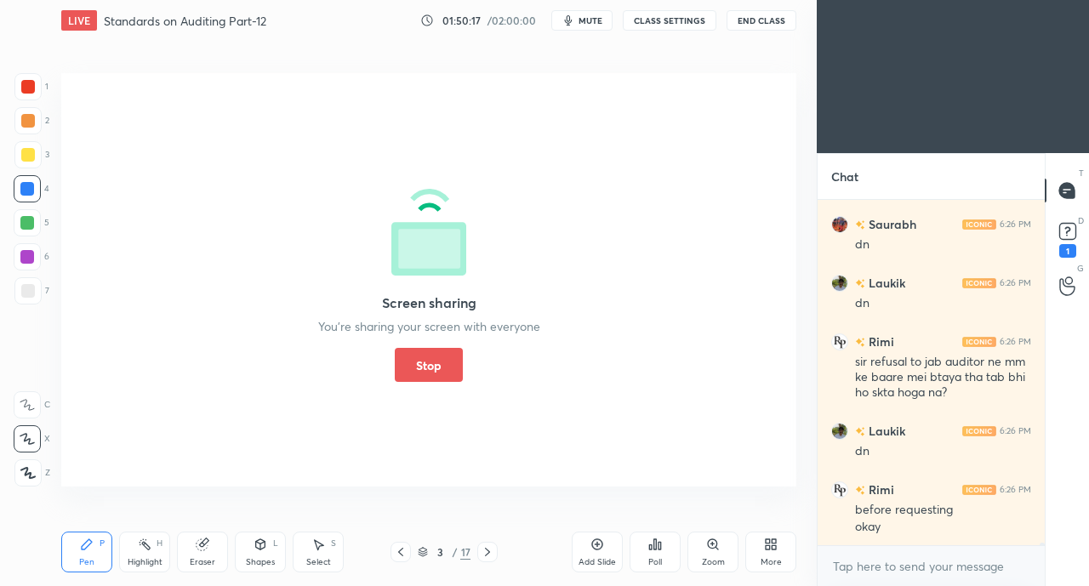
click at [441, 369] on button "Stop" at bounding box center [429, 365] width 68 height 34
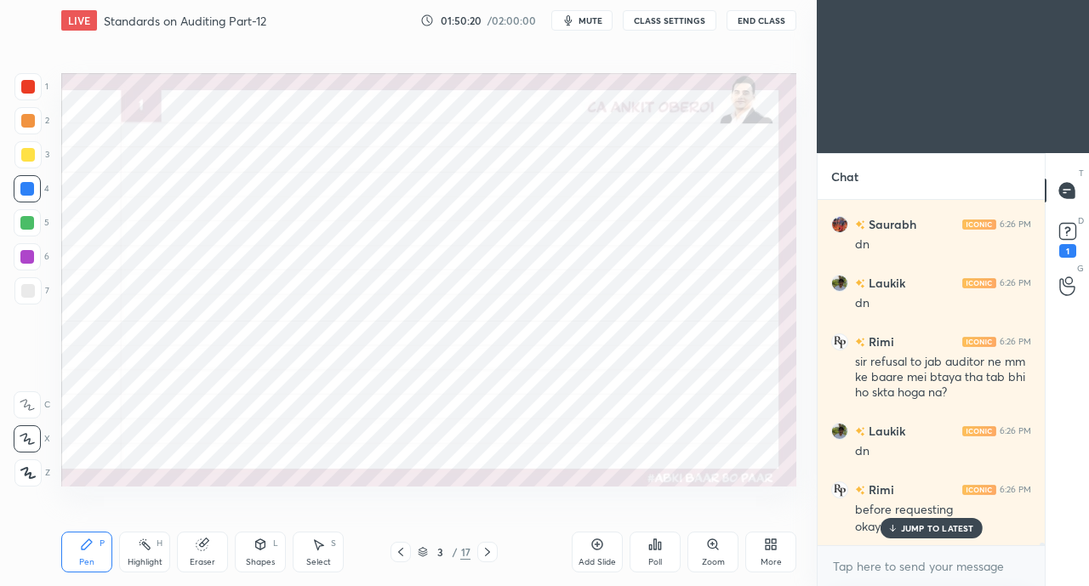
scroll to position [45464, 0]
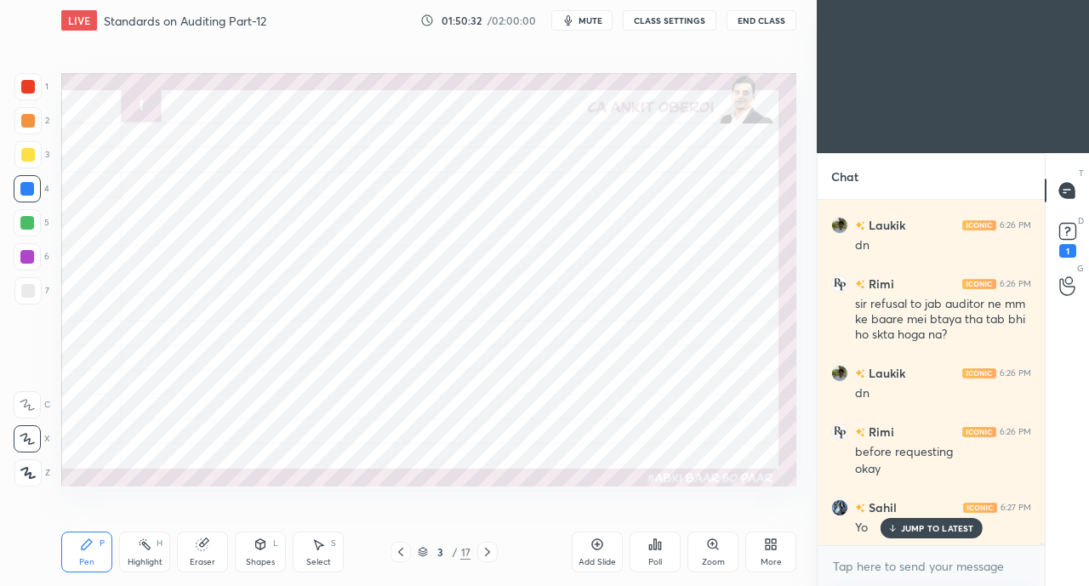
click at [757, 511] on div "Add Slide Poll Zoom More" at bounding box center [684, 551] width 225 height 95
click at [767, 547] on icon at bounding box center [768, 547] width 4 height 4
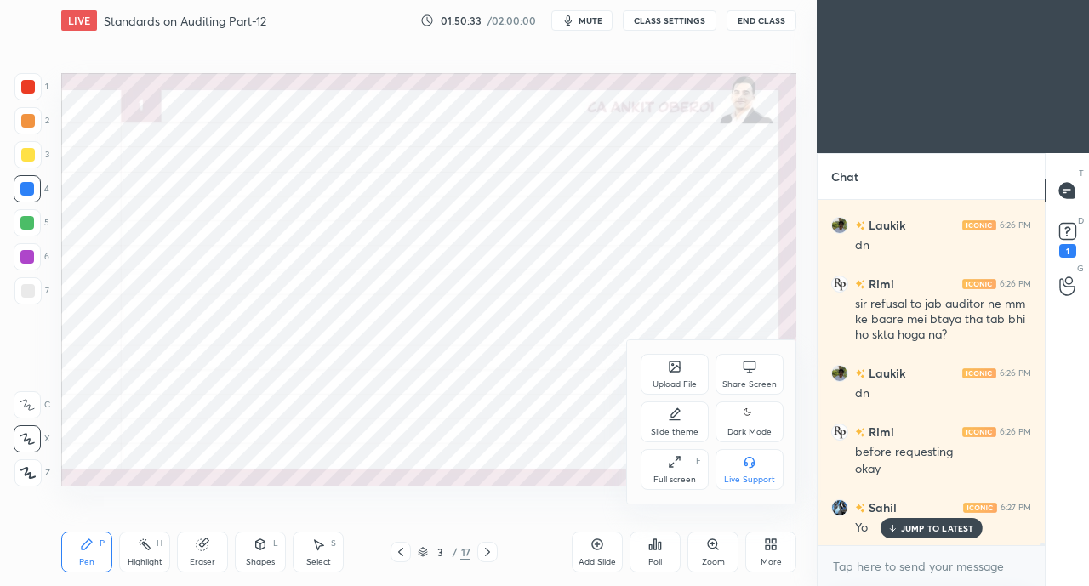
click at [752, 389] on div "Share Screen" at bounding box center [749, 384] width 54 height 9
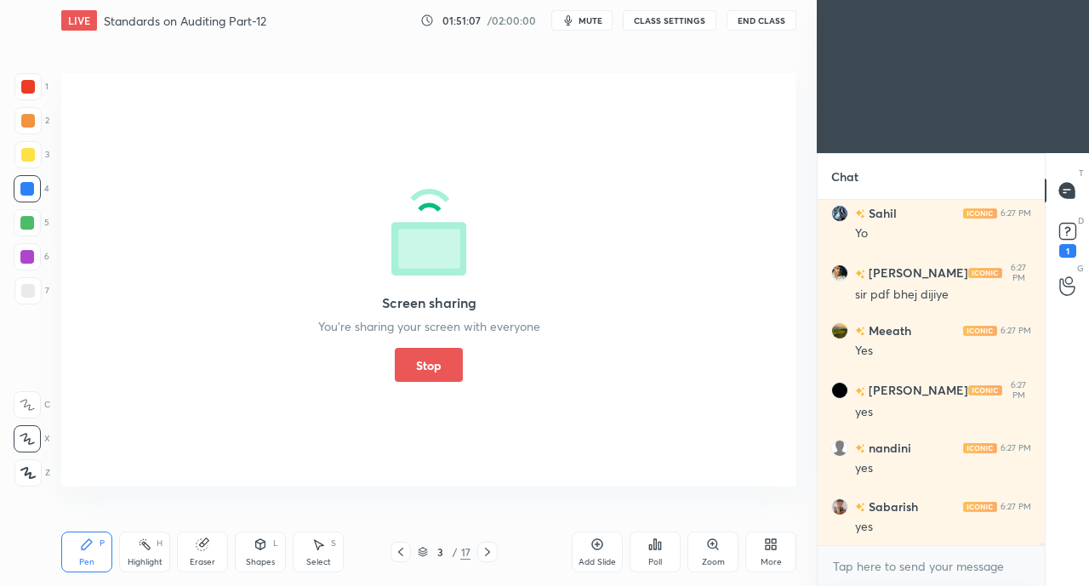
scroll to position [45816, 0]
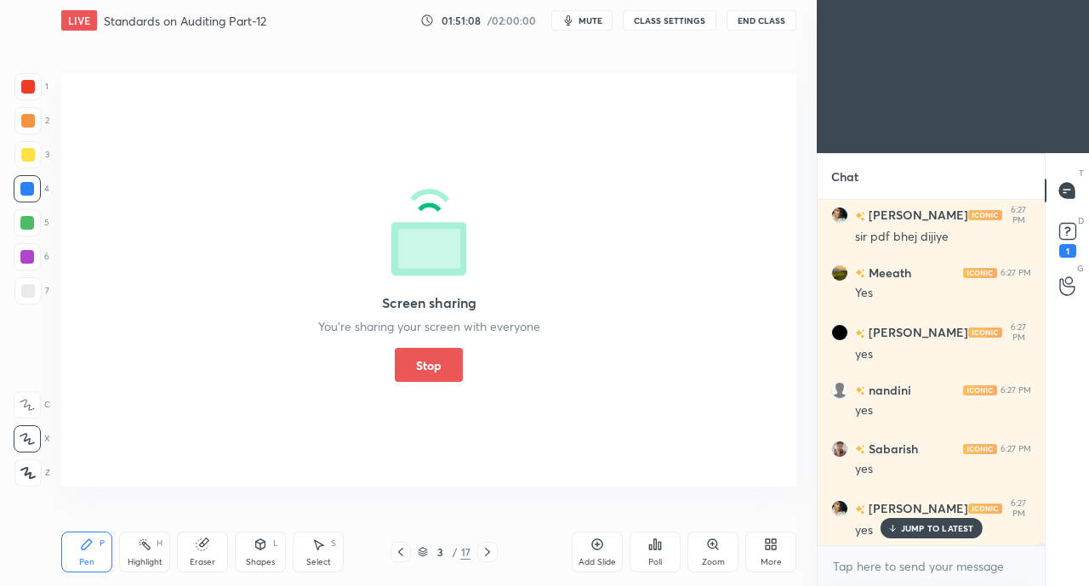
click at [431, 367] on button "Stop" at bounding box center [429, 365] width 68 height 34
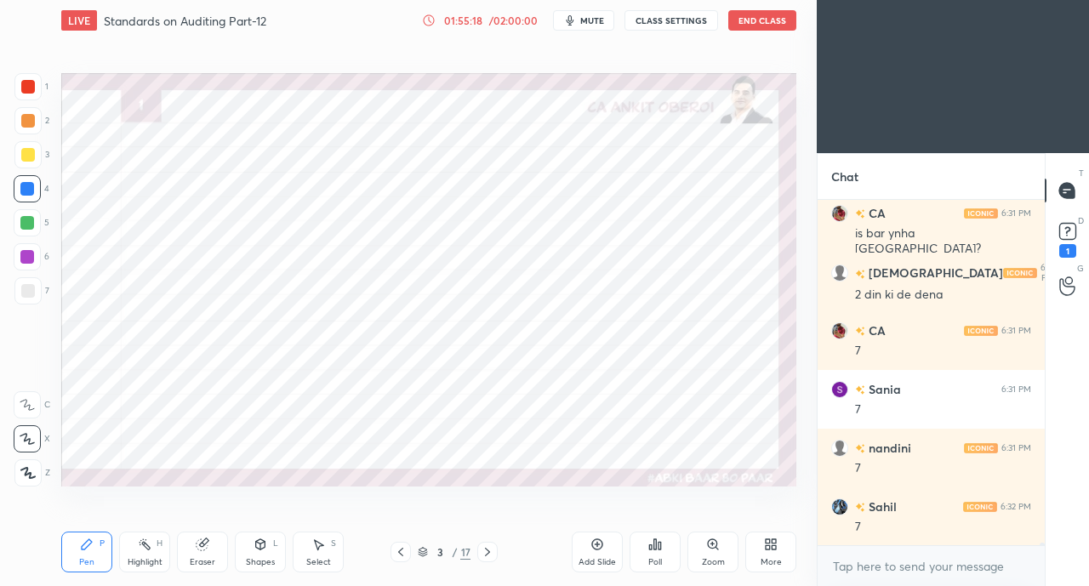
scroll to position [49149, 0]
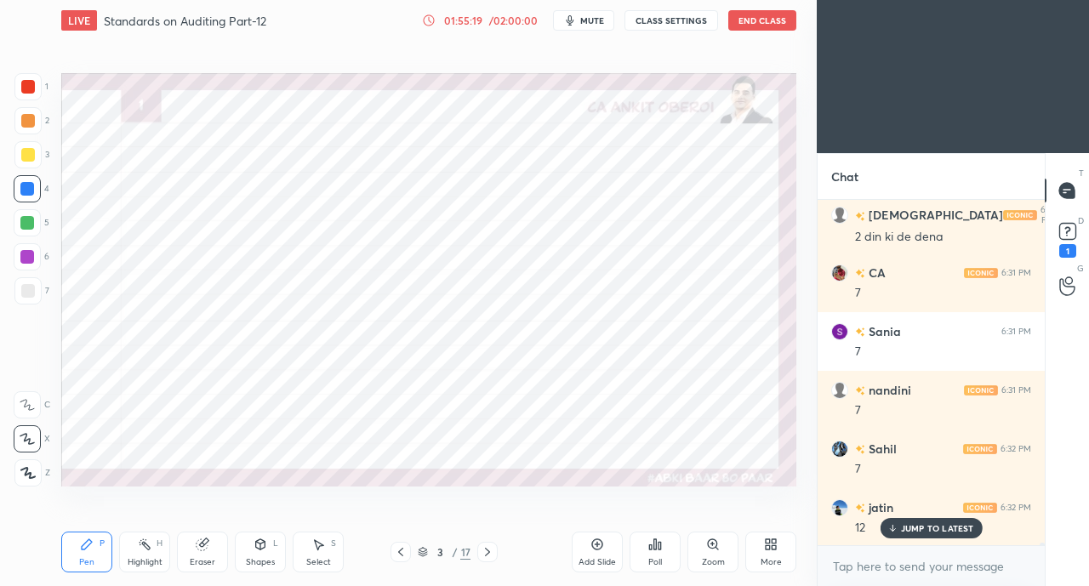
click at [495, 548] on div at bounding box center [487, 552] width 20 height 20
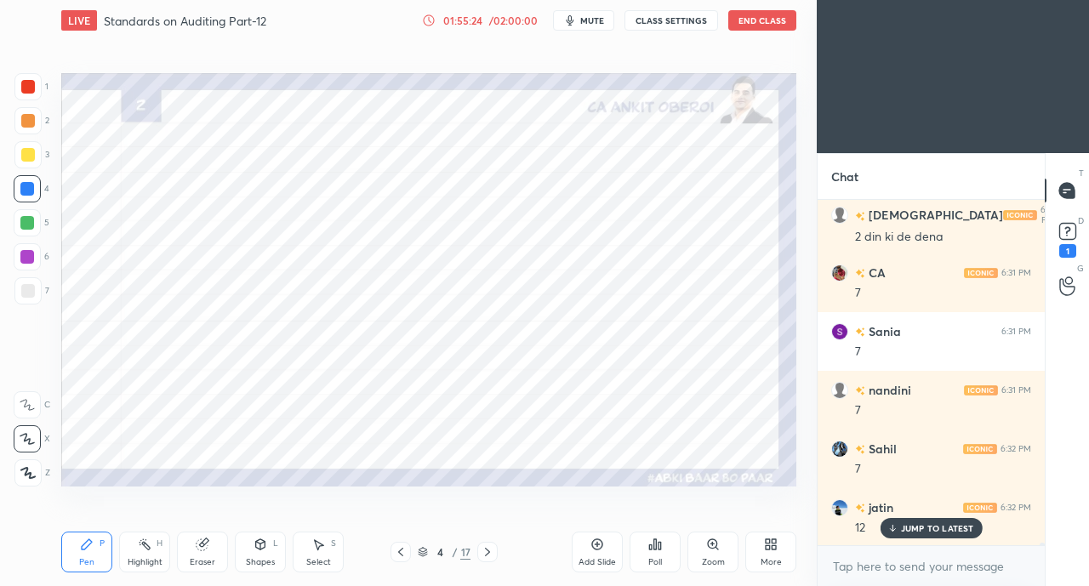
click at [399, 553] on icon at bounding box center [400, 552] width 5 height 9
click at [400, 552] on icon at bounding box center [401, 552] width 14 height 14
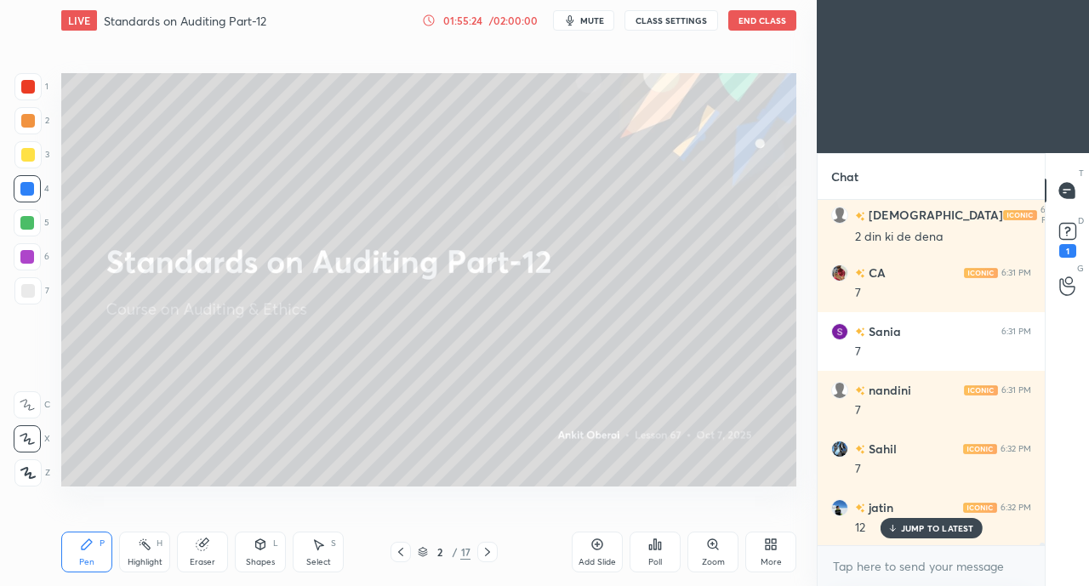
click at [401, 553] on icon at bounding box center [401, 552] width 14 height 14
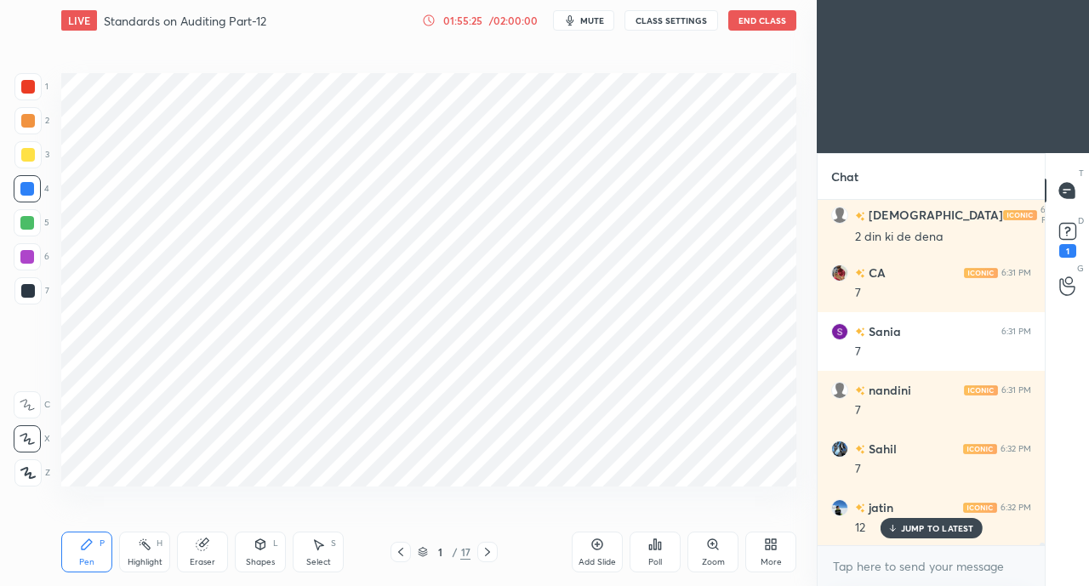
click at [488, 549] on icon at bounding box center [488, 552] width 14 height 14
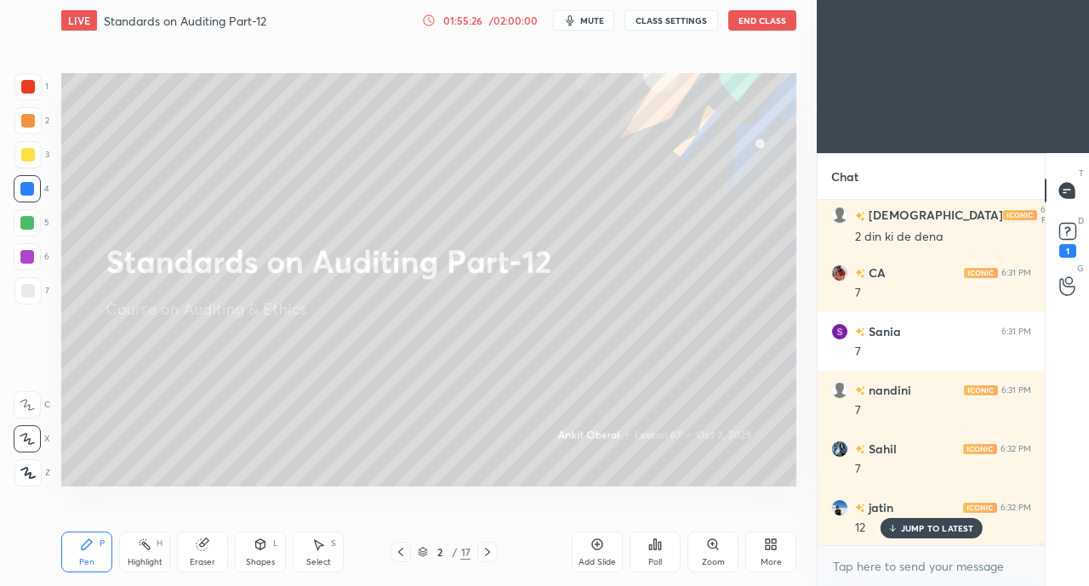
click at [488, 549] on icon at bounding box center [488, 552] width 14 height 14
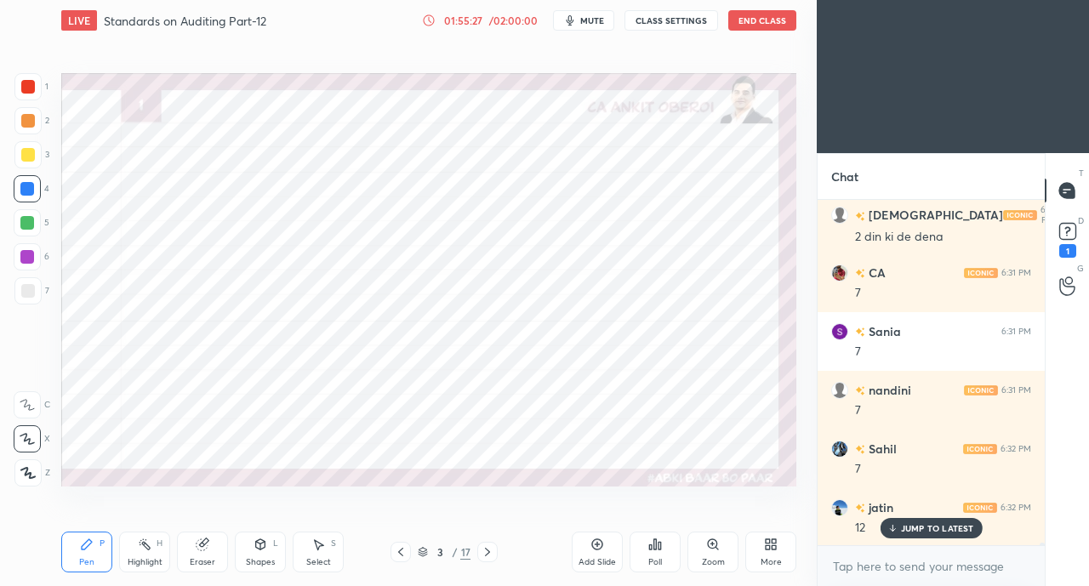
click at [487, 552] on icon at bounding box center [488, 552] width 14 height 14
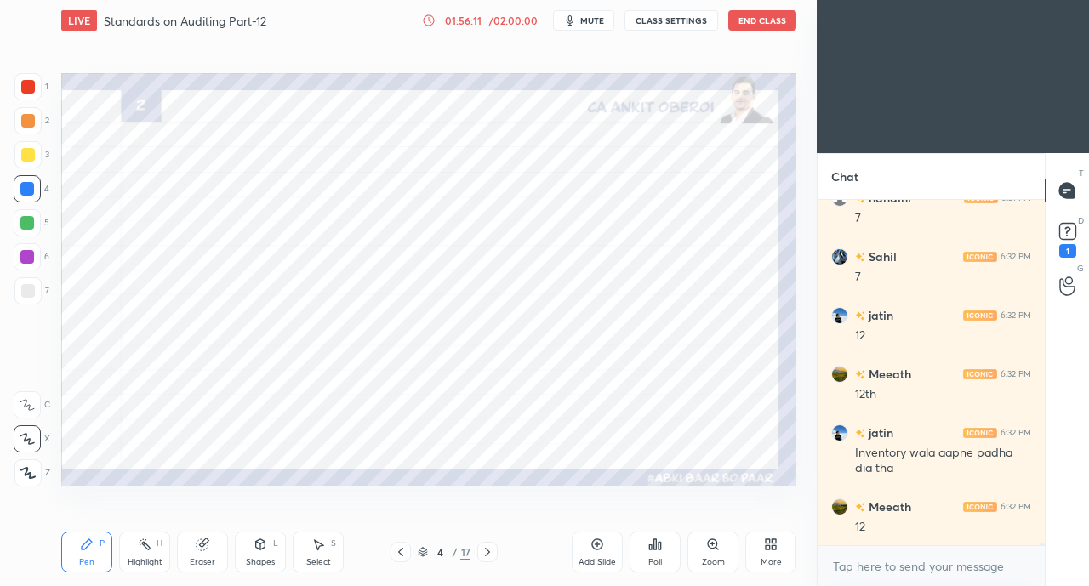
scroll to position [49399, 0]
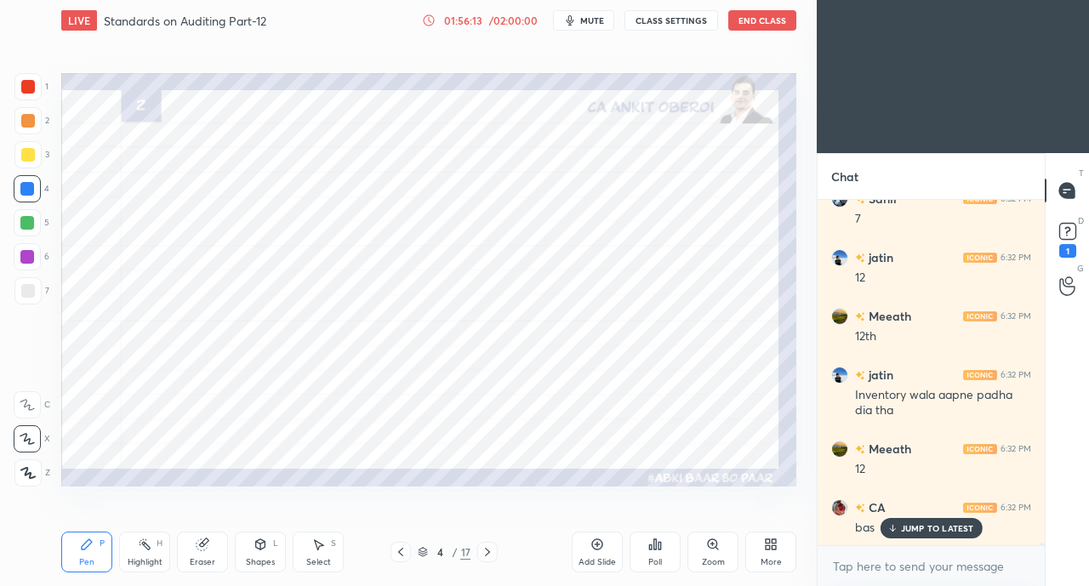
click at [931, 525] on p "JUMP TO LATEST" at bounding box center [937, 528] width 73 height 10
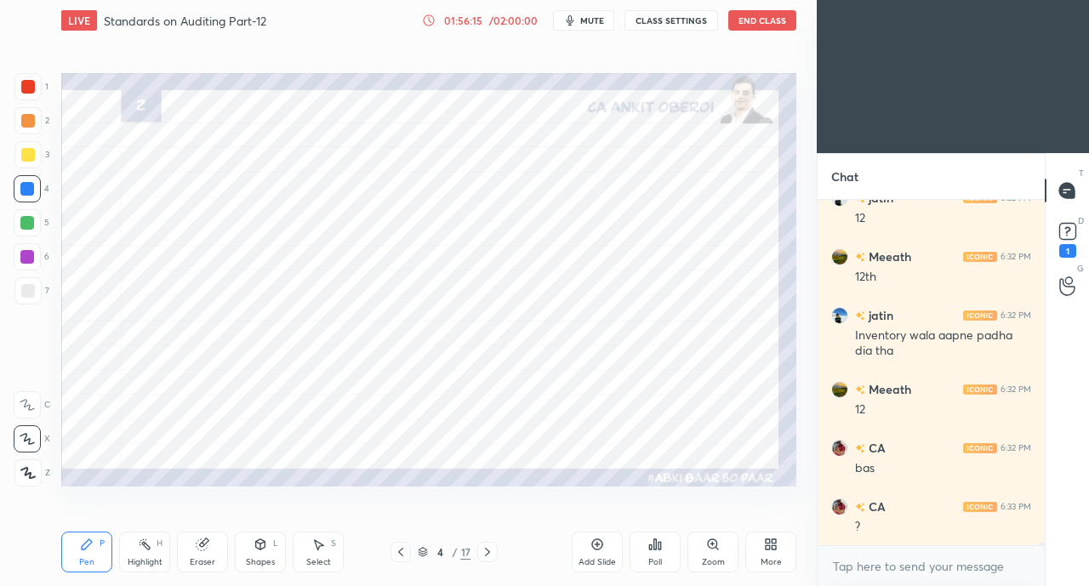
scroll to position [49516, 0]
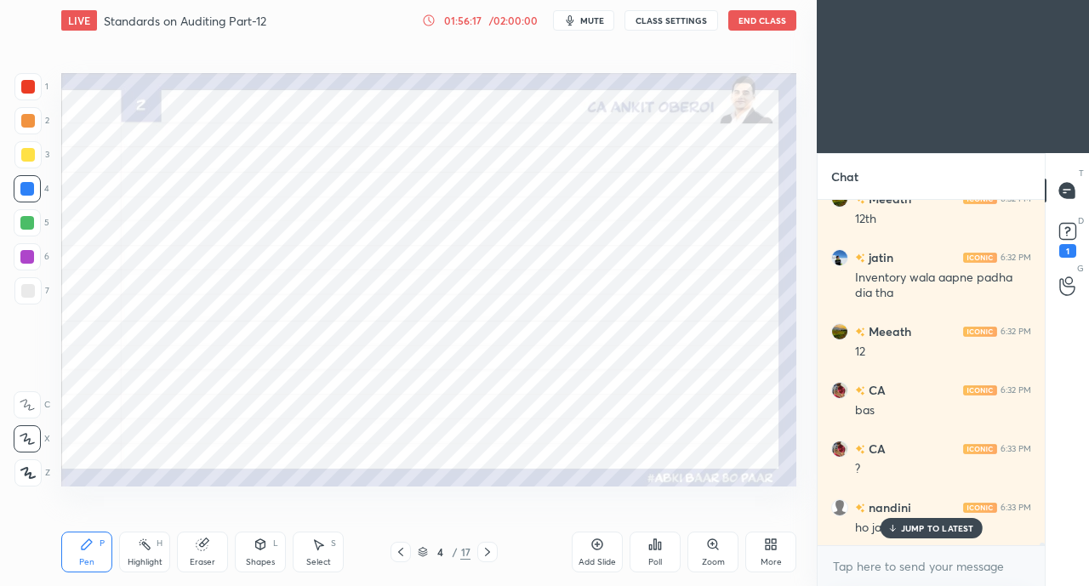
click at [904, 523] on p "JUMP TO LATEST" at bounding box center [937, 528] width 73 height 10
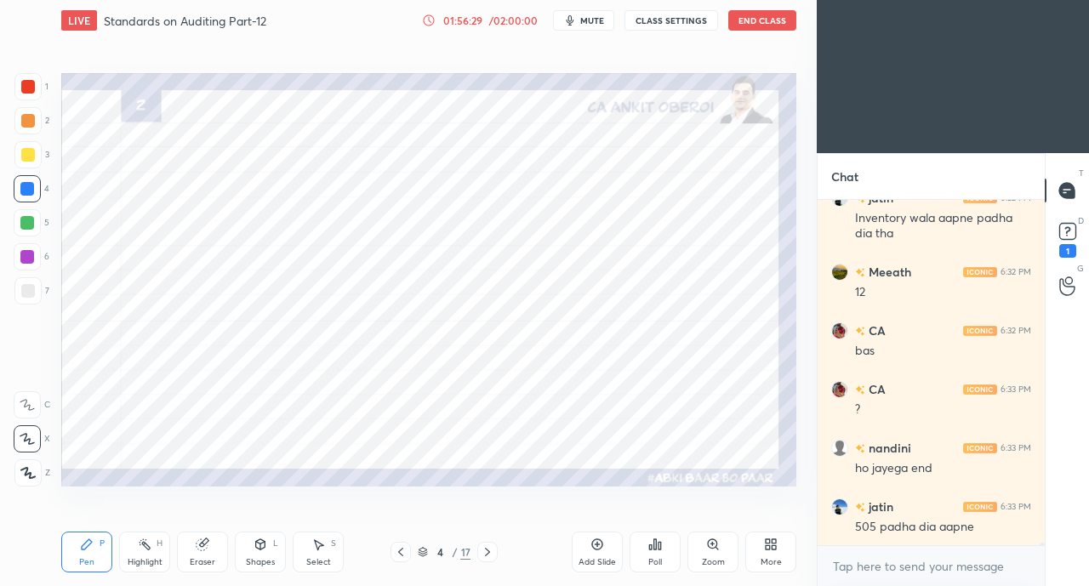
click at [400, 551] on icon at bounding box center [400, 552] width 5 height 9
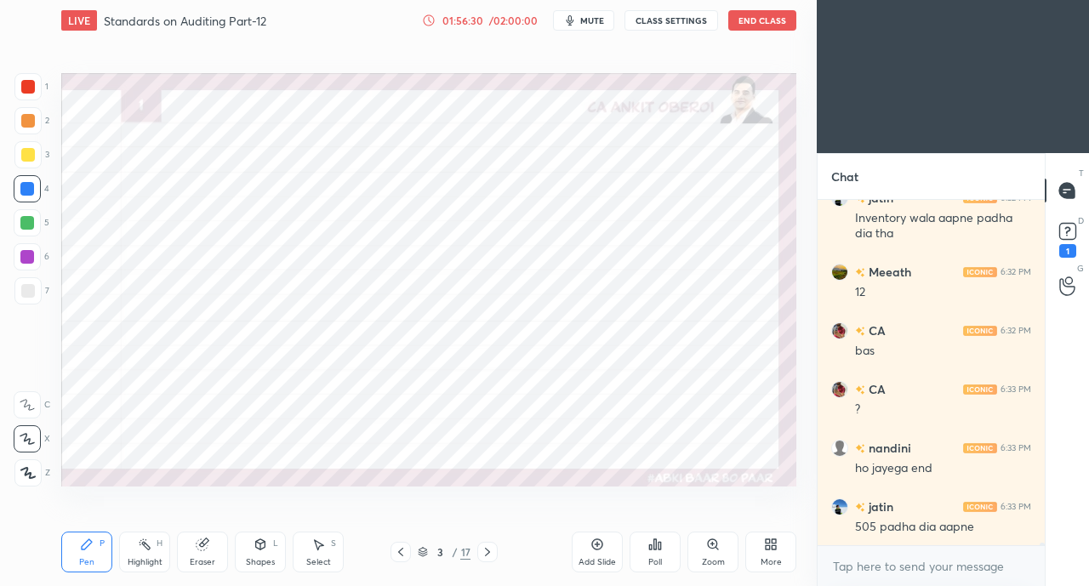
click at [401, 555] on icon at bounding box center [401, 552] width 14 height 14
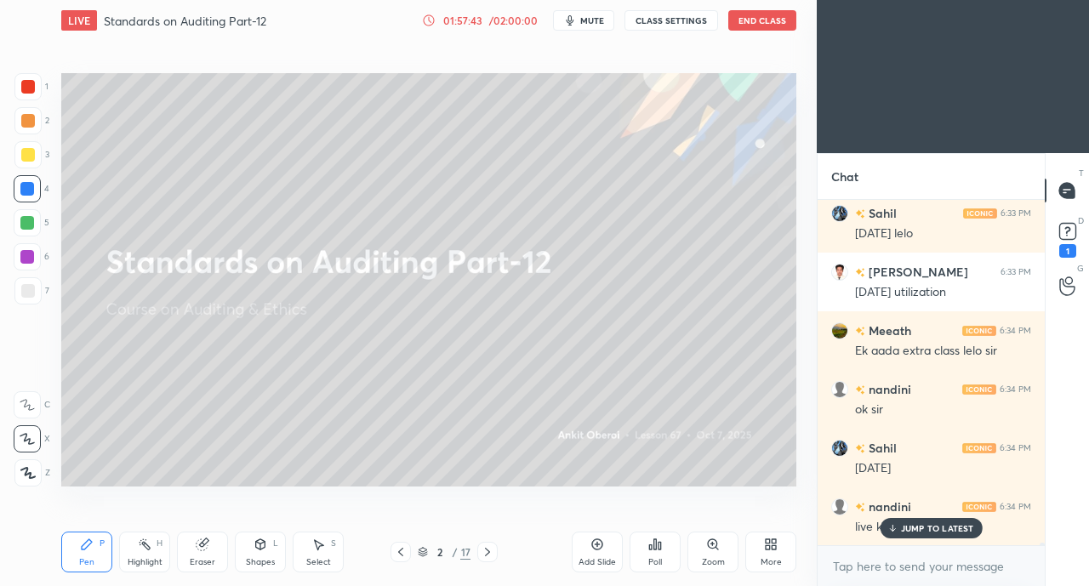
scroll to position [50120, 0]
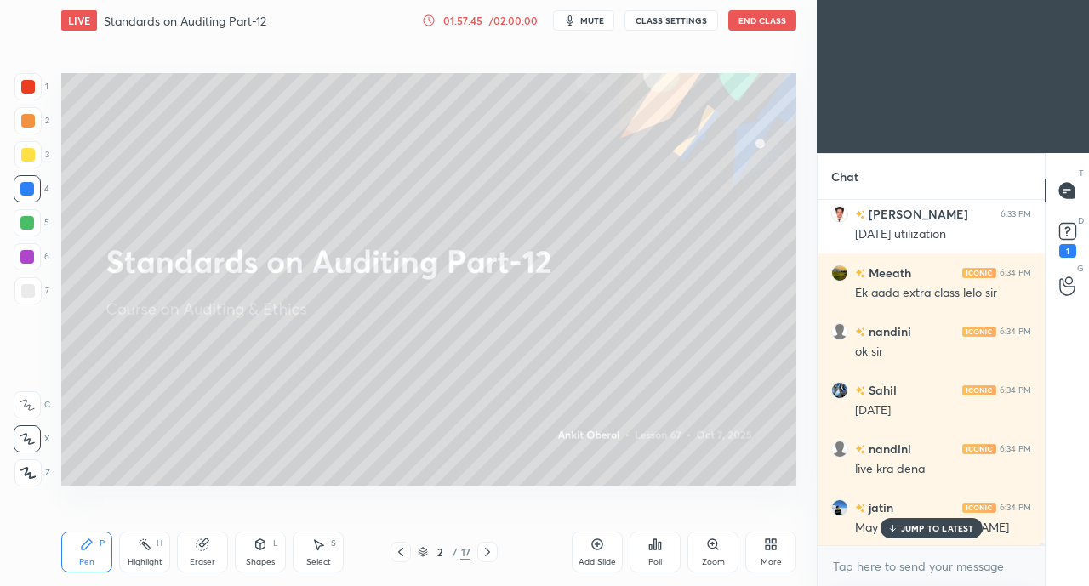
click at [913, 528] on p "JUMP TO LATEST" at bounding box center [937, 528] width 73 height 10
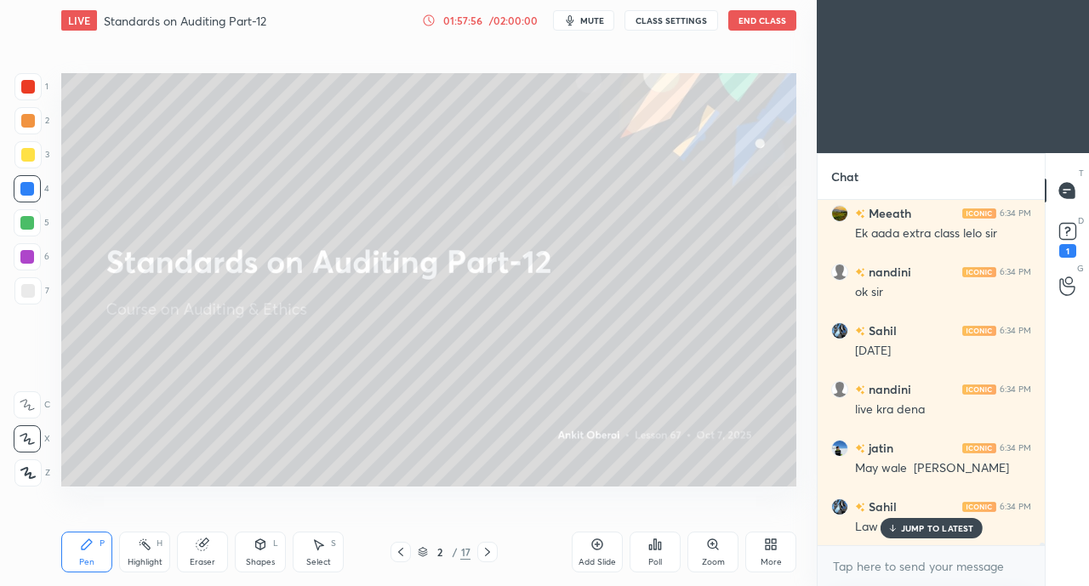
scroll to position [50253, 0]
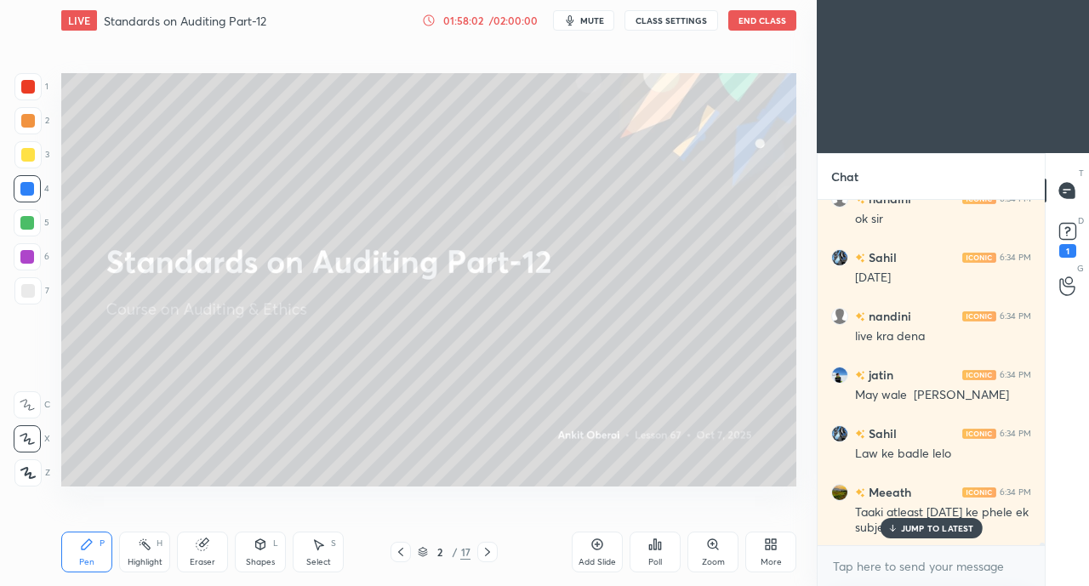
click at [910, 532] on p "JUMP TO LATEST" at bounding box center [937, 528] width 73 height 10
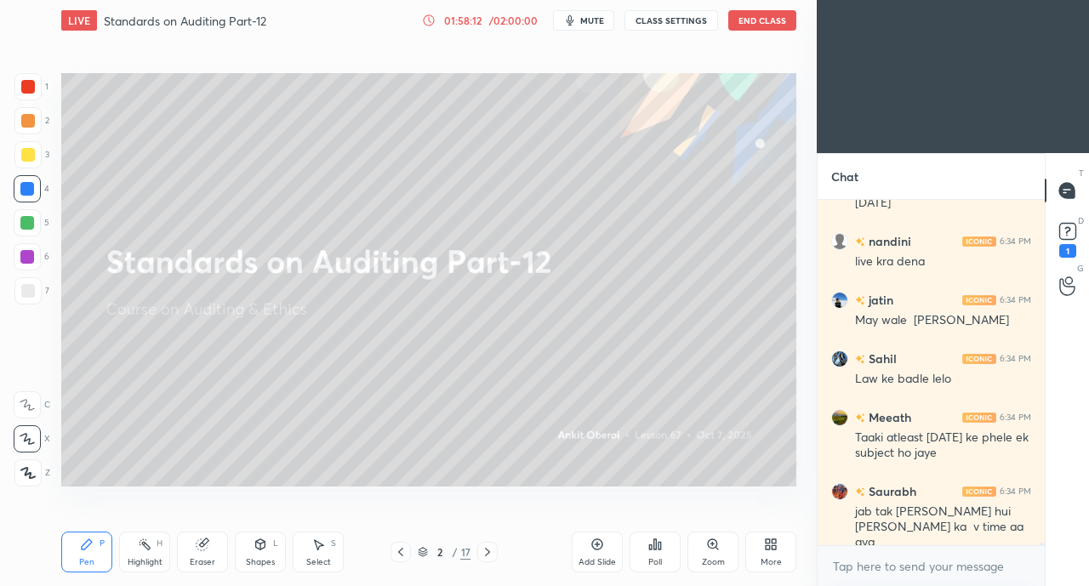
scroll to position [50385, 0]
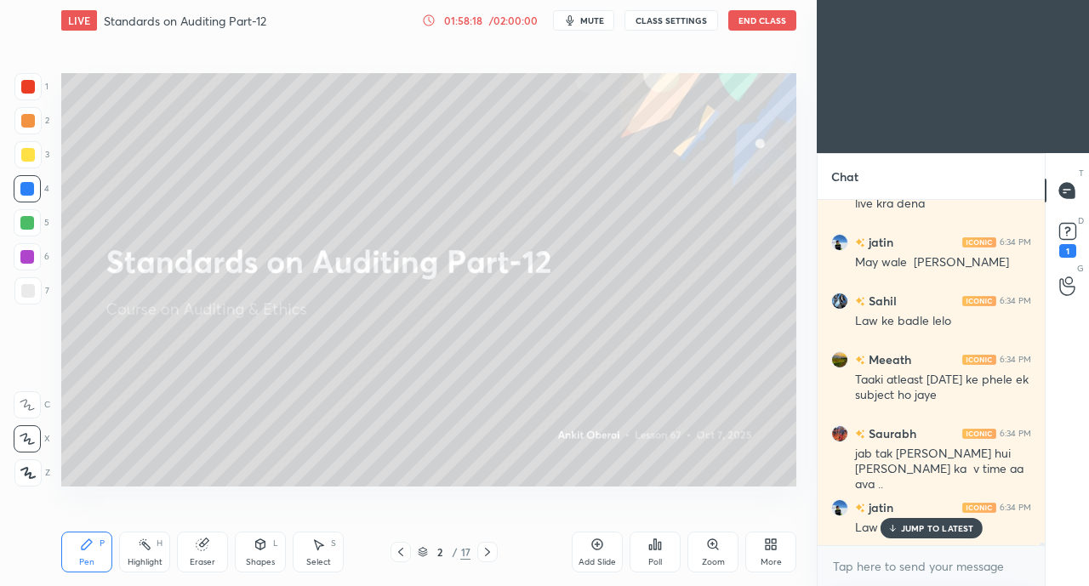
click at [915, 528] on p "JUMP TO LATEST" at bounding box center [937, 528] width 73 height 10
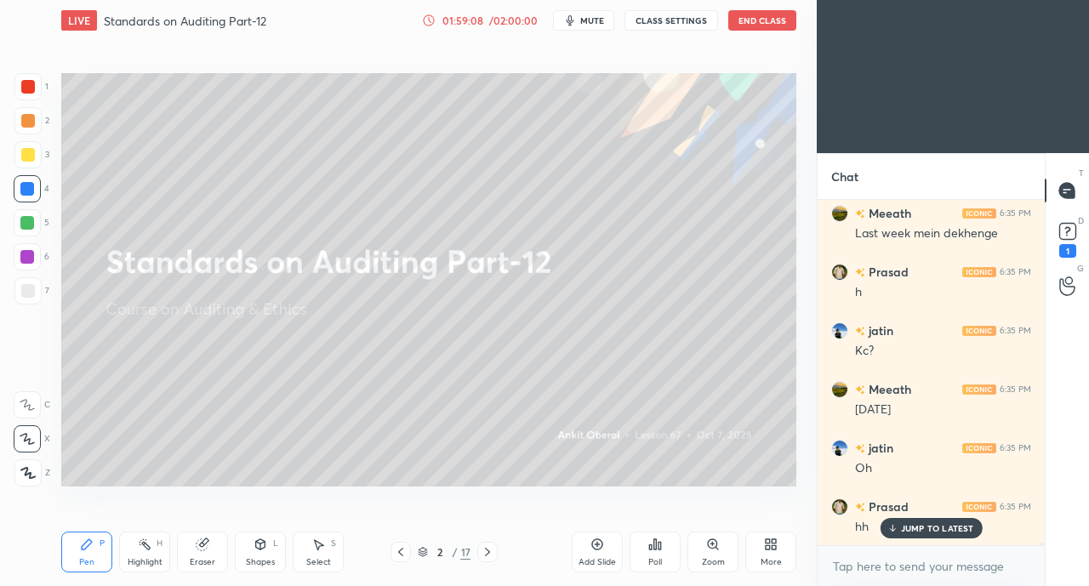
scroll to position [51222, 0]
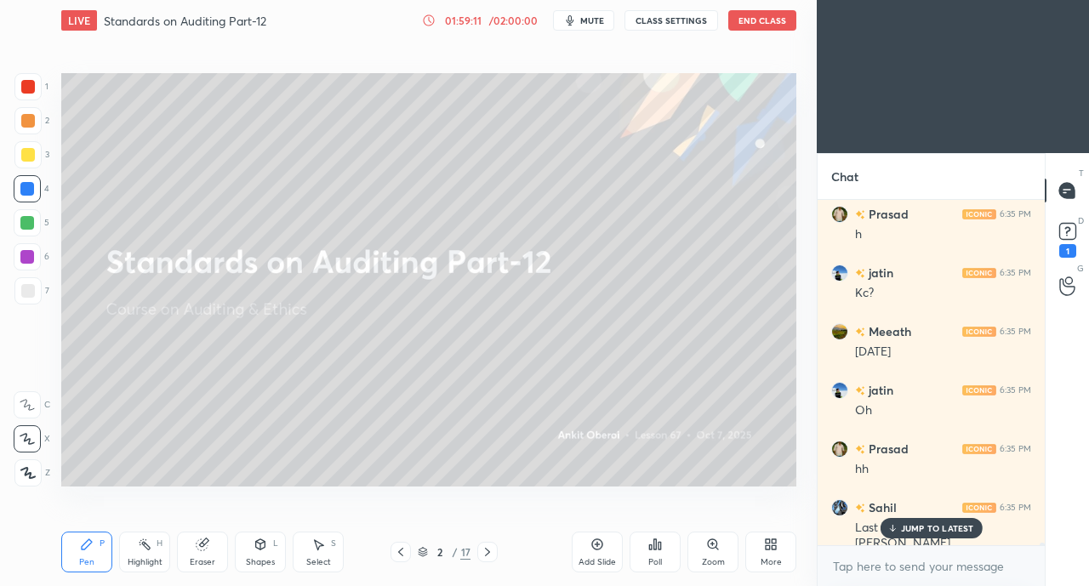
click at [928, 529] on p "JUMP TO LATEST" at bounding box center [937, 528] width 73 height 10
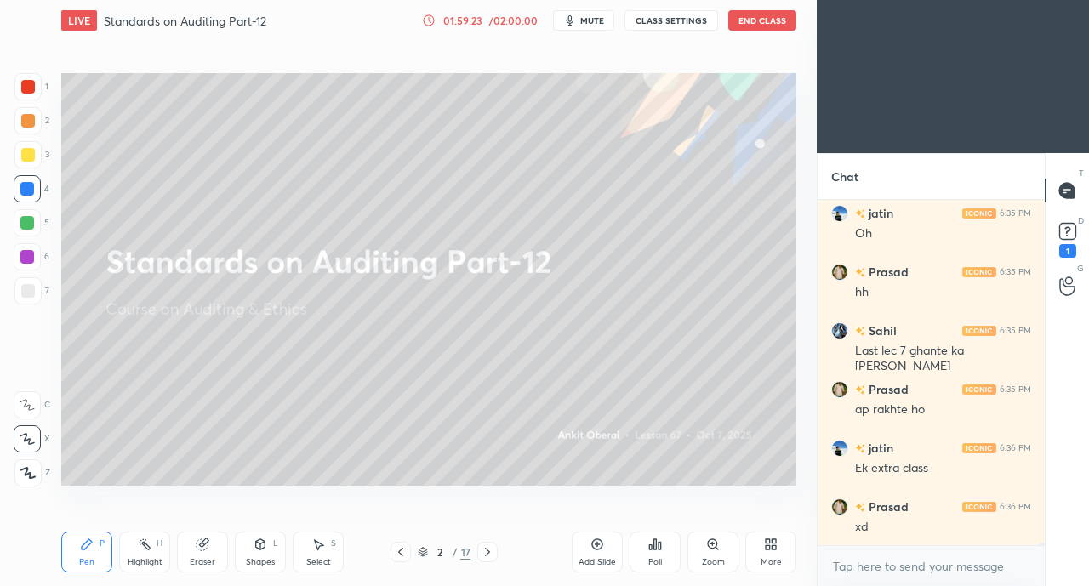
scroll to position [51457, 0]
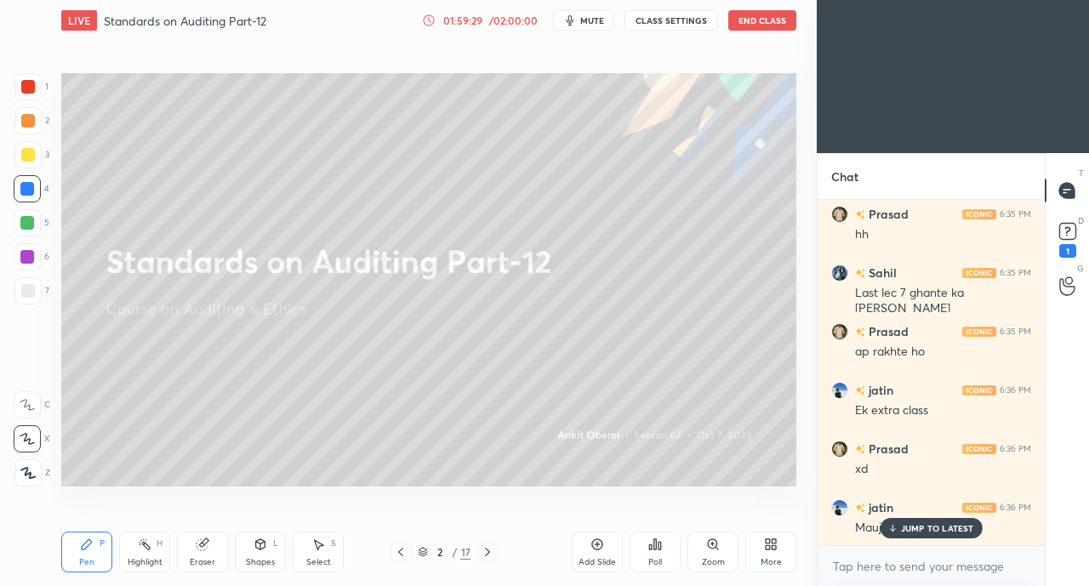
click at [931, 527] on p "JUMP TO LATEST" at bounding box center [937, 528] width 73 height 10
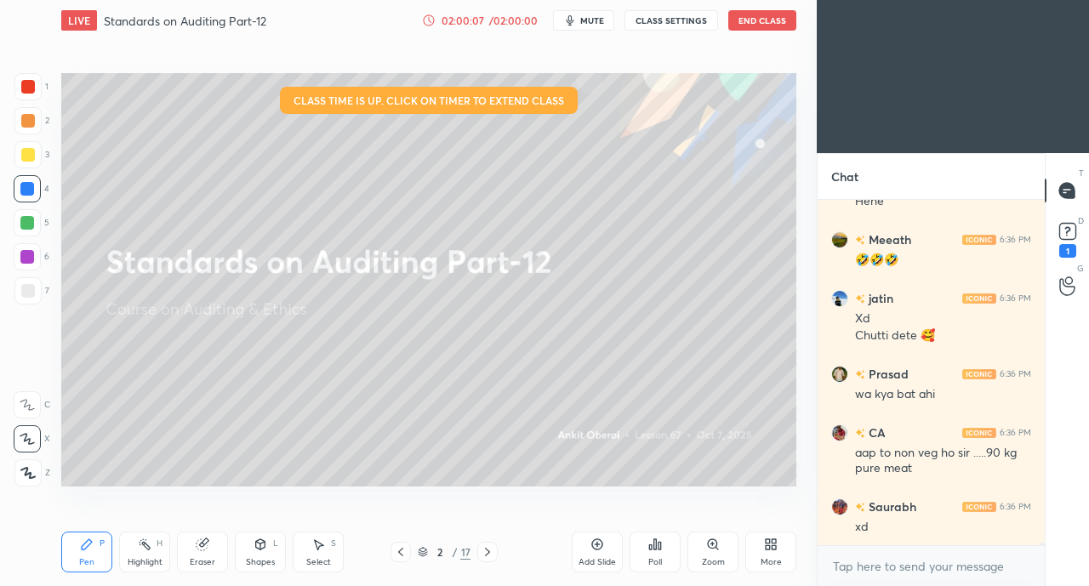
scroll to position [52311, 0]
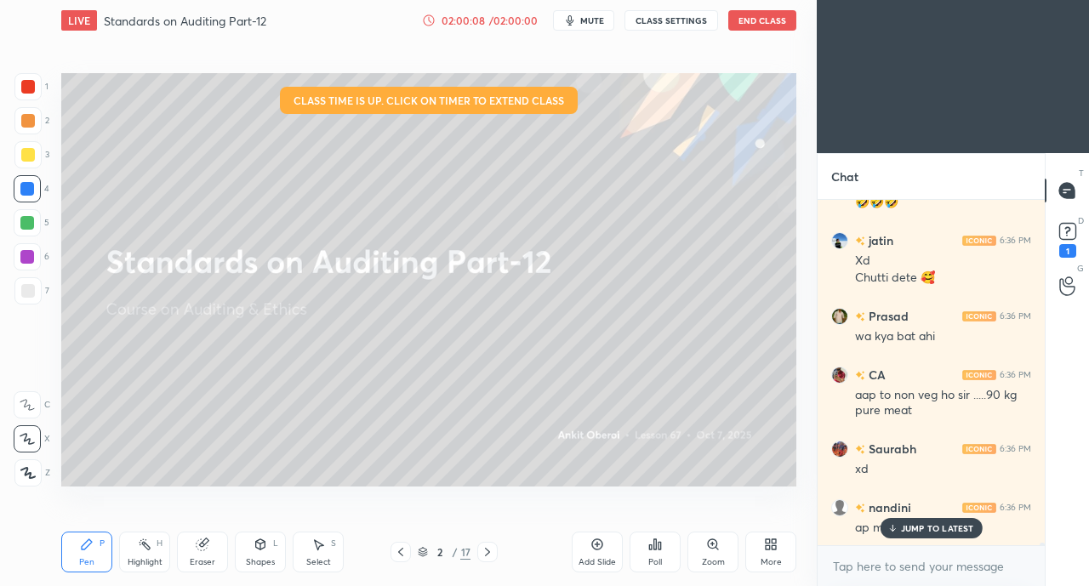
click at [925, 529] on p "JUMP TO LATEST" at bounding box center [937, 528] width 73 height 10
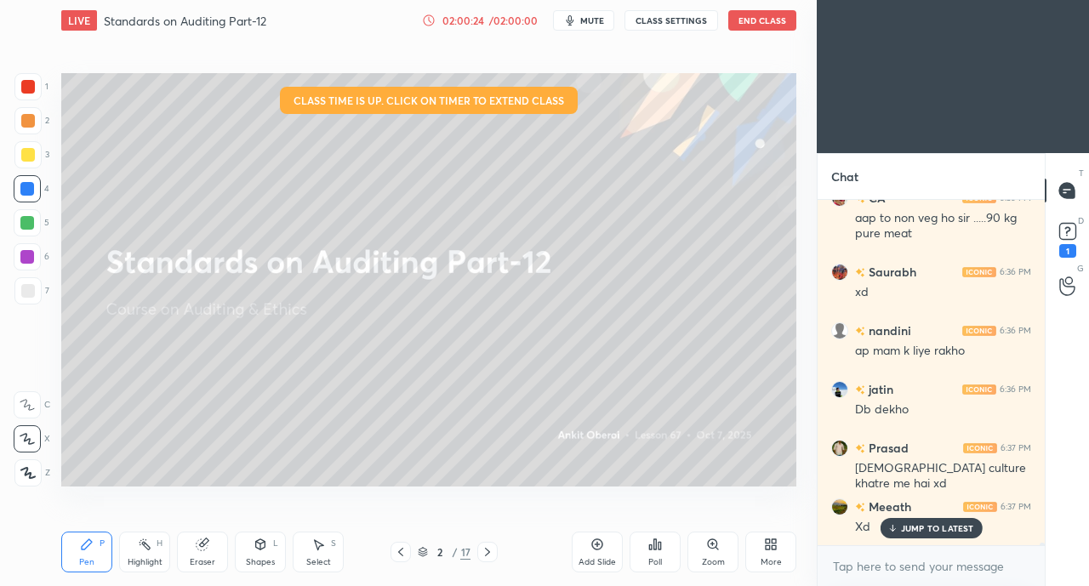
scroll to position [52546, 0]
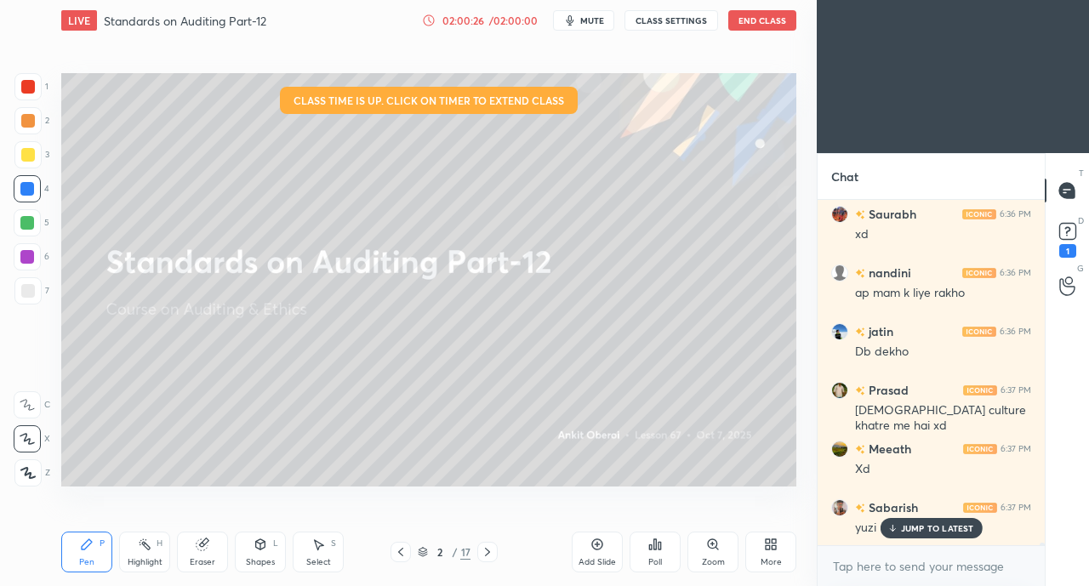
click at [923, 526] on p "JUMP TO LATEST" at bounding box center [937, 528] width 73 height 10
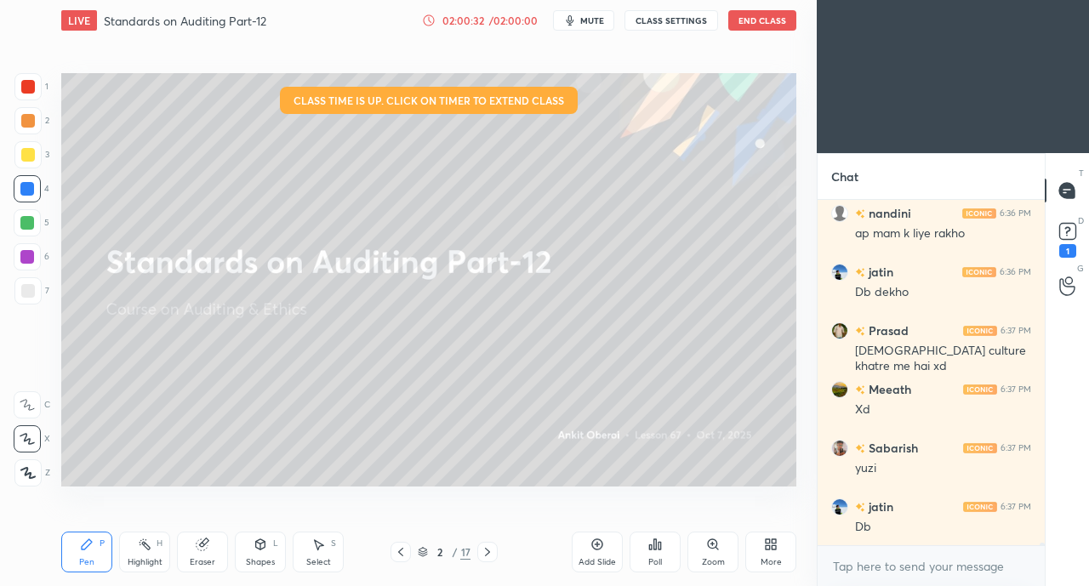
click at [1078, 238] on icon at bounding box center [1068, 232] width 26 height 26
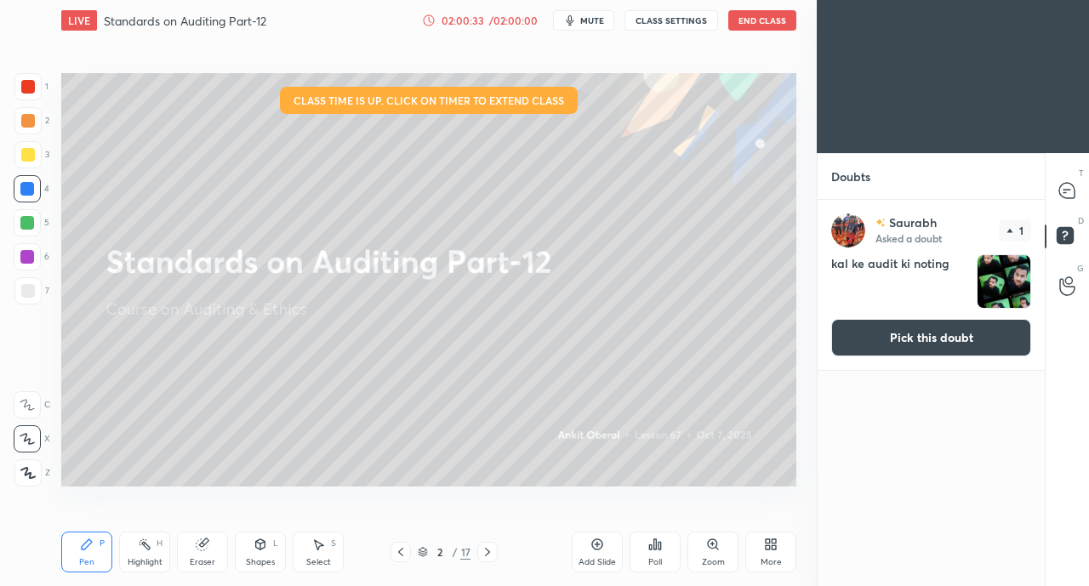
click at [973, 346] on button "Pick this doubt" at bounding box center [931, 337] width 200 height 37
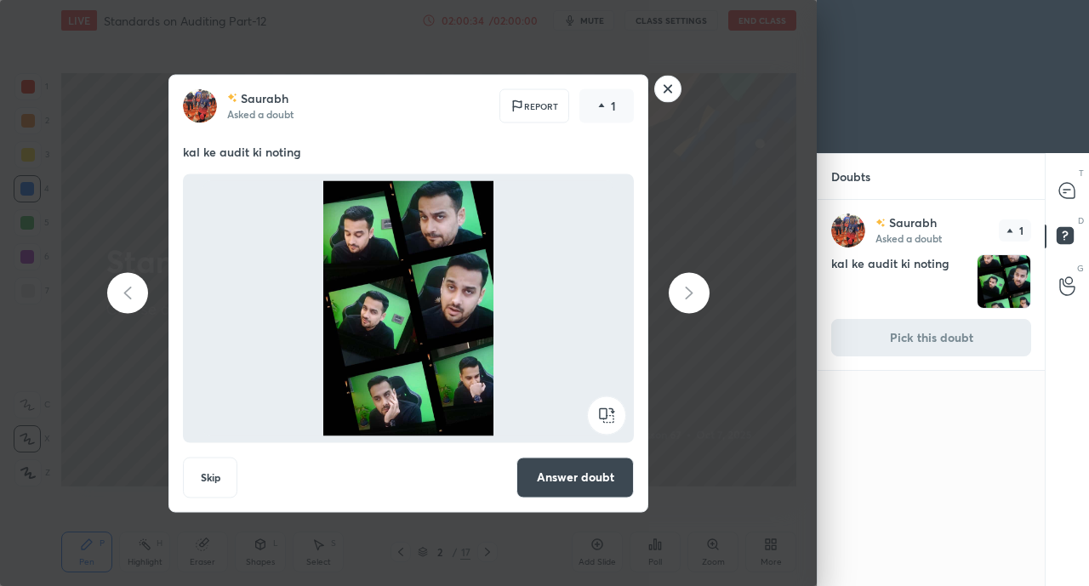
click at [594, 480] on button "Answer doubt" at bounding box center [574, 477] width 117 height 41
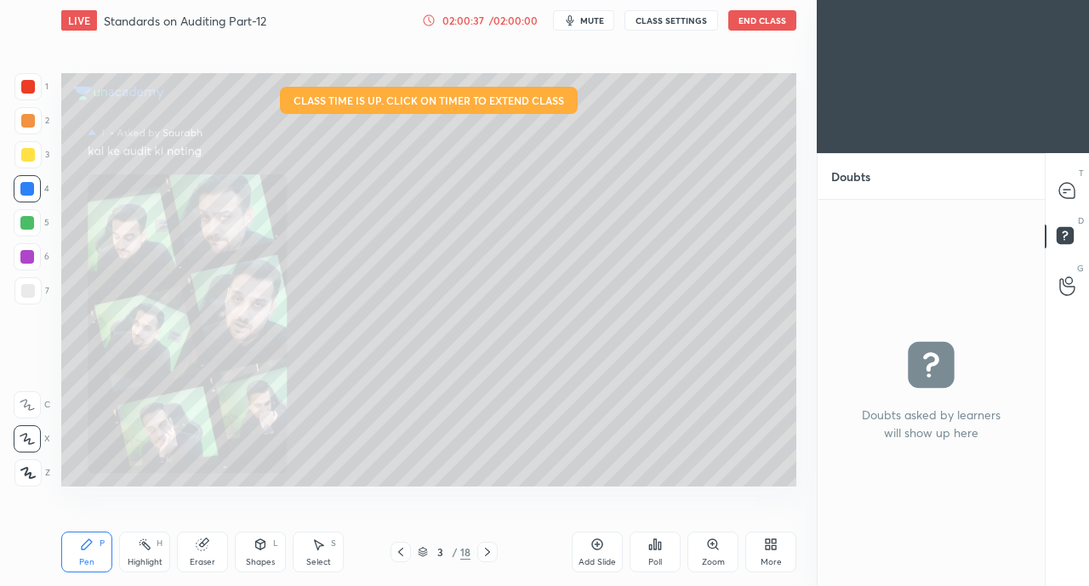
click at [1063, 196] on icon at bounding box center [1066, 190] width 15 height 15
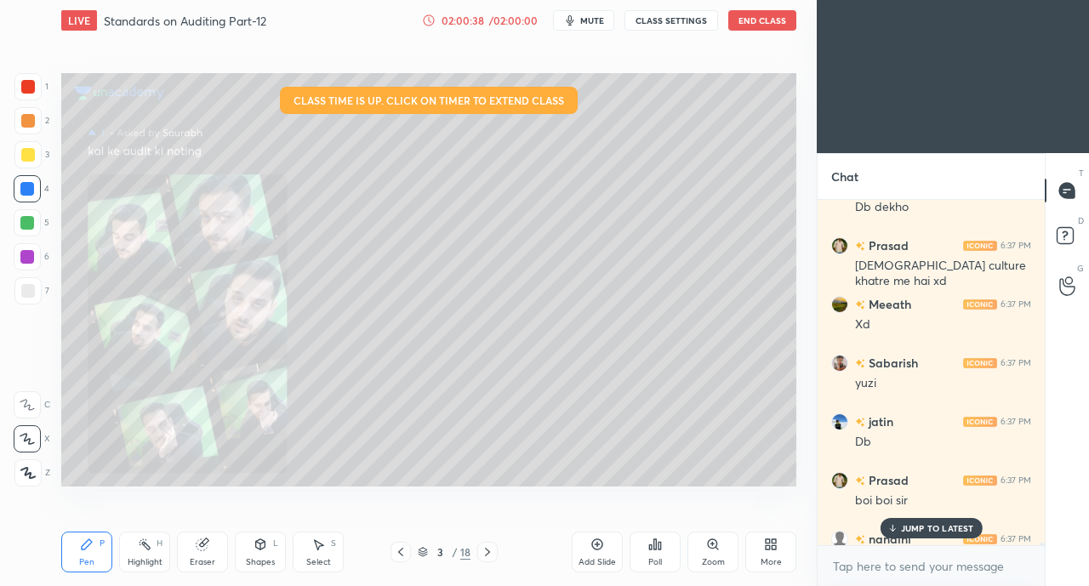
scroll to position [53031, 0]
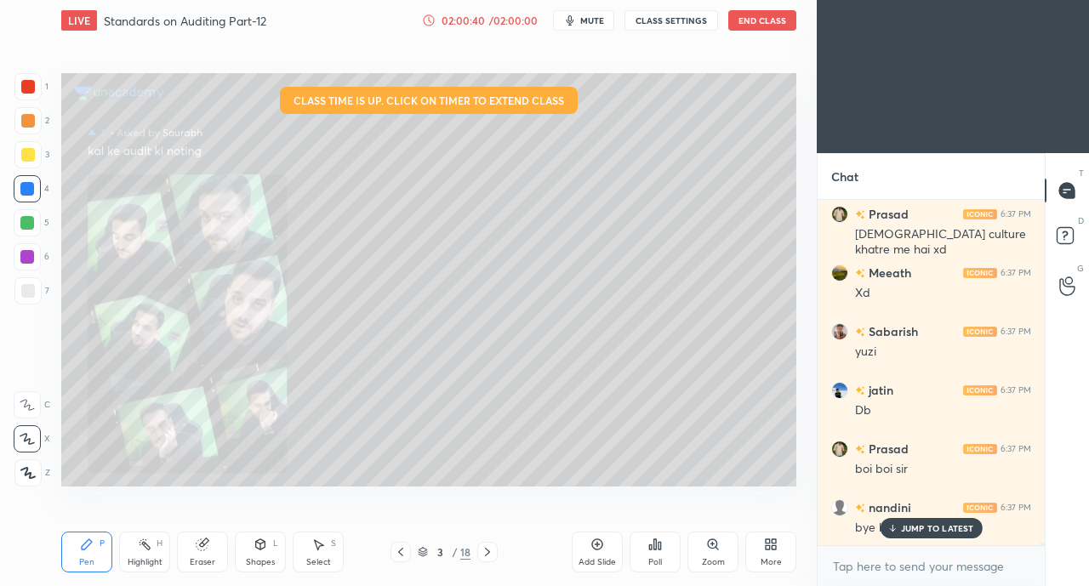
click at [942, 528] on p "JUMP TO LATEST" at bounding box center [937, 528] width 73 height 10
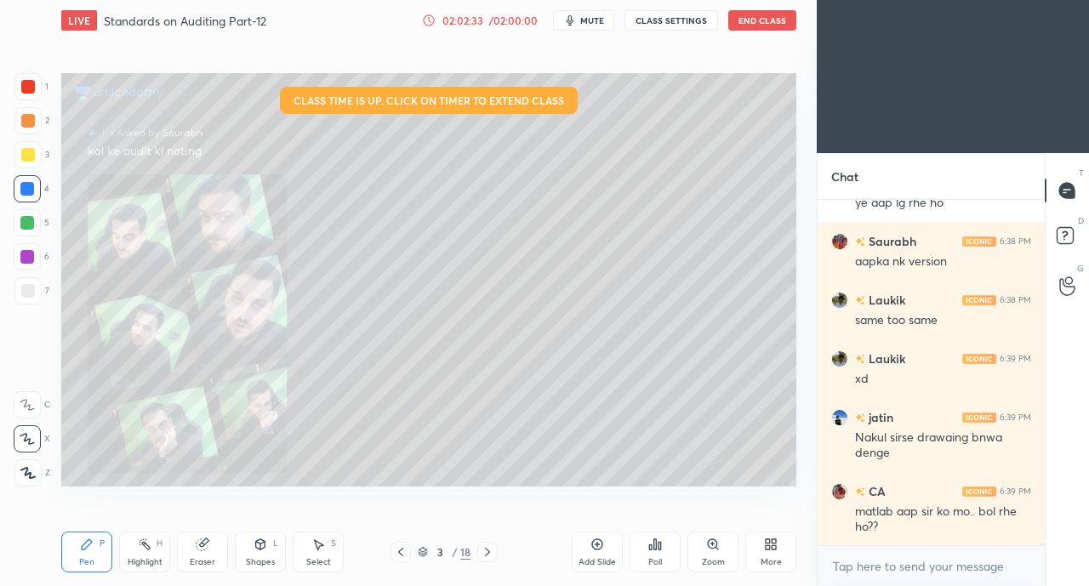
scroll to position [55485, 0]
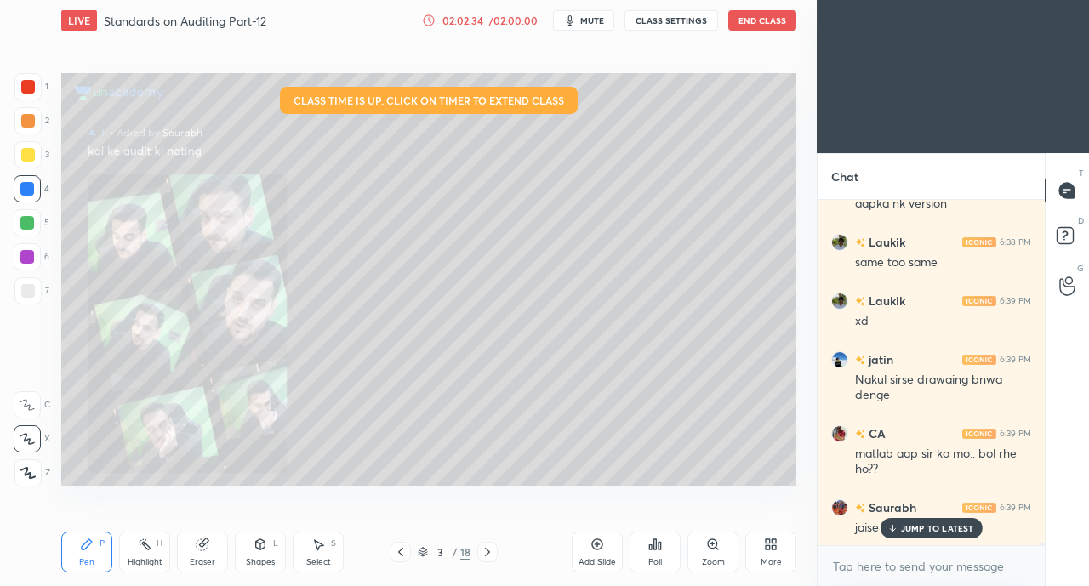
click at [931, 533] on p "JUMP TO LATEST" at bounding box center [937, 528] width 73 height 10
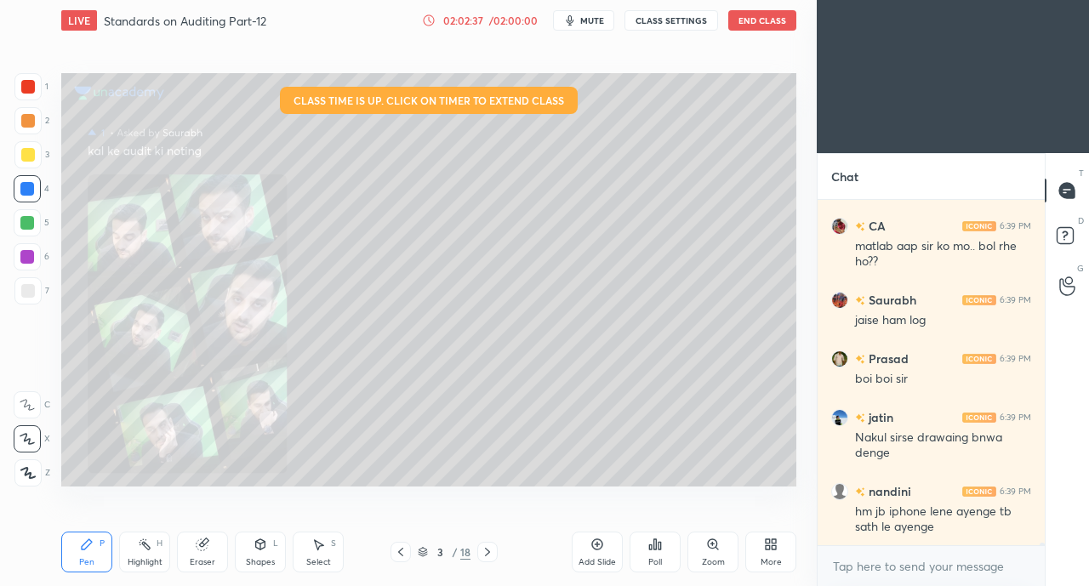
scroll to position [55751, 0]
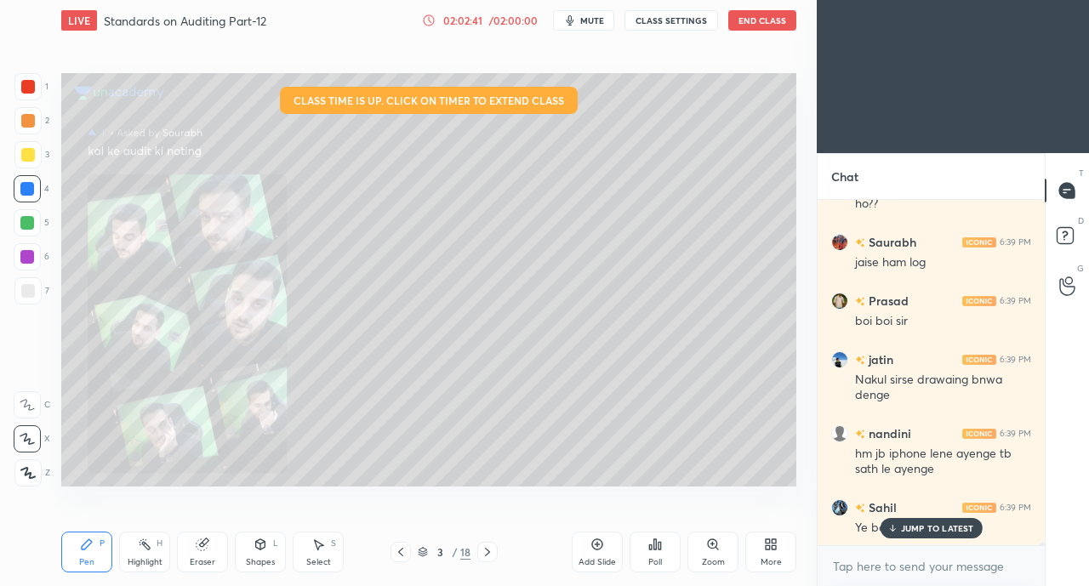
click at [929, 525] on p "JUMP TO LATEST" at bounding box center [937, 528] width 73 height 10
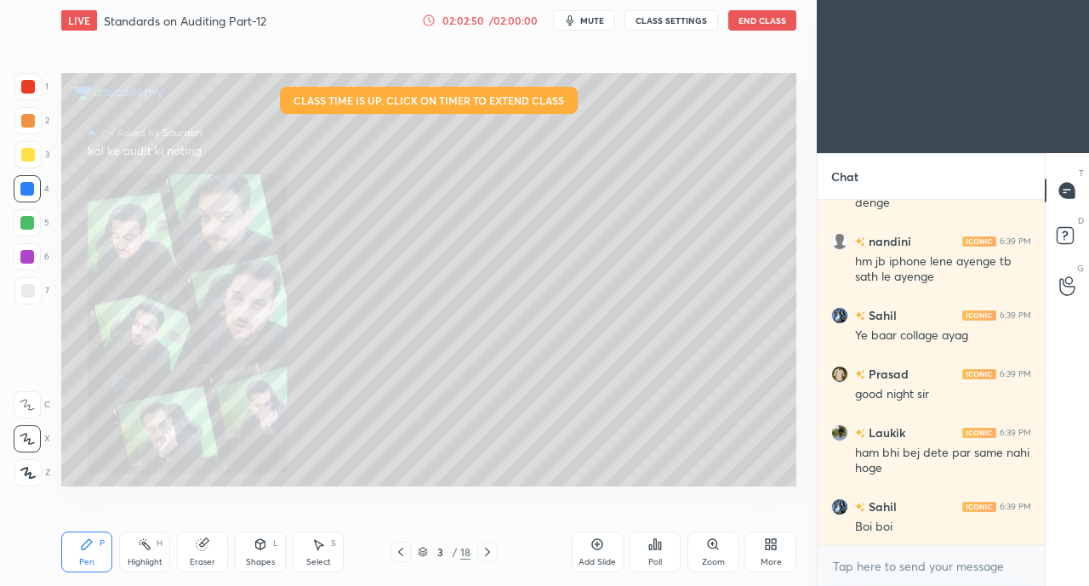
scroll to position [56001, 0]
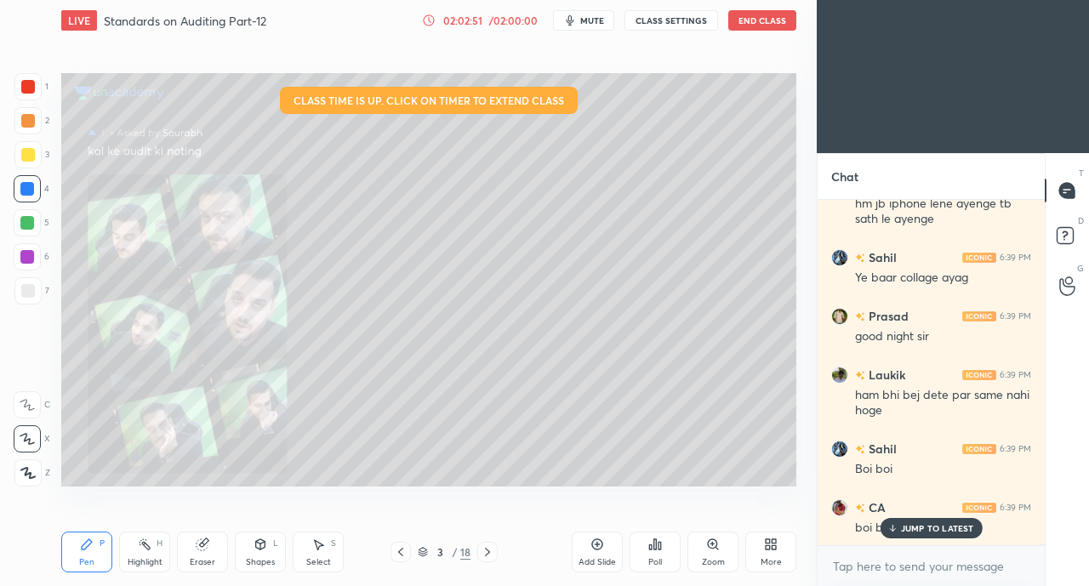
click at [765, 18] on button "End Class" at bounding box center [762, 20] width 68 height 20
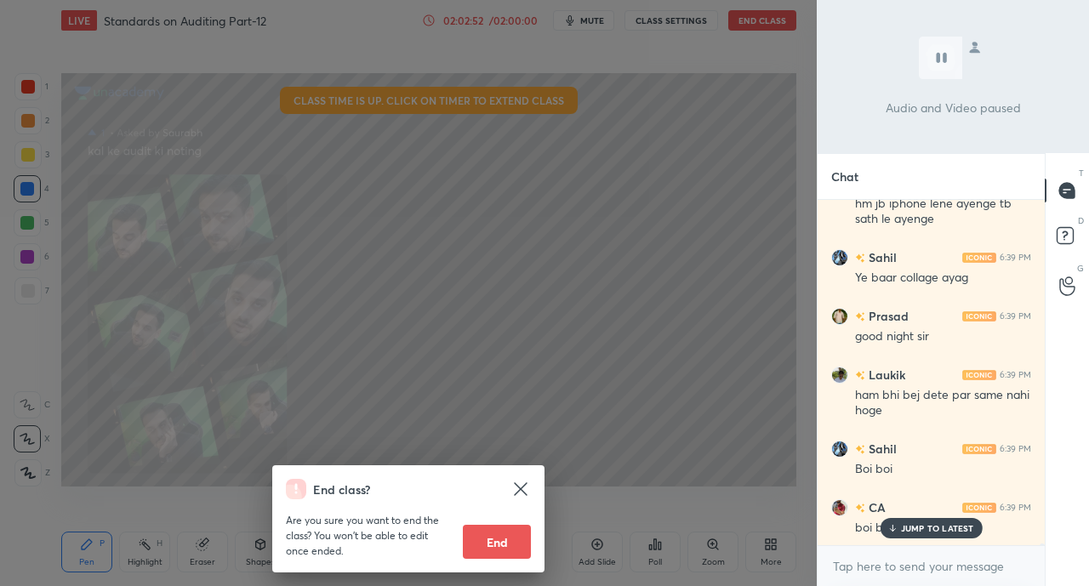
scroll to position [56060, 0]
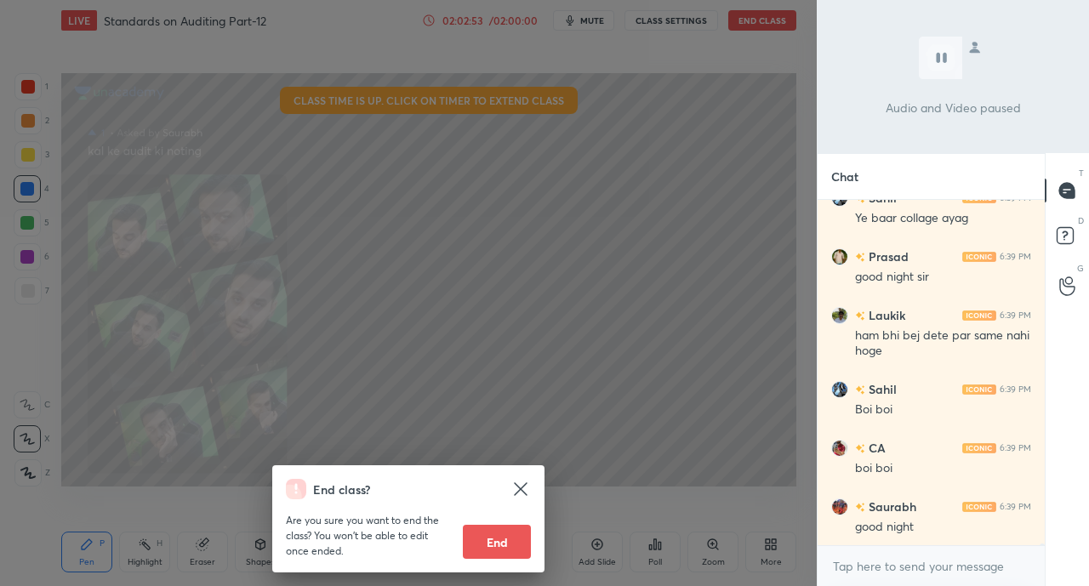
click at [521, 538] on button "End" at bounding box center [497, 542] width 68 height 34
type textarea "x"
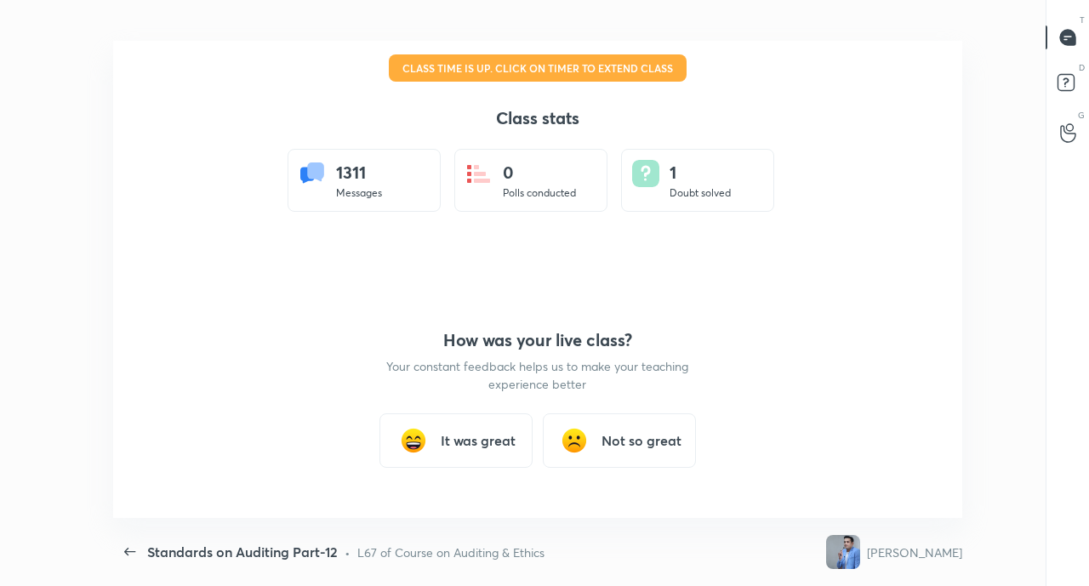
scroll to position [0, 0]
